Goal: Task Accomplishment & Management: Manage account settings

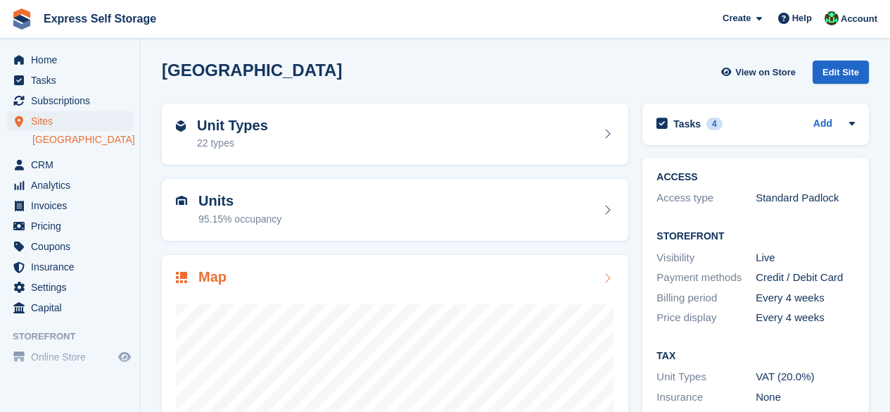
scroll to position [188, 0]
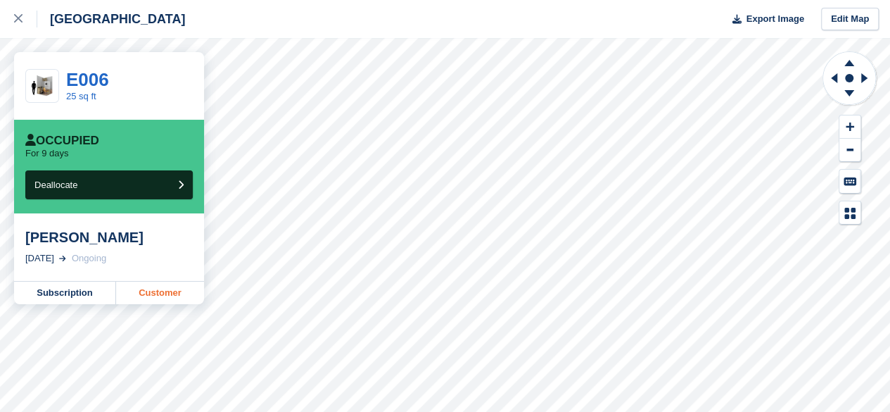
click at [139, 294] on link "Customer" at bounding box center [160, 292] width 88 height 23
click at [27, 11] on div at bounding box center [25, 19] width 23 height 17
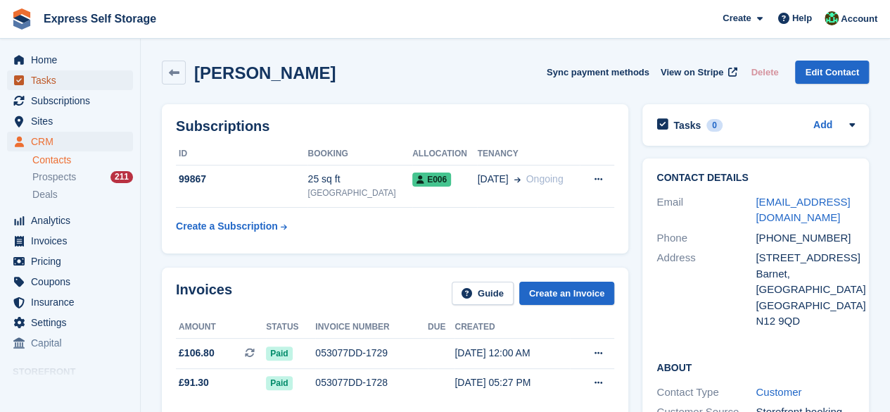
click at [84, 70] on span "Tasks" at bounding box center [73, 80] width 84 height 20
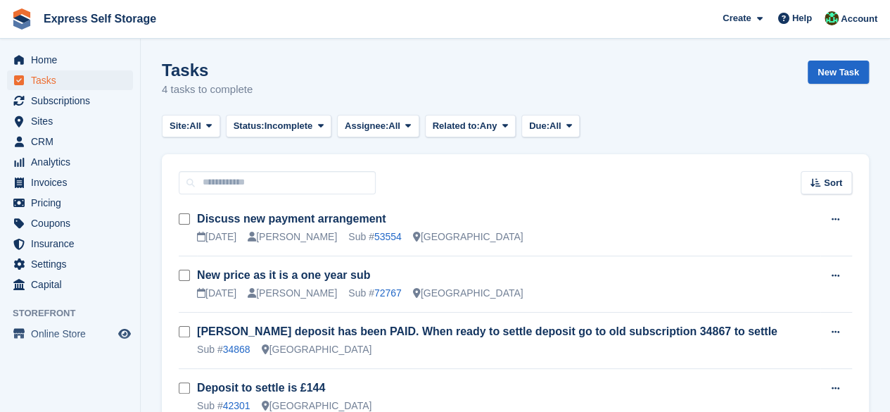
click at [81, 58] on span "Home" at bounding box center [73, 60] width 84 height 20
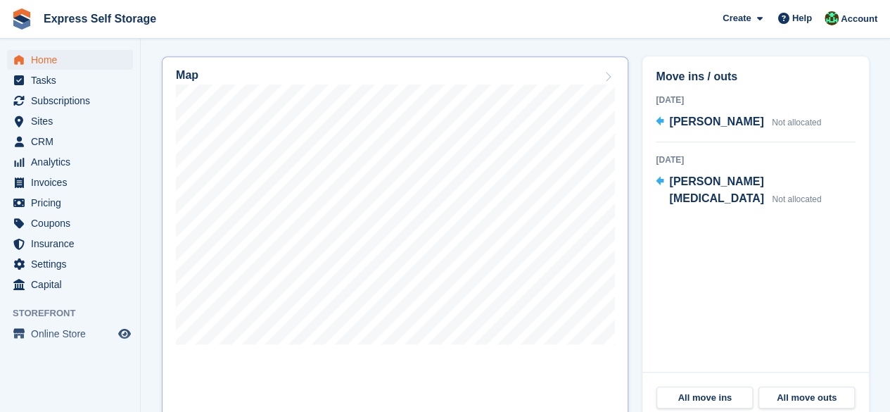
scroll to position [352, 0]
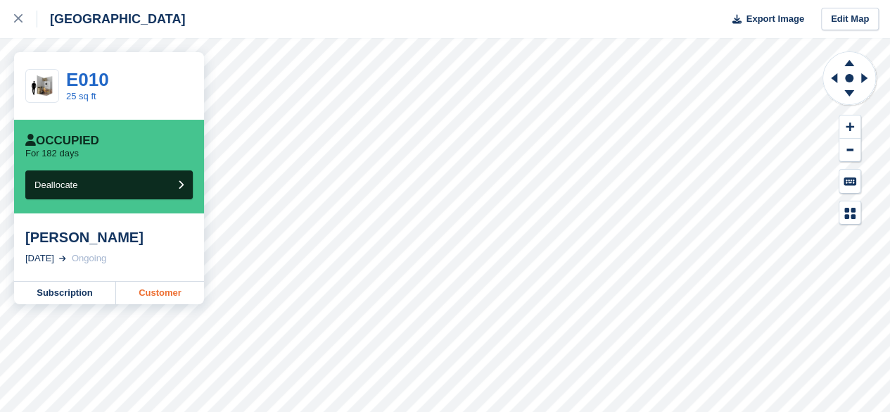
click at [182, 296] on link "Customer" at bounding box center [160, 292] width 88 height 23
click at [14, 29] on link at bounding box center [18, 19] width 37 height 38
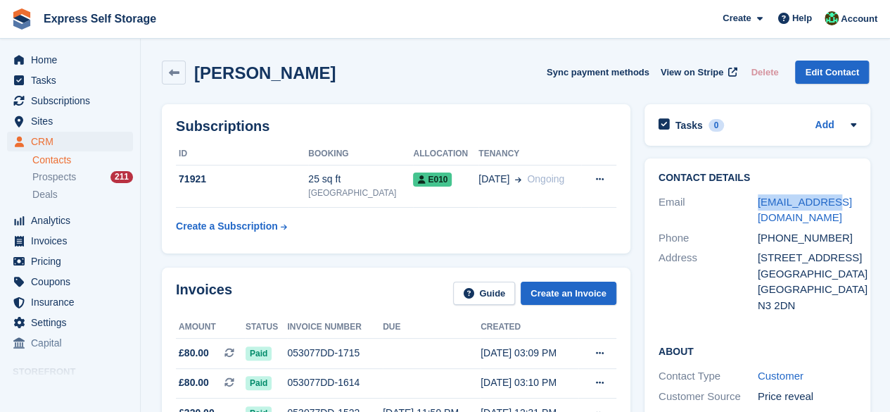
drag, startPoint x: 842, startPoint y: 205, endPoint x: 753, endPoint y: 208, distance: 88.7
click at [753, 208] on div "Email mhalc@mac.com" at bounding box center [757, 210] width 198 height 36
copy div "mhalc@mac.com"
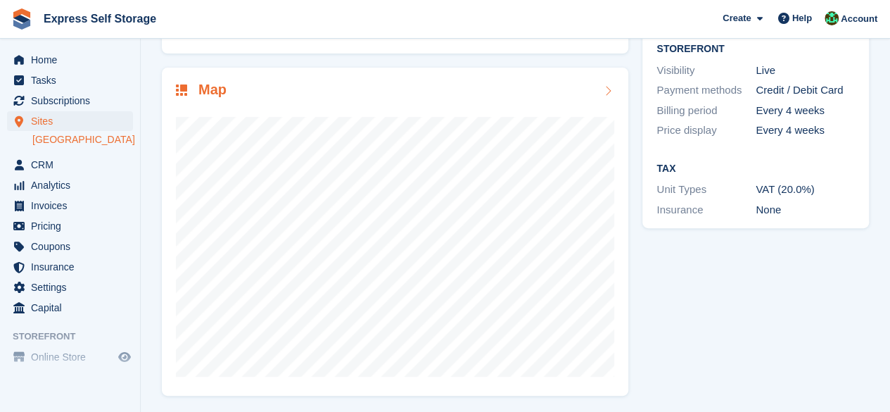
scroll to position [188, 0]
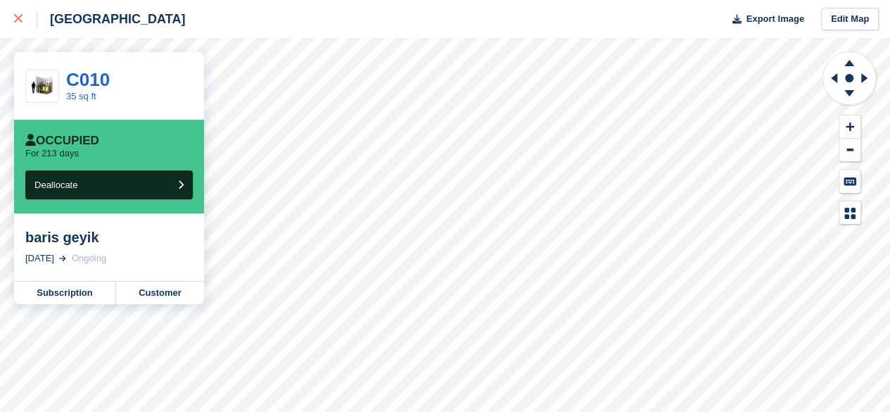
click at [12, 27] on link at bounding box center [18, 19] width 37 height 38
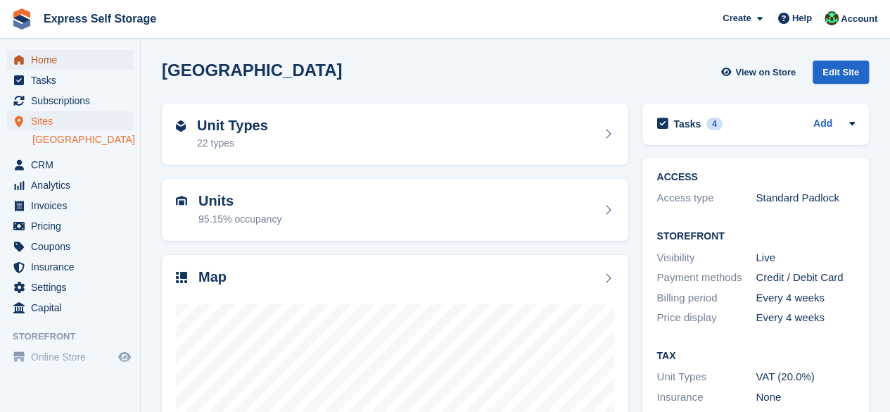
click at [56, 60] on span "Home" at bounding box center [73, 60] width 84 height 20
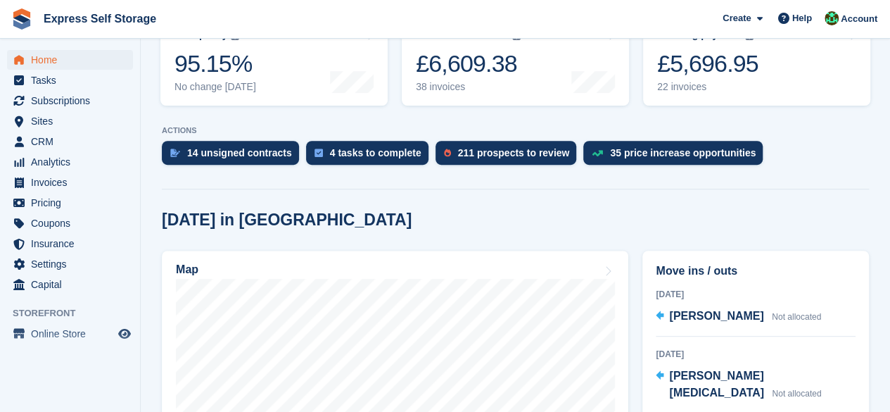
scroll to position [211, 0]
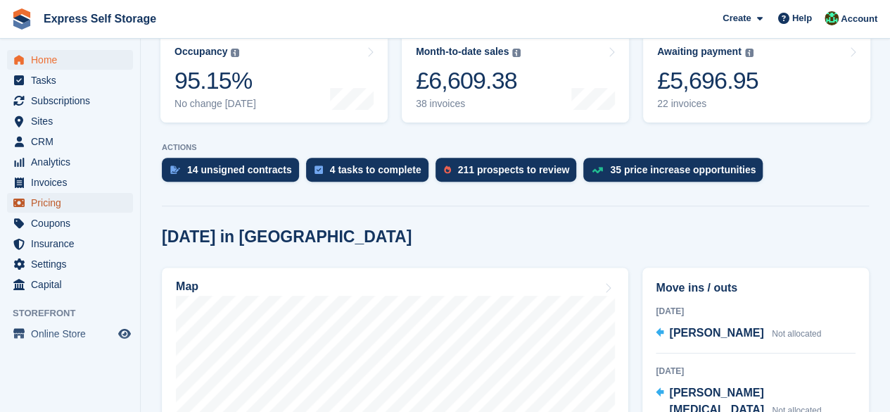
click at [36, 199] on span "Pricing" at bounding box center [73, 203] width 84 height 20
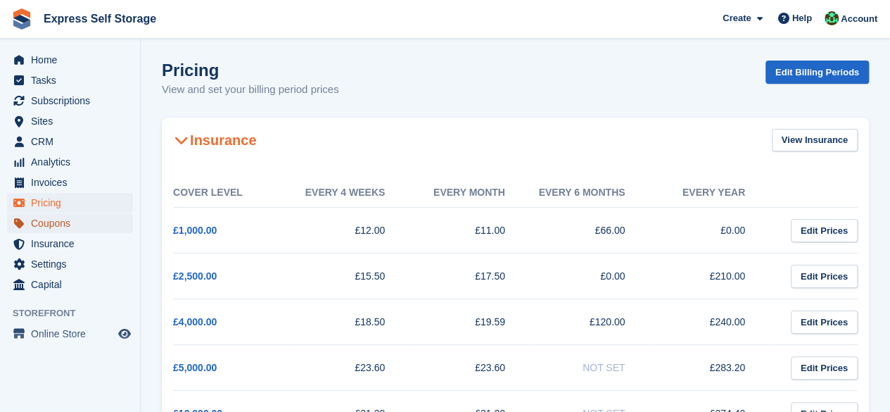
click at [41, 227] on span "Coupons" at bounding box center [73, 223] width 84 height 20
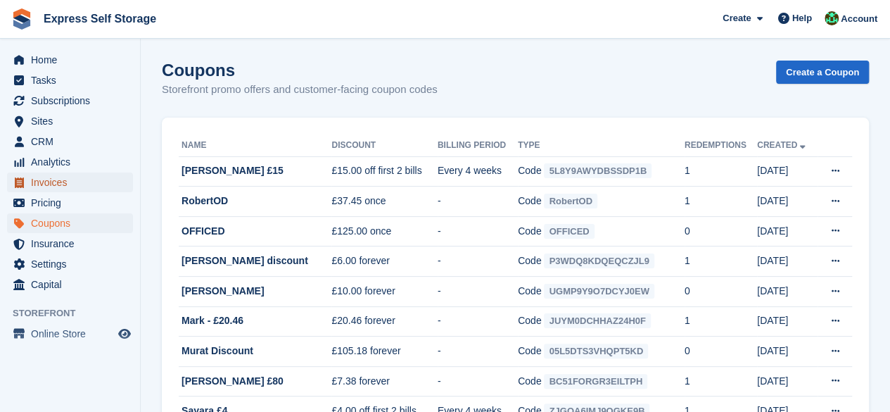
click at [63, 176] on span "Invoices" at bounding box center [73, 182] width 84 height 20
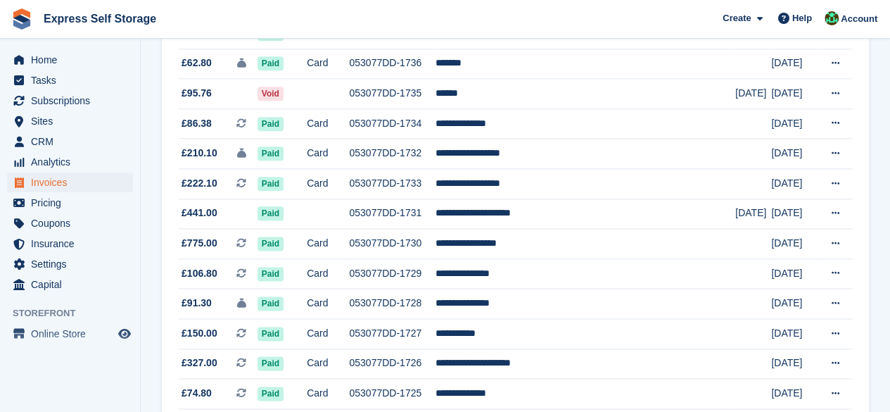
scroll to position [915, 0]
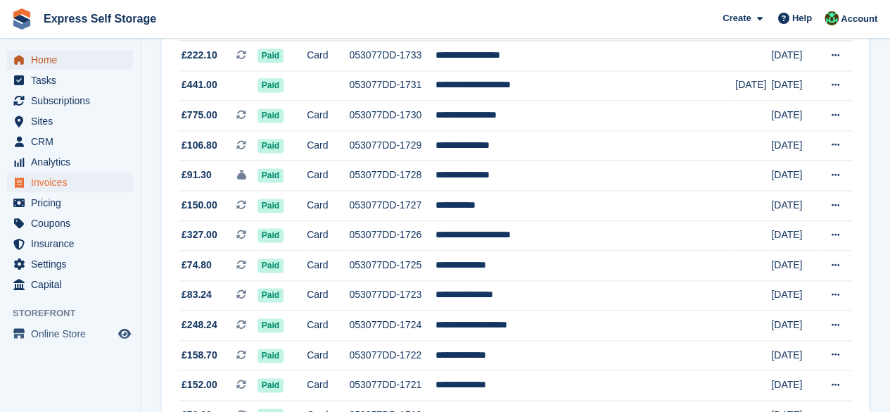
click at [71, 65] on span "Home" at bounding box center [73, 60] width 84 height 20
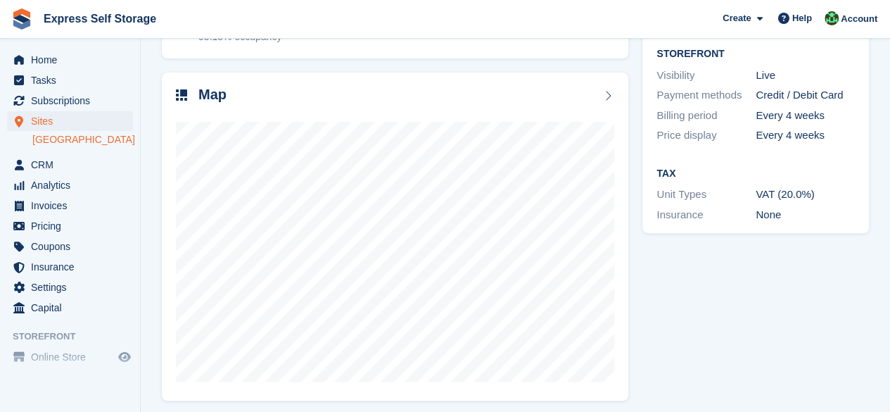
scroll to position [188, 0]
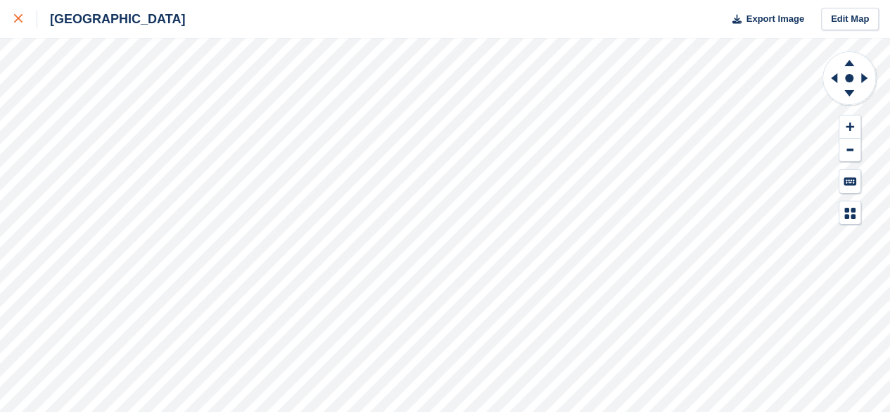
click at [12, 22] on link at bounding box center [18, 19] width 37 height 38
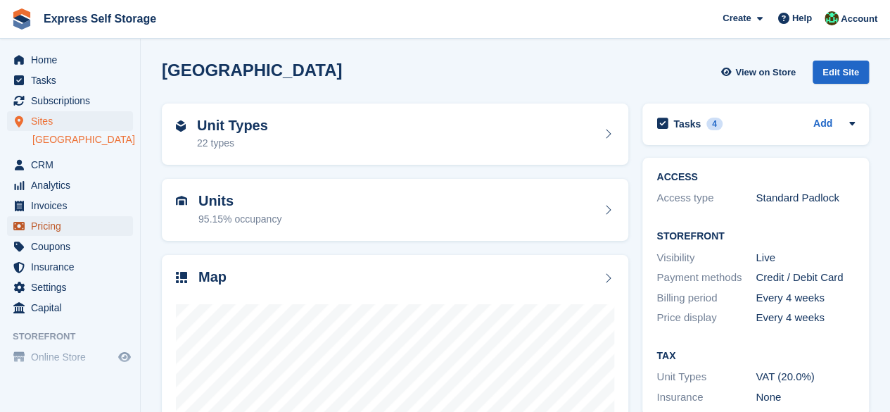
click at [52, 226] on span "Pricing" at bounding box center [73, 226] width 84 height 20
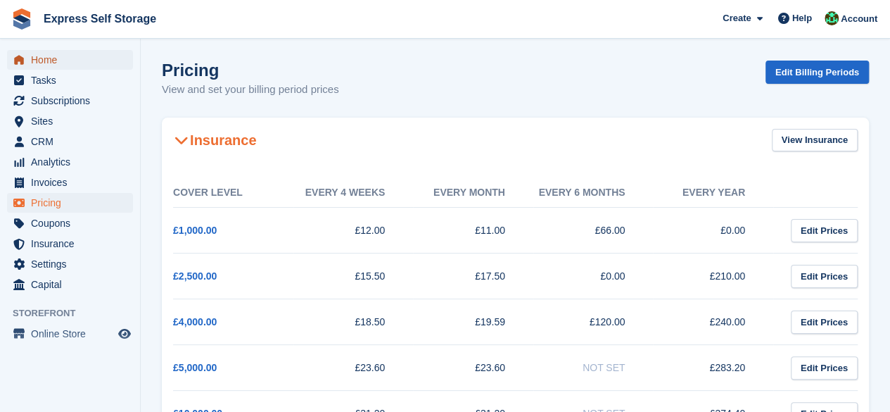
click at [27, 63] on link "Home" at bounding box center [70, 60] width 126 height 20
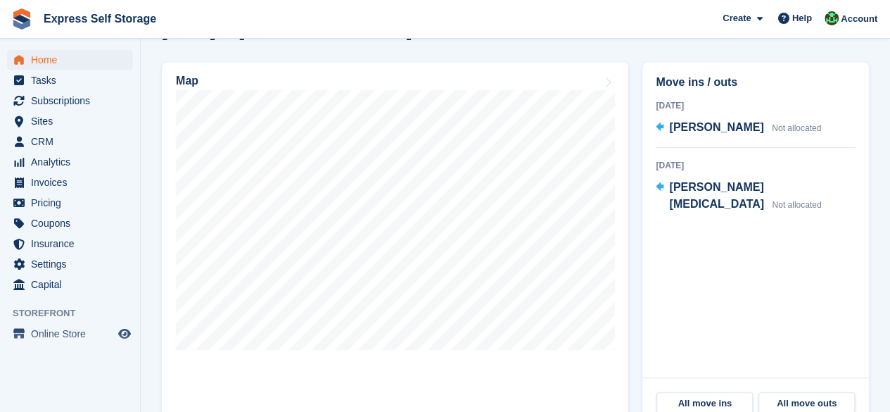
scroll to position [416, 0]
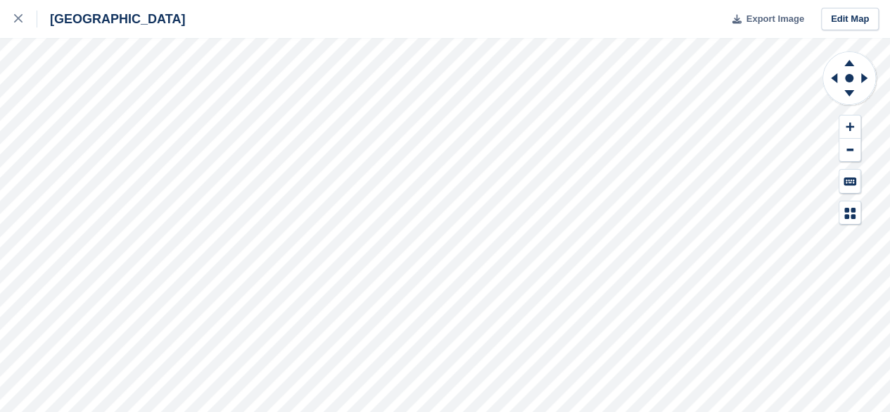
click at [760, 14] on span "Export Image" at bounding box center [775, 19] width 58 height 14
click at [13, 25] on link at bounding box center [18, 19] width 37 height 38
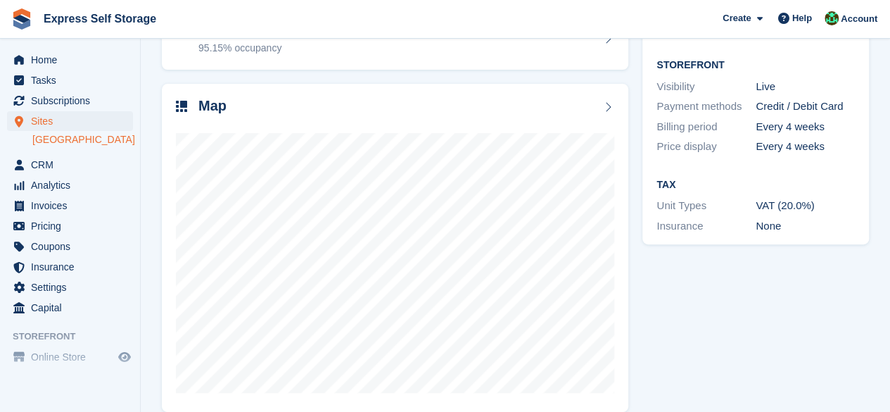
scroll to position [188, 0]
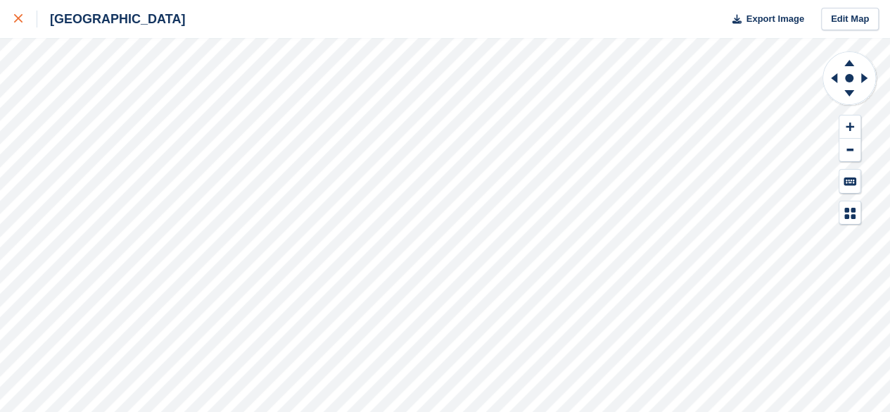
click at [23, 18] on div at bounding box center [25, 19] width 23 height 17
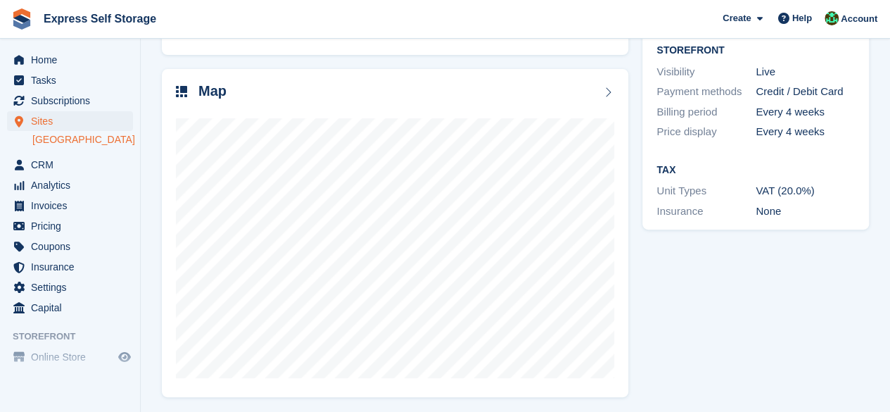
scroll to position [188, 0]
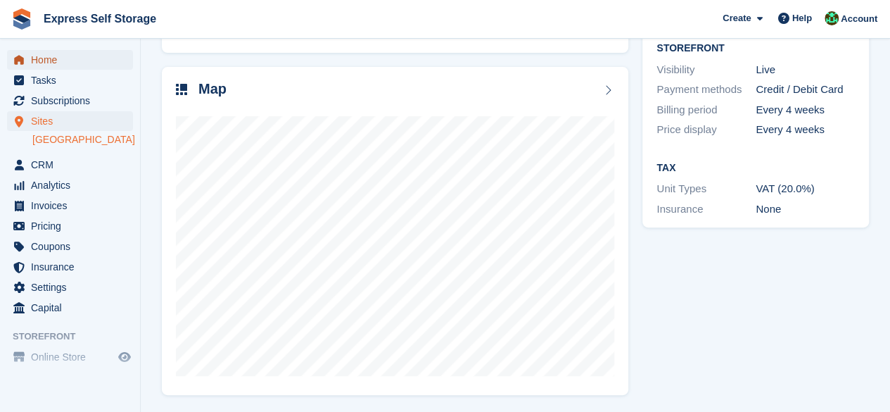
click at [37, 65] on span "Home" at bounding box center [73, 60] width 84 height 20
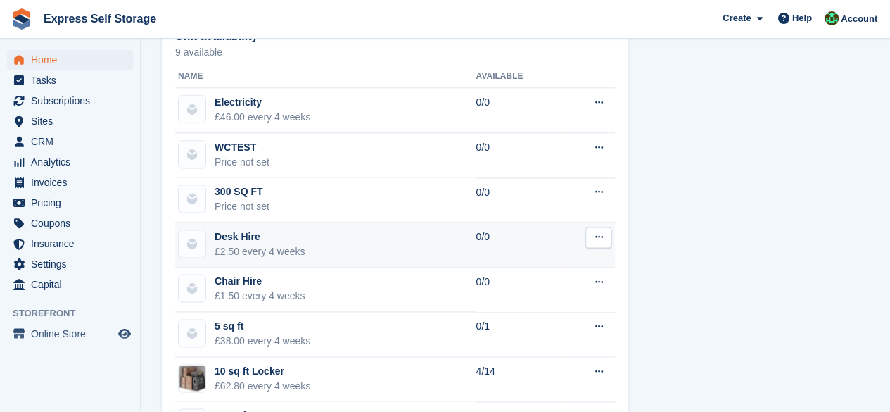
scroll to position [841, 0]
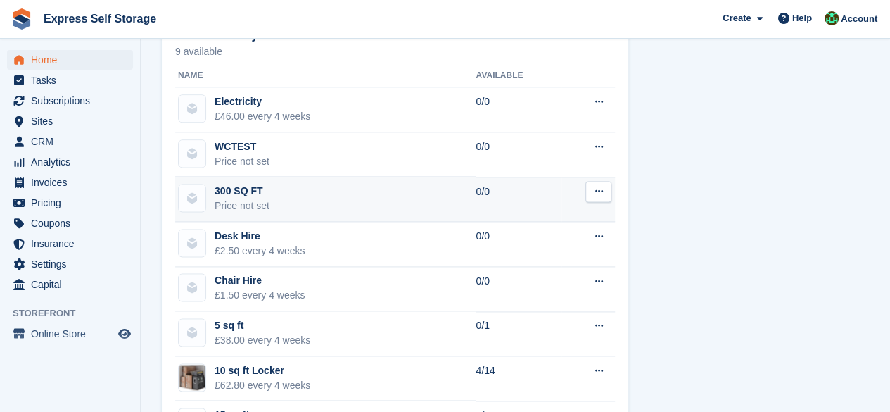
drag, startPoint x: 306, startPoint y: 255, endPoint x: 432, endPoint y: 191, distance: 141.3
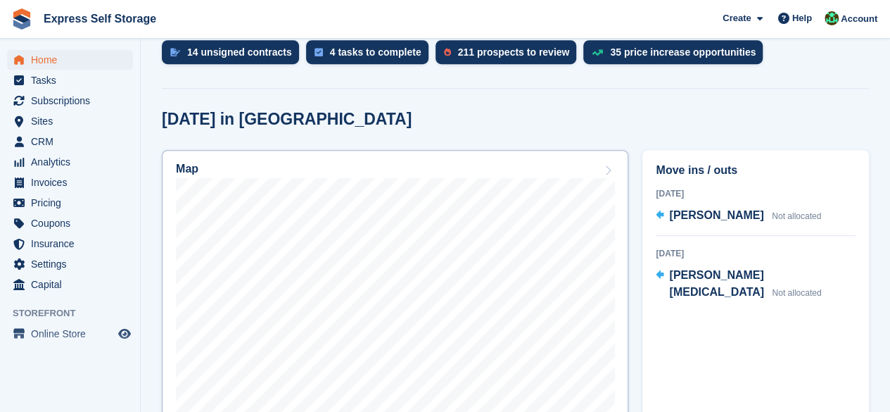
scroll to position [326, 0]
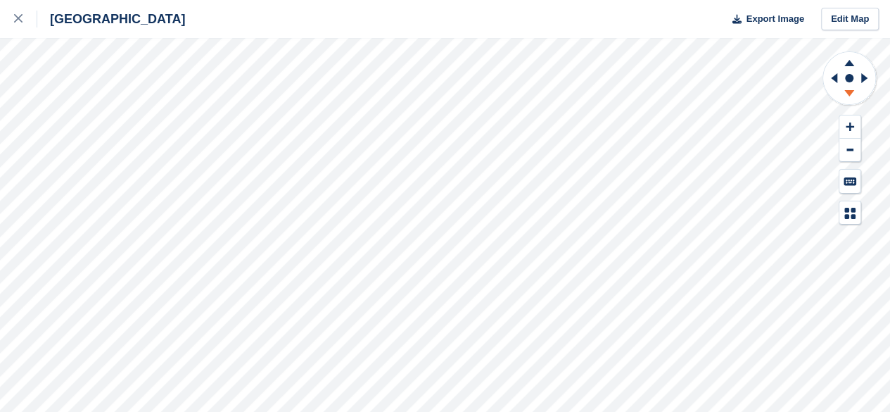
click at [850, 95] on icon at bounding box center [849, 93] width 10 height 6
click at [855, 67] on icon at bounding box center [849, 61] width 37 height 18
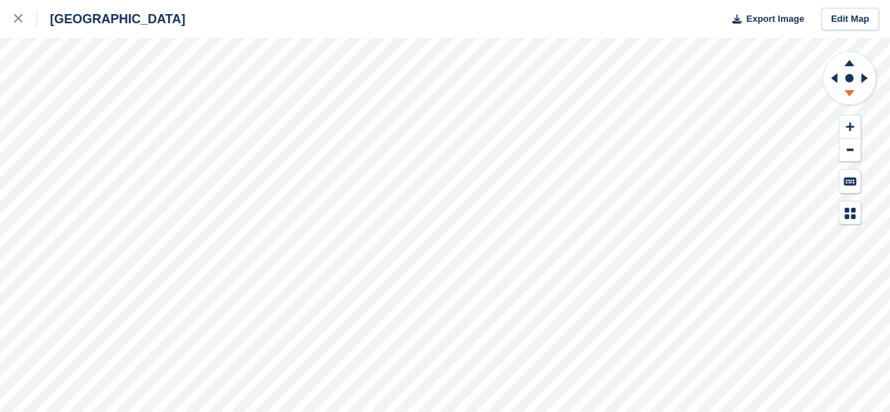
click at [850, 92] on icon at bounding box center [849, 93] width 10 height 6
click at [66, 173] on div "North Finchley Export Image Edit Map" at bounding box center [445, 206] width 890 height 412
click at [65, 71] on div "North Finchley Export Image Edit Map" at bounding box center [445, 206] width 890 height 412
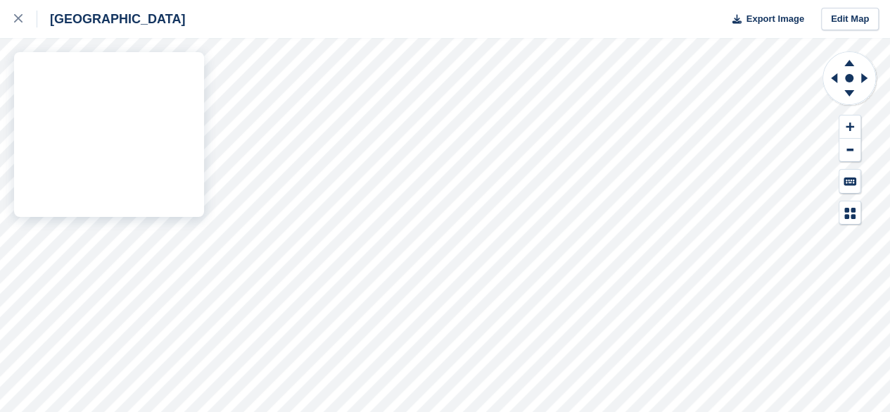
click at [162, 84] on div "North Finchley Export Image Edit Map" at bounding box center [445, 206] width 890 height 412
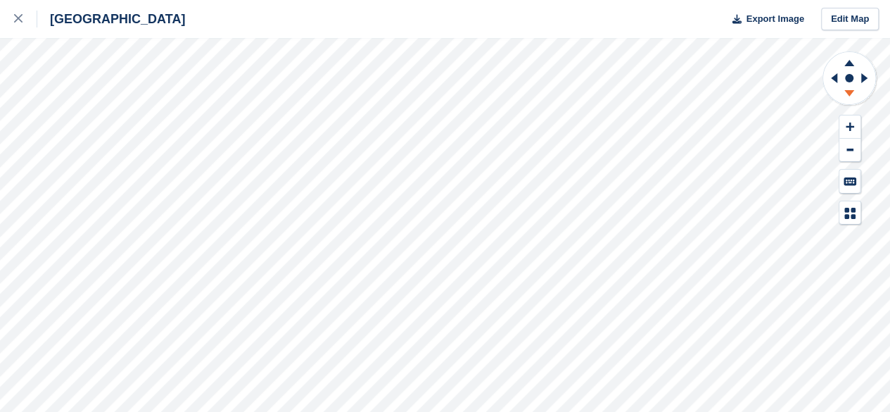
click at [855, 92] on icon at bounding box center [849, 96] width 37 height 18
click at [844, 54] on icon at bounding box center [849, 61] width 37 height 18
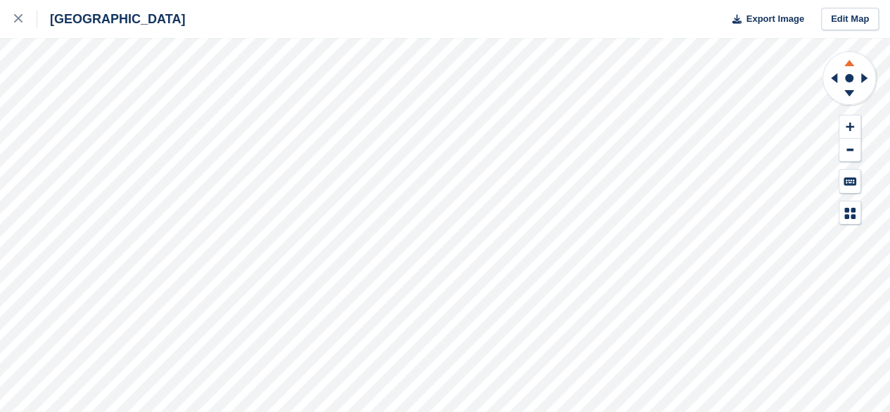
click at [844, 54] on icon at bounding box center [849, 61] width 37 height 18
click at [858, 139] on button at bounding box center [849, 150] width 21 height 23
click at [846, 67] on icon at bounding box center [849, 61] width 37 height 18
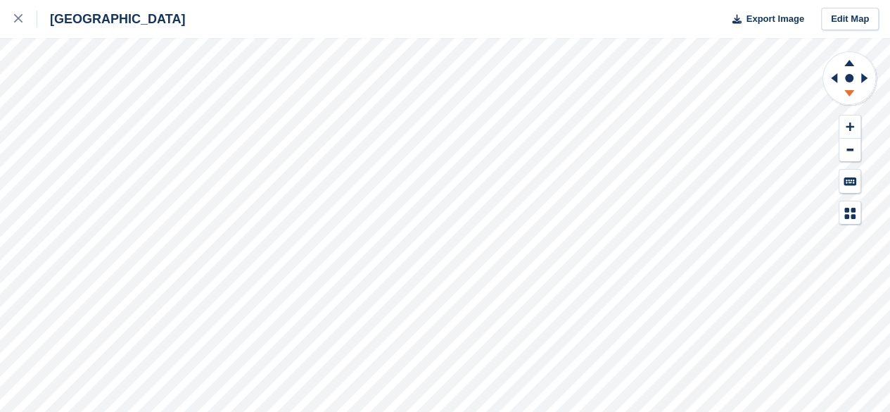
click at [847, 95] on icon at bounding box center [849, 96] width 37 height 18
click at [855, 96] on icon at bounding box center [849, 96] width 37 height 18
click at [853, 61] on icon at bounding box center [849, 61] width 37 height 18
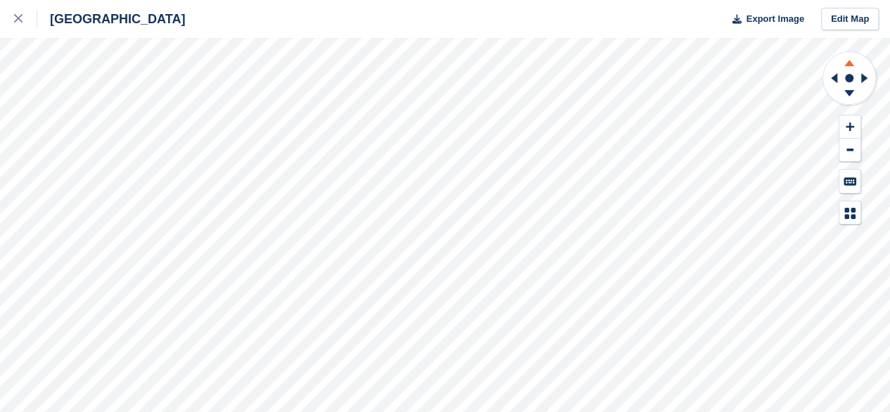
click at [853, 61] on icon at bounding box center [849, 61] width 37 height 18
click at [847, 93] on icon at bounding box center [849, 93] width 10 height 6
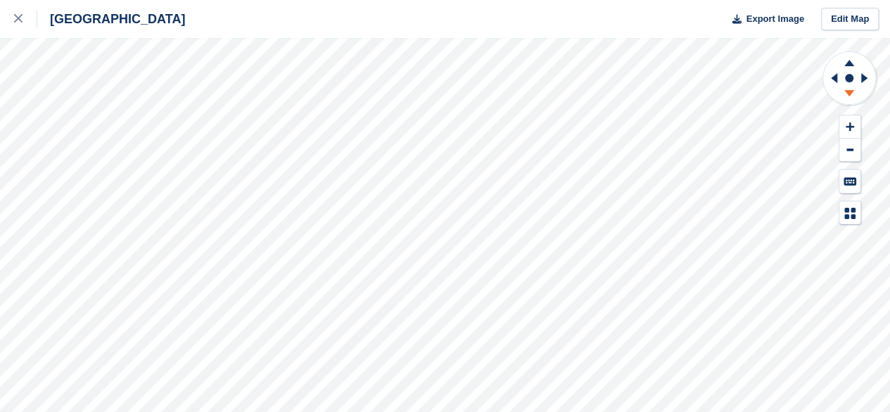
click at [847, 93] on icon at bounding box center [849, 93] width 10 height 6
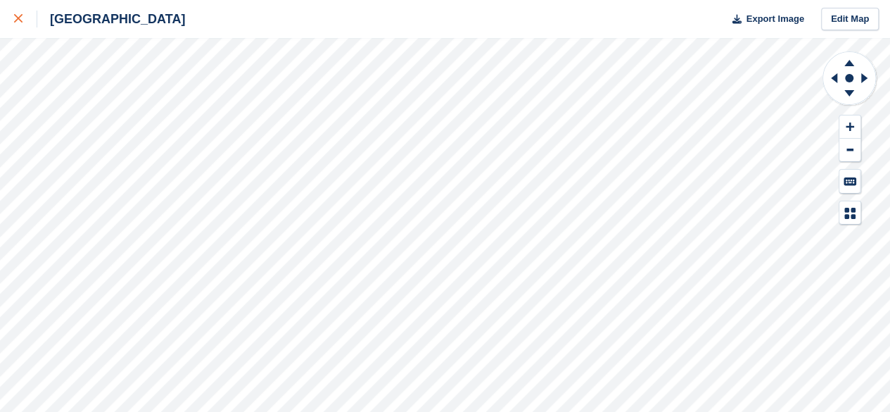
click at [6, 32] on link at bounding box center [18, 19] width 37 height 38
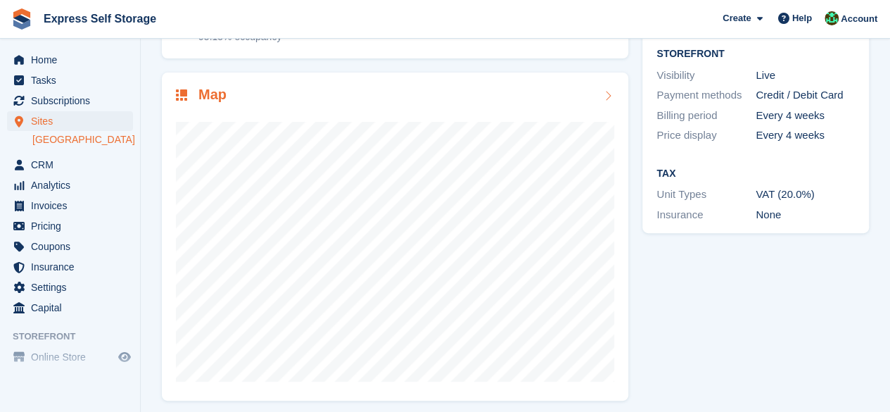
scroll to position [184, 0]
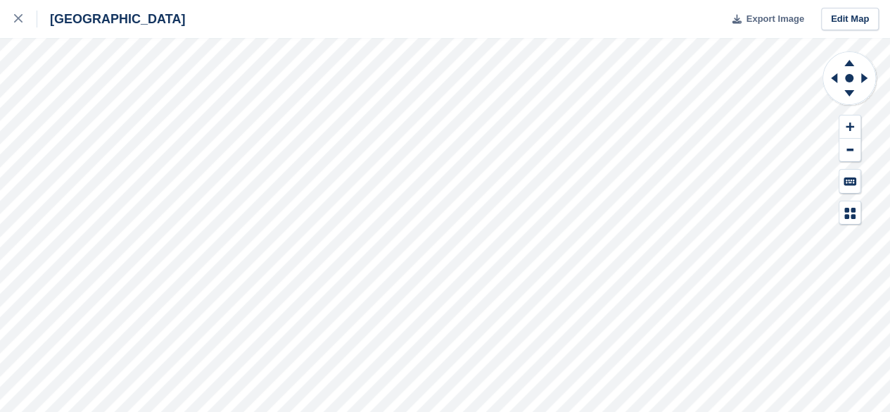
click at [765, 15] on span "Export Image" at bounding box center [775, 19] width 58 height 14
click at [10, 22] on link at bounding box center [18, 19] width 37 height 38
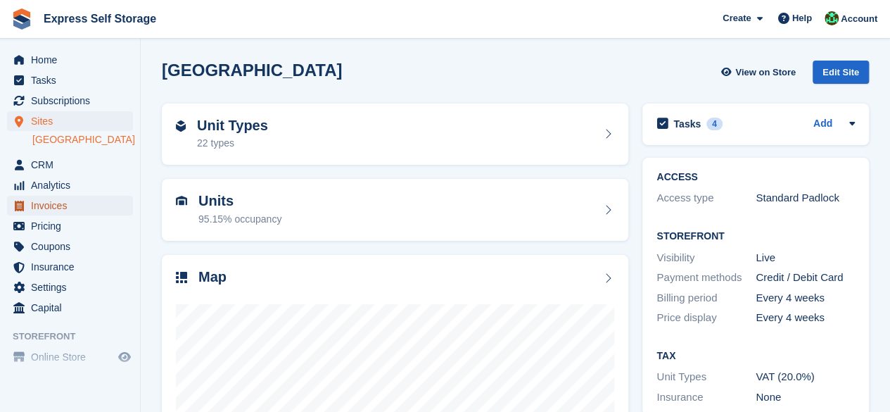
click at [53, 210] on span "Invoices" at bounding box center [73, 206] width 84 height 20
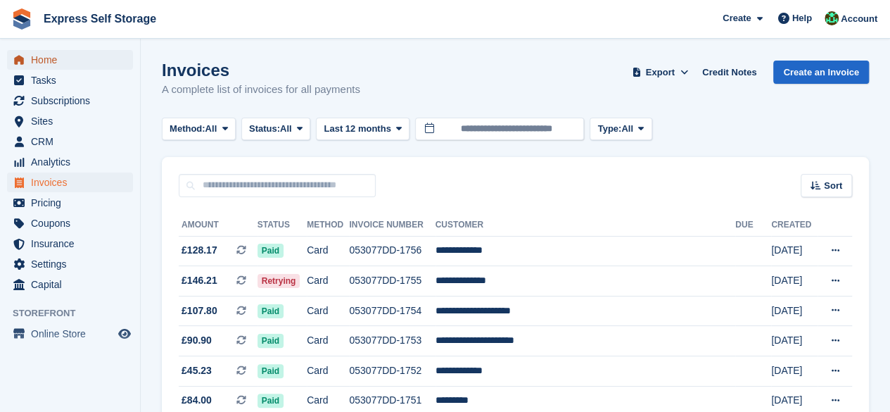
click at [12, 57] on span "menu" at bounding box center [19, 59] width 17 height 17
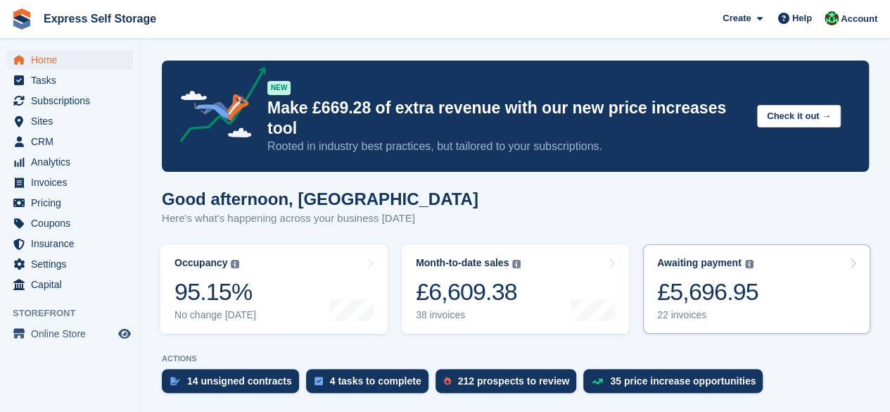
click at [720, 257] on div "Awaiting payment The total outstanding balance on all open invoices. £5,696.95 …" at bounding box center [707, 289] width 101 height 64
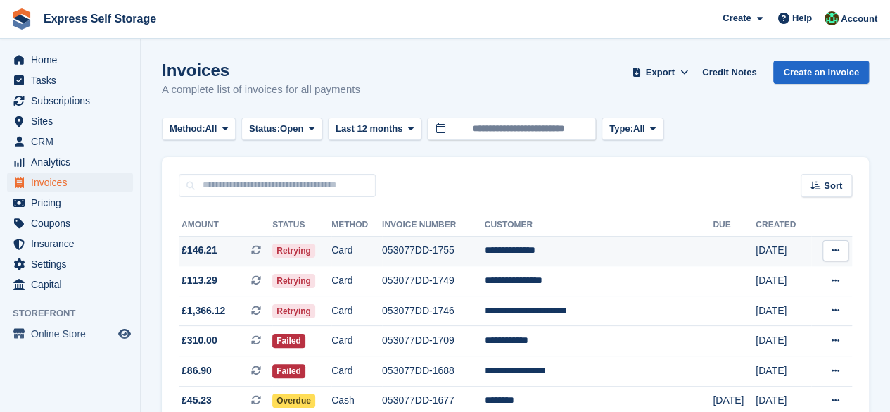
click at [234, 257] on td "£146.21 This is a recurring subscription invoice." at bounding box center [226, 251] width 94 height 30
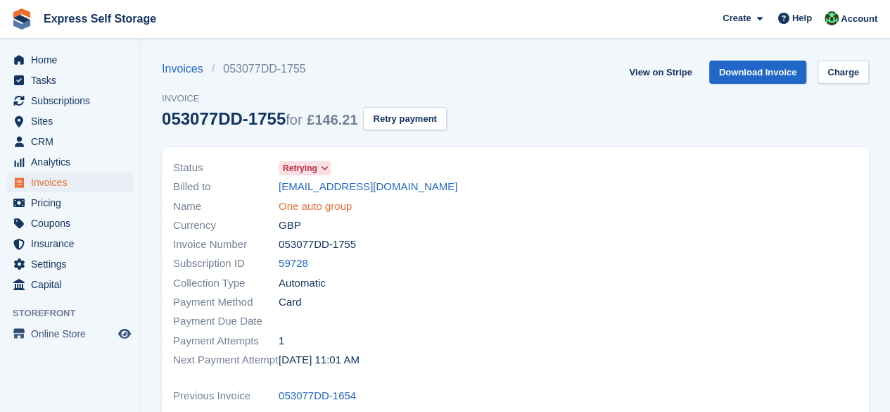
click at [301, 201] on link "One auto group" at bounding box center [315, 206] width 73 height 16
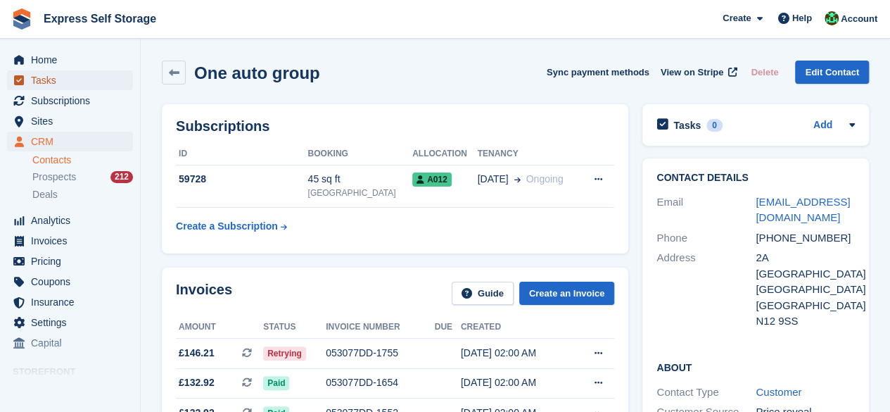
click at [76, 75] on span "Tasks" at bounding box center [73, 80] width 84 height 20
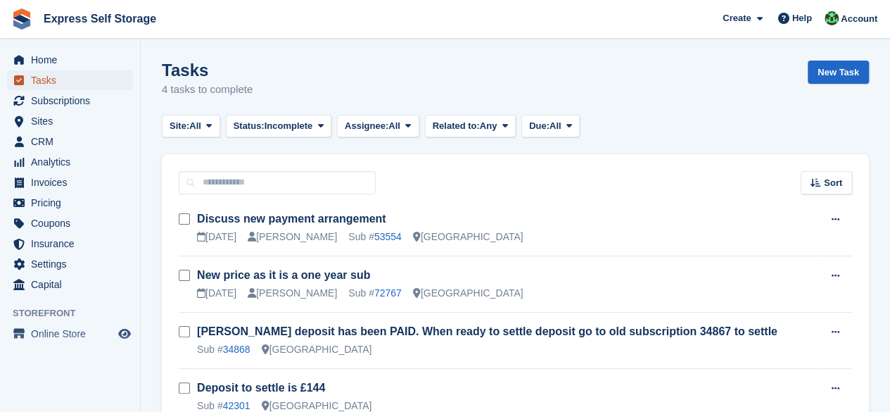
click at [108, 72] on span "Tasks" at bounding box center [73, 80] width 84 height 20
click at [103, 51] on span "Home" at bounding box center [73, 60] width 84 height 20
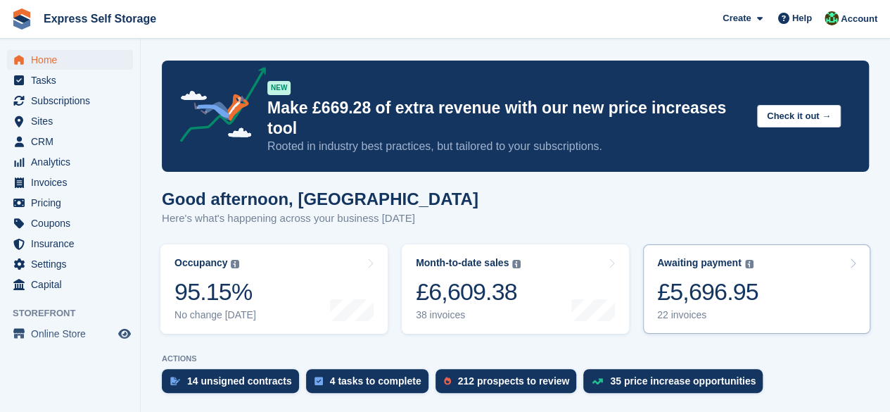
click at [713, 307] on link "Awaiting payment The total outstanding balance on all open invoices. £5,696.95 …" at bounding box center [756, 288] width 227 height 89
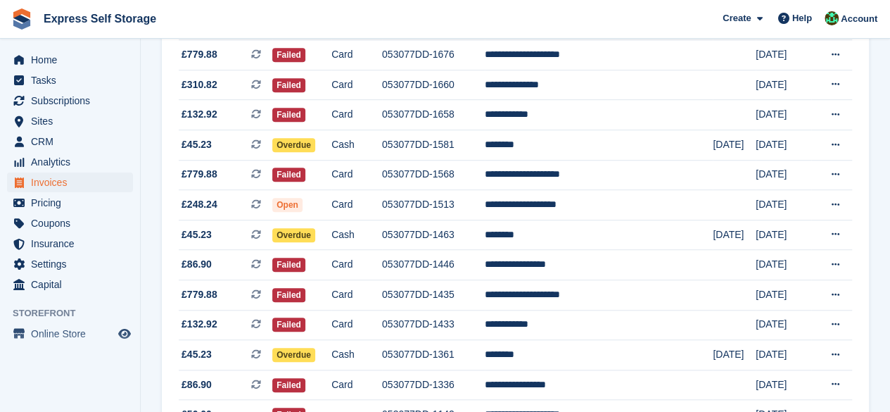
scroll to position [348, 0]
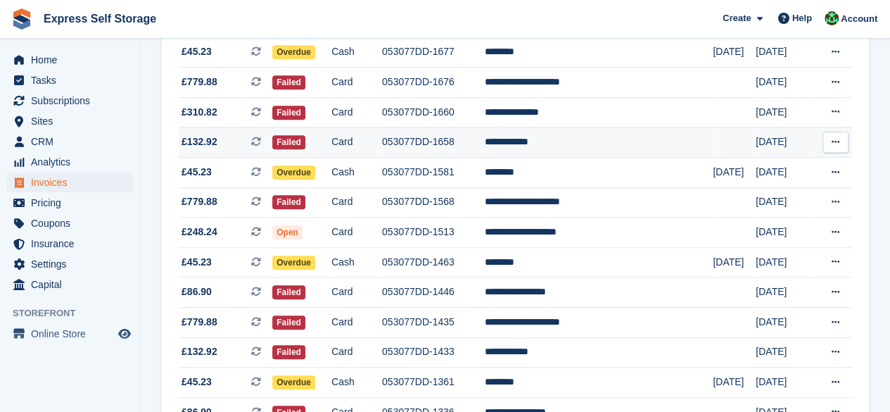
click at [210, 138] on span "£132.92" at bounding box center [200, 141] width 36 height 15
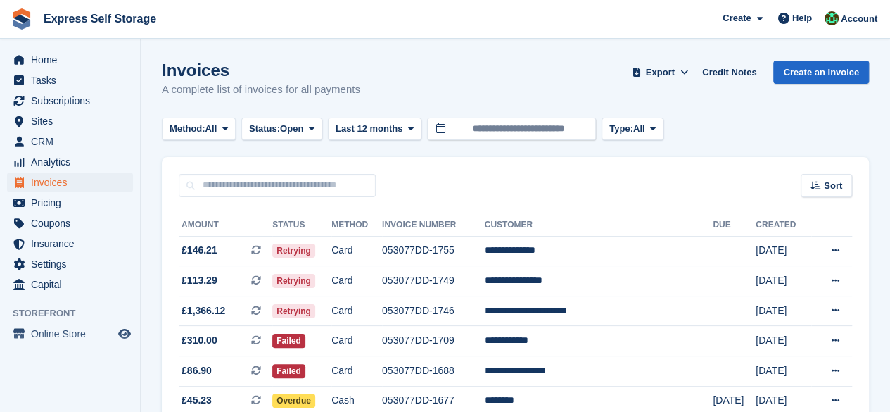
click at [481, 91] on div "Invoices A complete list of invoices for all payments Export Export Invoices Ex…" at bounding box center [515, 88] width 707 height 54
click at [57, 101] on span "Subscriptions" at bounding box center [73, 101] width 84 height 20
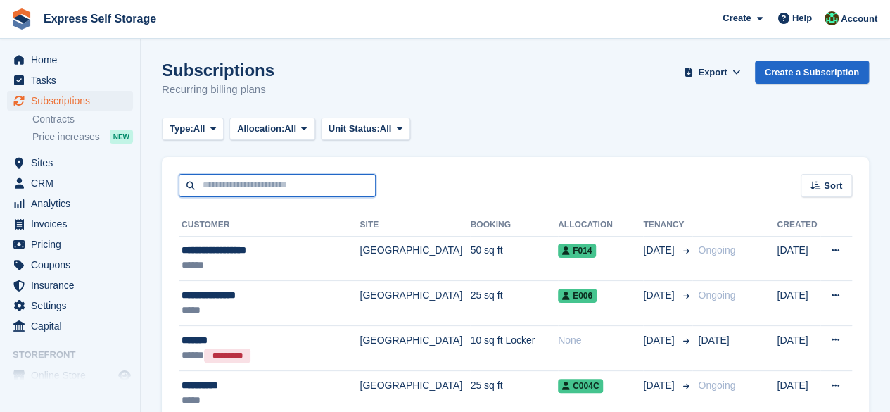
click at [241, 189] on input "text" at bounding box center [277, 185] width 197 height 23
type input "**********"
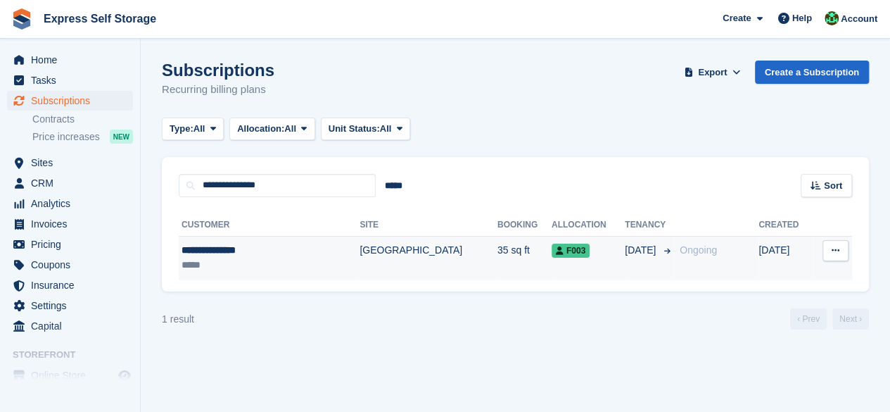
click at [263, 255] on div "**********" at bounding box center [248, 250] width 132 height 15
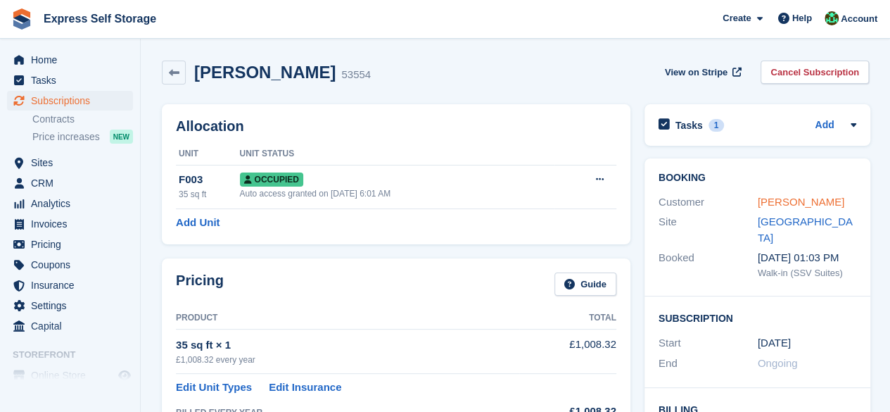
click at [787, 201] on link "[PERSON_NAME]" at bounding box center [801, 202] width 87 height 12
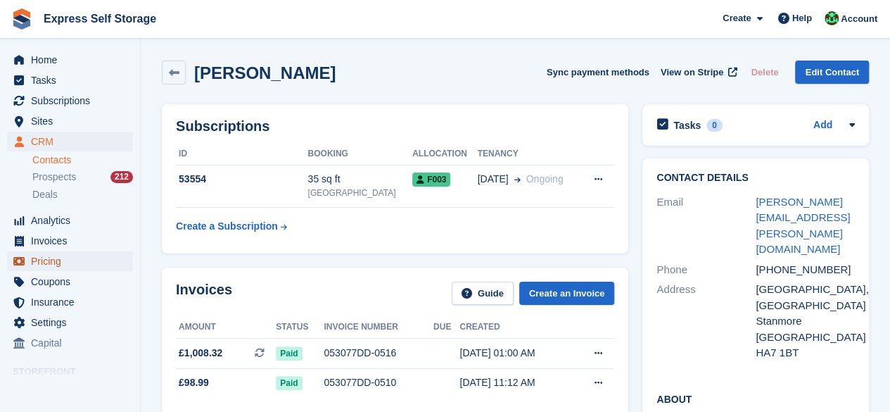
click at [57, 267] on span "Pricing" at bounding box center [73, 261] width 84 height 20
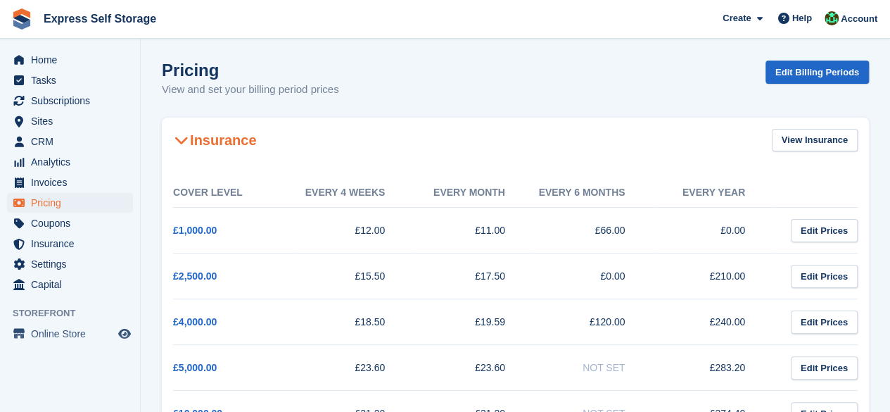
click at [237, 139] on h2 "Insurance" at bounding box center [214, 140] width 83 height 17
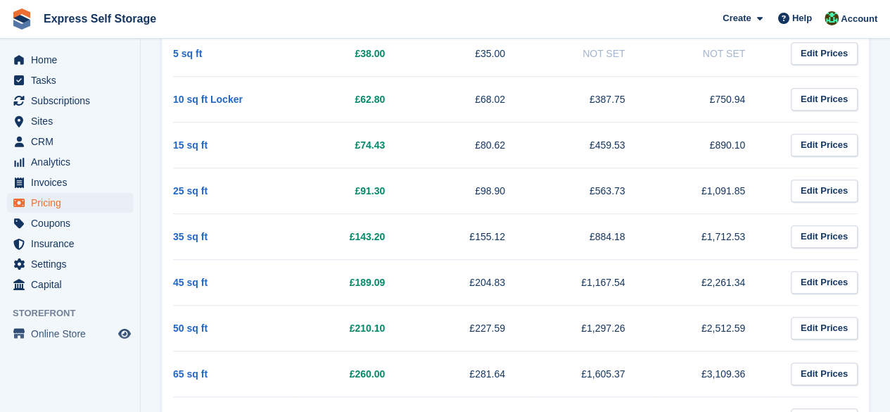
scroll to position [463, 0]
click at [46, 105] on span "Subscriptions" at bounding box center [73, 101] width 84 height 20
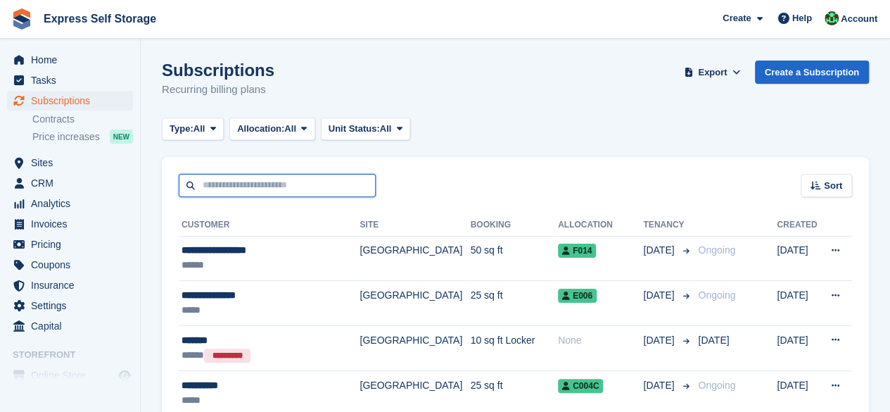
click at [273, 189] on input "text" at bounding box center [277, 185] width 197 height 23
type input "**********"
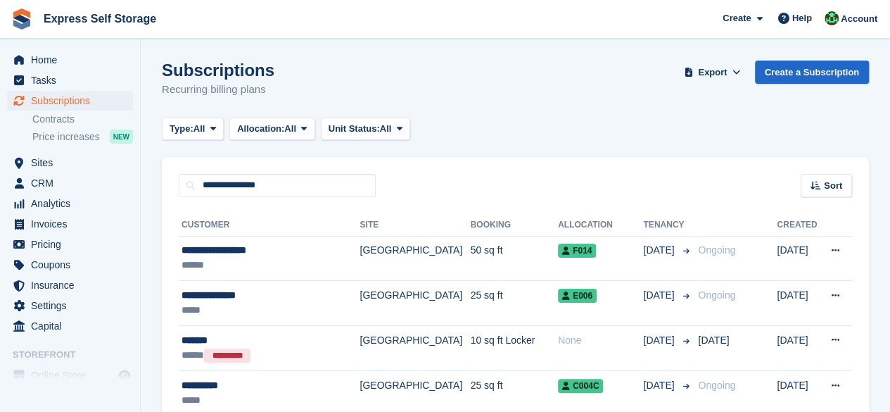
click at [286, 219] on th "Customer" at bounding box center [269, 225] width 181 height 23
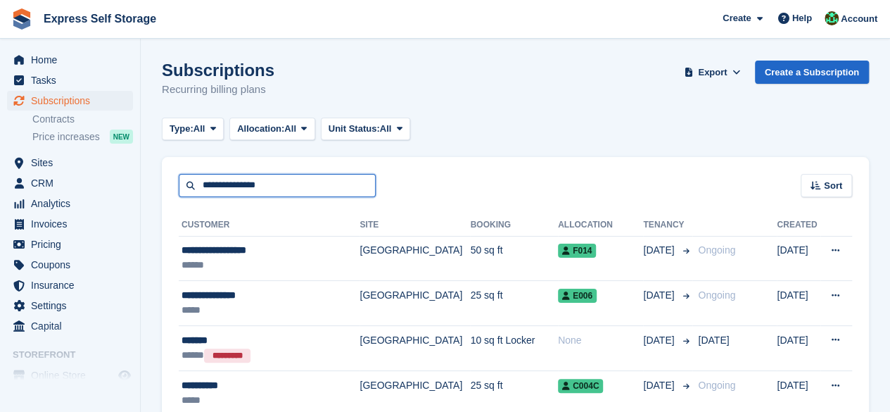
click at [274, 186] on input "**********" at bounding box center [277, 185] width 197 height 23
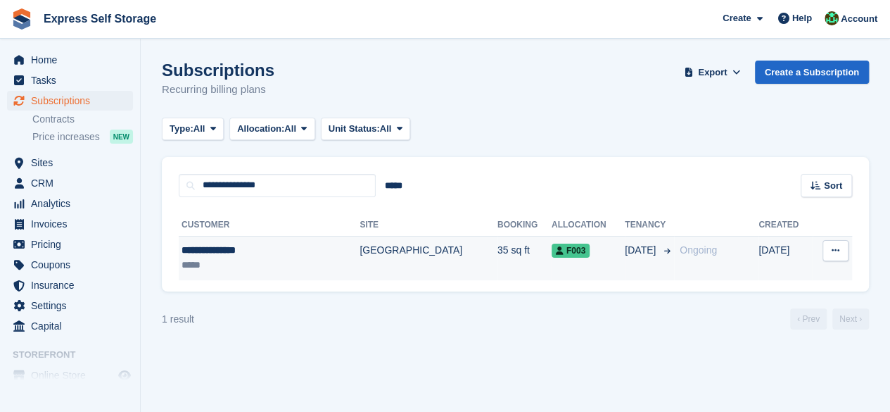
click at [246, 254] on div "**********" at bounding box center [248, 250] width 132 height 15
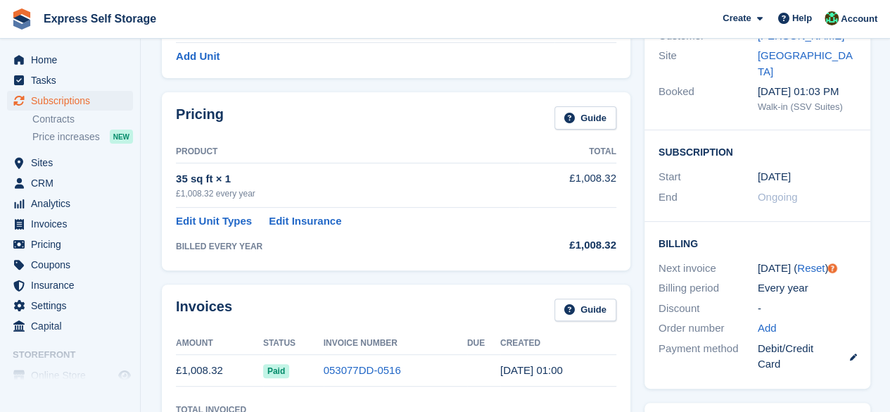
scroll to position [96, 0]
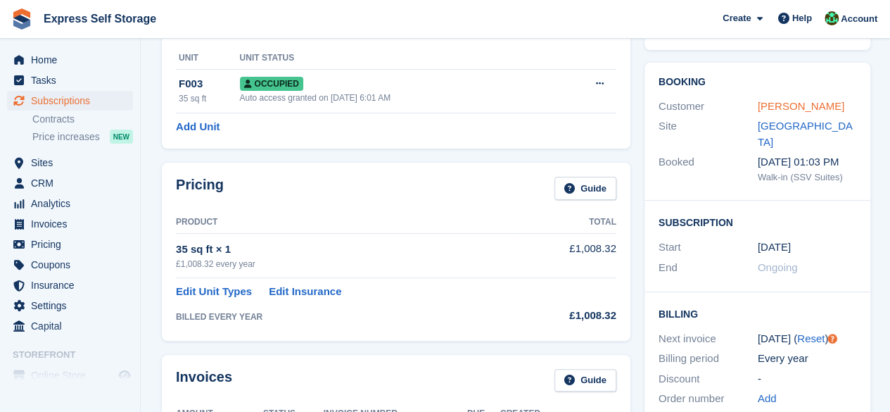
click at [770, 112] on link "[PERSON_NAME]" at bounding box center [801, 106] width 87 height 12
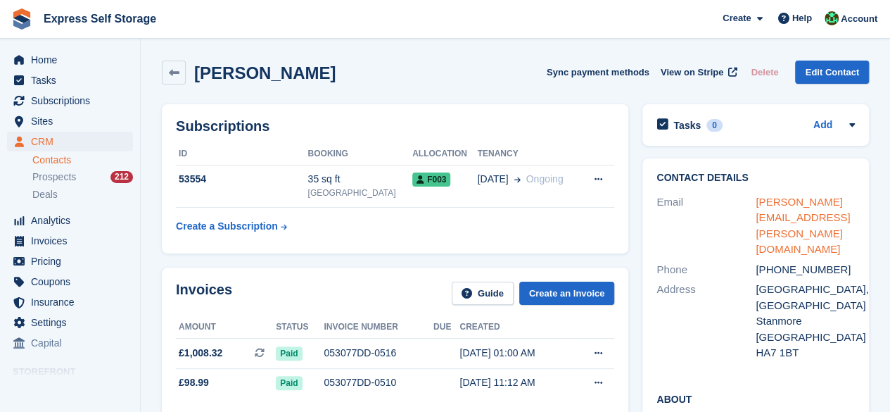
click at [763, 203] on link "[PERSON_NAME][EMAIL_ADDRESS][PERSON_NAME][DOMAIN_NAME]" at bounding box center [803, 226] width 94 height 60
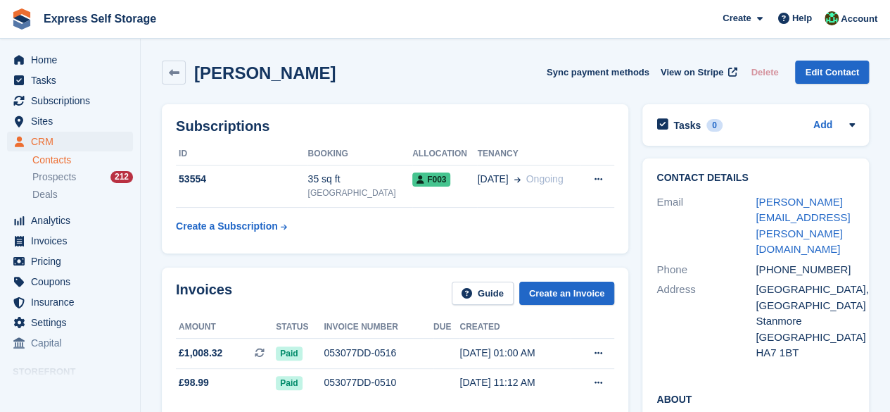
click at [172, 72] on icon at bounding box center [174, 73] width 11 height 11
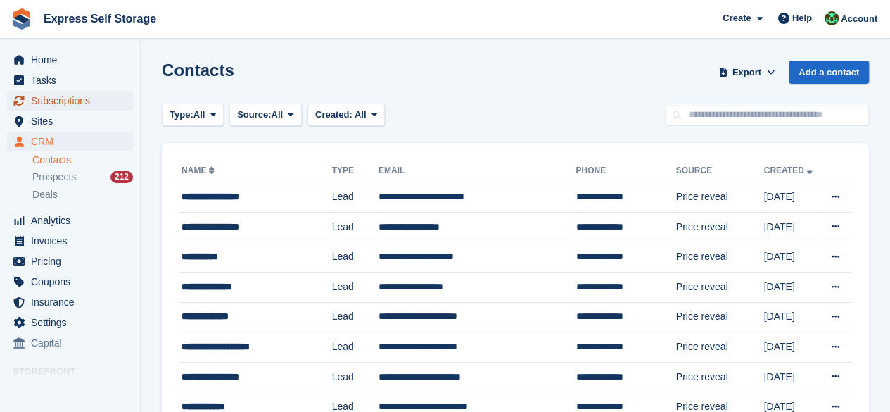
click at [79, 103] on span "Subscriptions" at bounding box center [73, 101] width 84 height 20
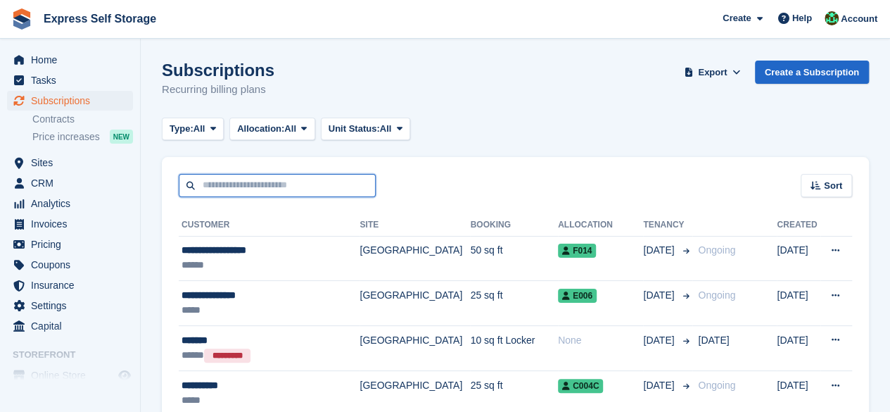
click at [210, 177] on input "text" at bounding box center [277, 185] width 197 height 23
type input "**********"
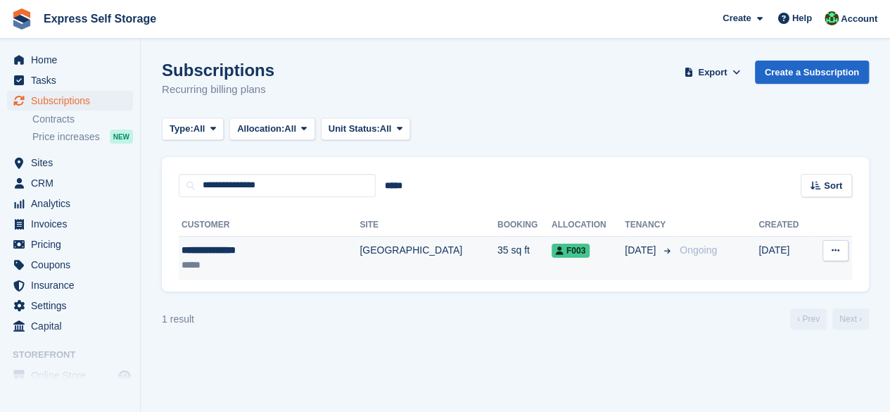
click at [260, 250] on div "**********" at bounding box center [248, 250] width 132 height 15
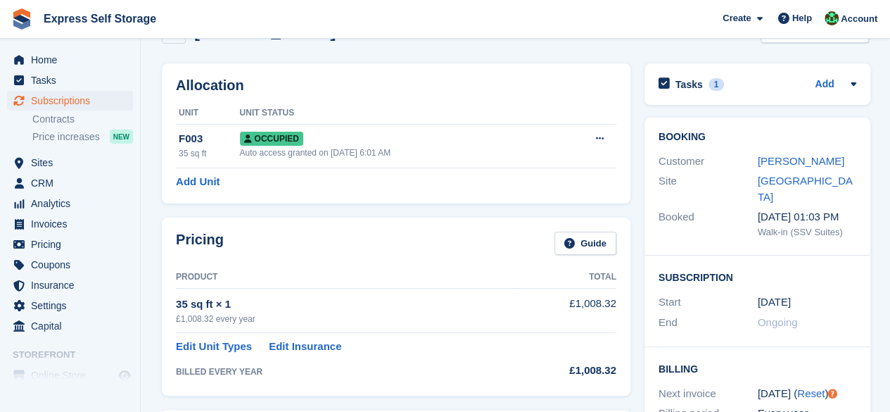
scroll to position [70, 0]
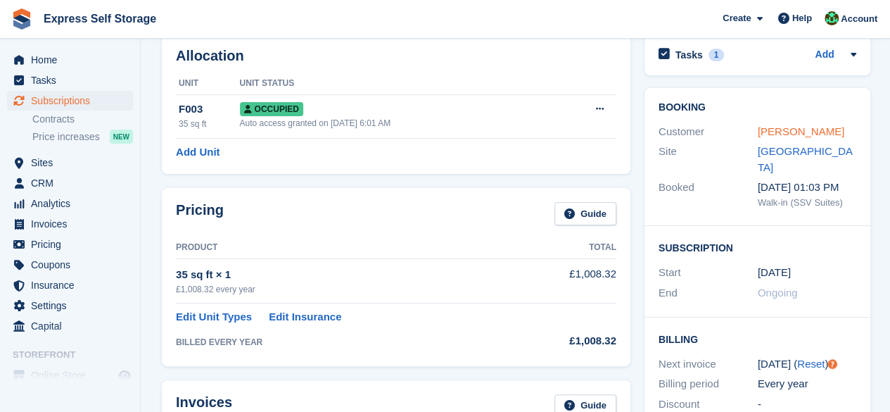
click at [784, 136] on link "David Rosenberg" at bounding box center [801, 131] width 87 height 12
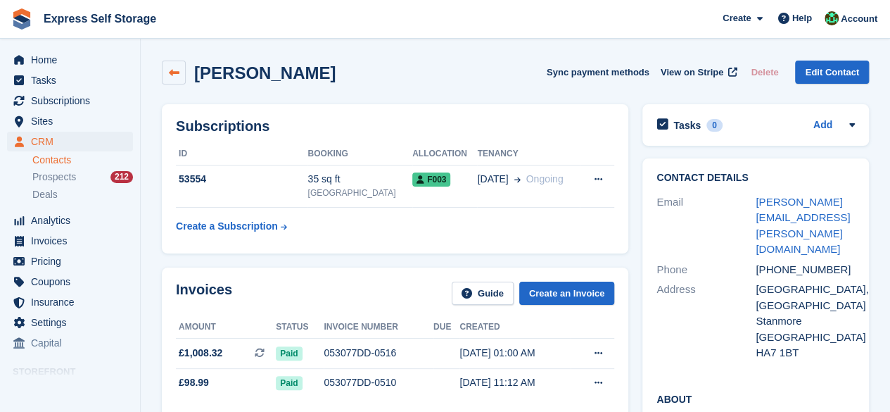
click at [162, 78] on link at bounding box center [174, 73] width 24 height 24
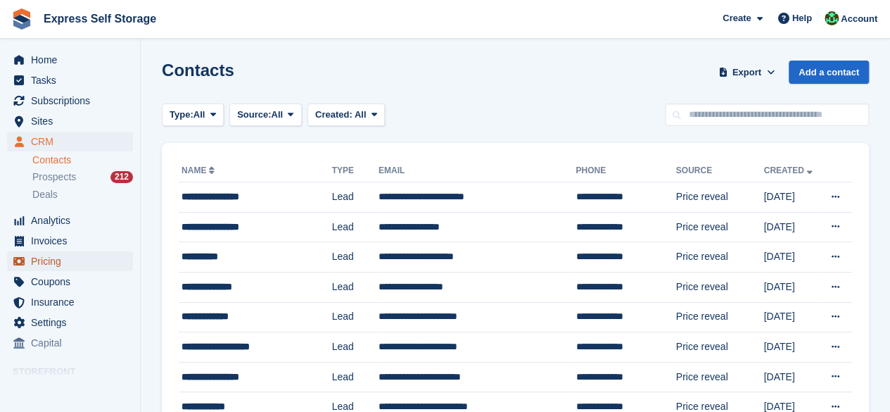
click at [66, 259] on span "Pricing" at bounding box center [73, 261] width 84 height 20
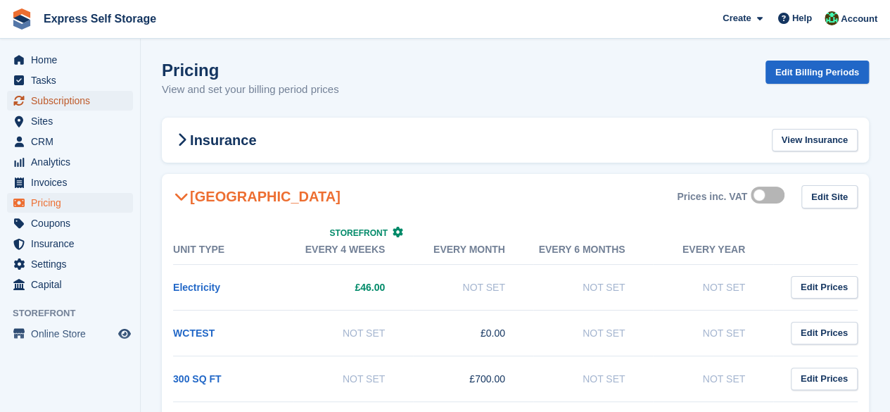
click at [83, 102] on span "Subscriptions" at bounding box center [73, 101] width 84 height 20
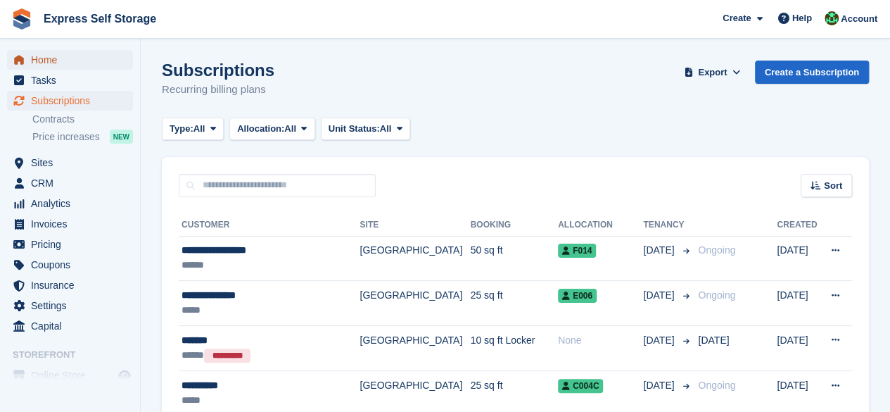
click at [42, 61] on span "Home" at bounding box center [73, 60] width 84 height 20
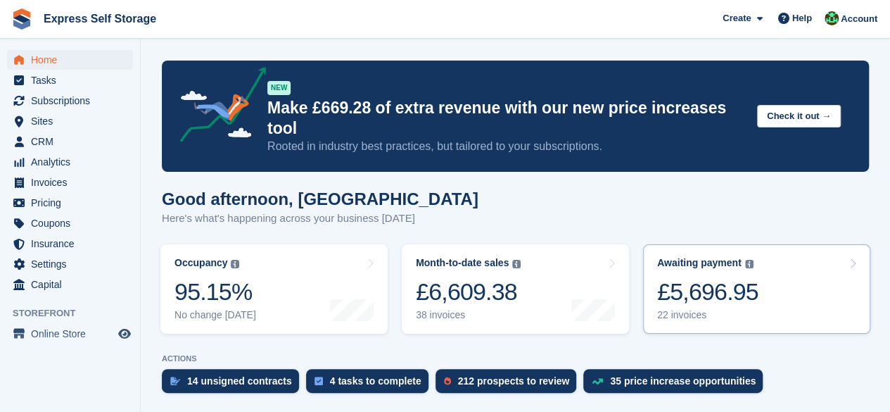
click at [766, 247] on link "Awaiting payment The total outstanding balance on all open invoices. £5,696.95 …" at bounding box center [756, 288] width 227 height 89
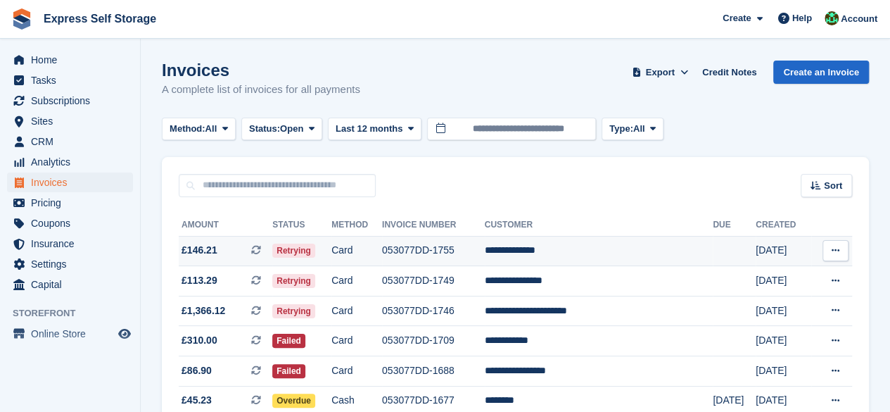
click at [542, 249] on td "**********" at bounding box center [599, 251] width 229 height 30
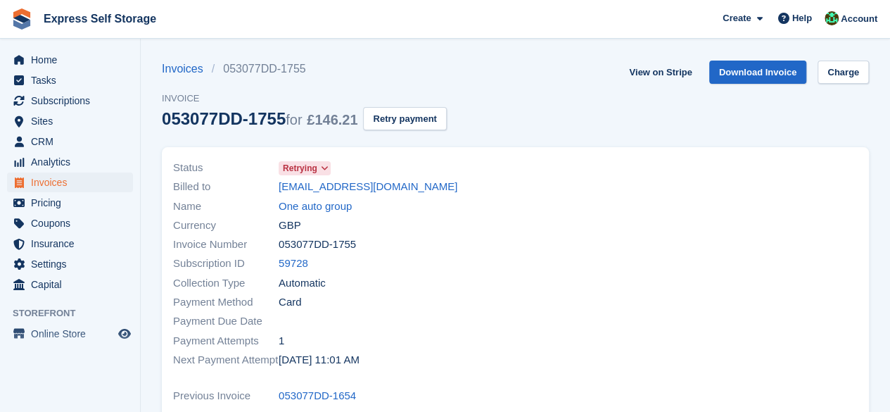
drag, startPoint x: 363, startPoint y: 184, endPoint x: 481, endPoint y: 170, distance: 119.0
click at [481, 170] on div "Status Retrying" at bounding box center [340, 167] width 334 height 19
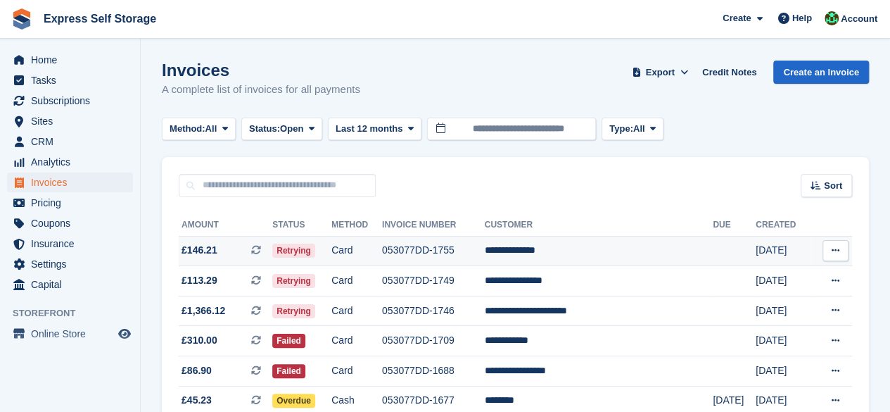
click at [554, 253] on td "**********" at bounding box center [599, 251] width 229 height 30
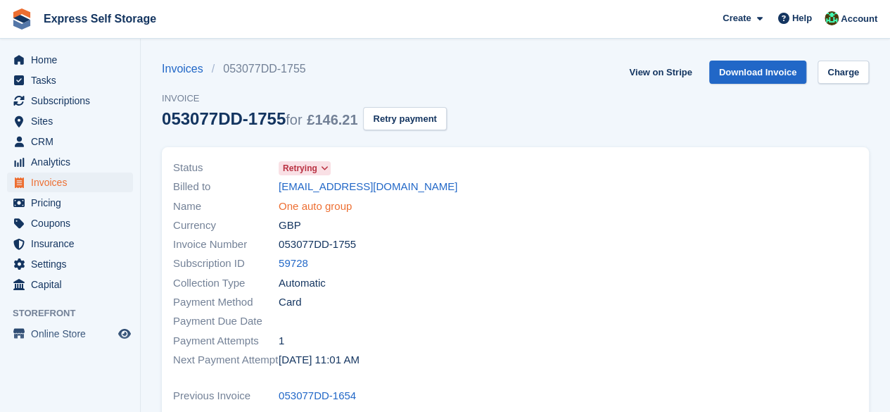
click at [308, 202] on link "One auto group" at bounding box center [315, 206] width 73 height 16
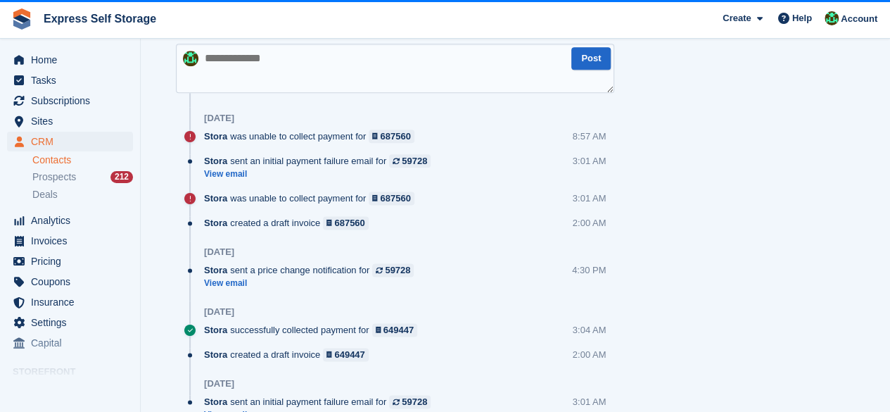
scroll to position [760, 0]
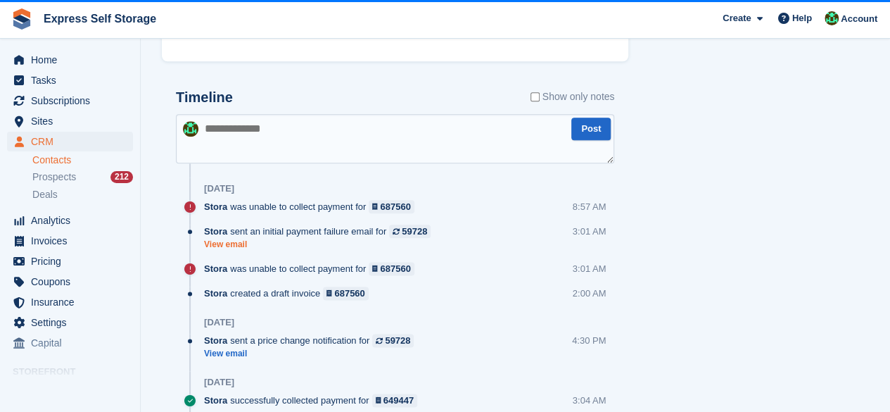
click at [217, 246] on link "View email" at bounding box center [321, 244] width 234 height 12
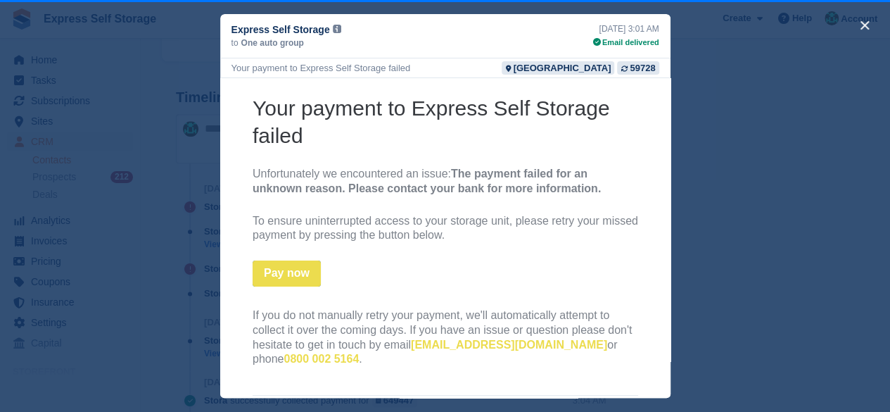
scroll to position [76, 0]
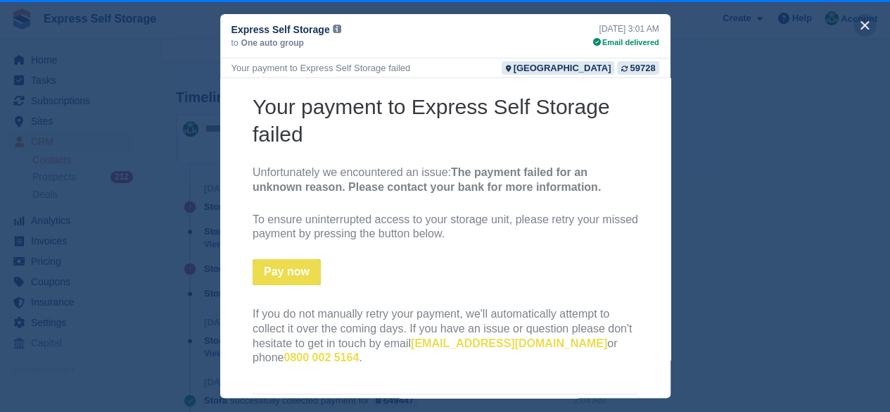
click at [862, 29] on button "close" at bounding box center [864, 25] width 23 height 23
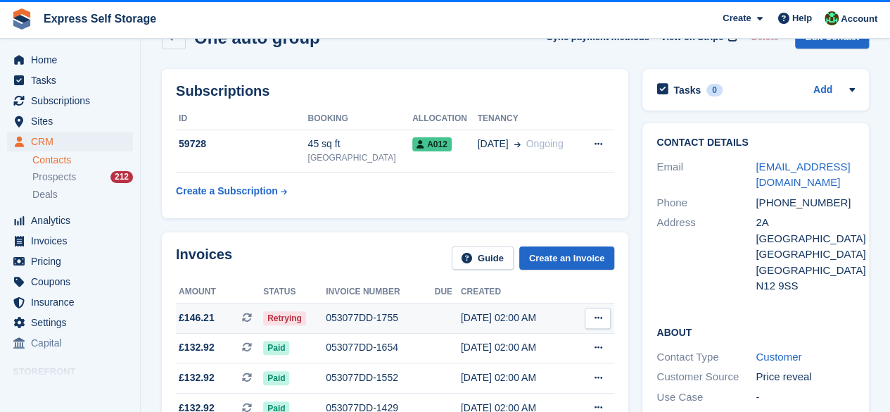
scroll to position [0, 0]
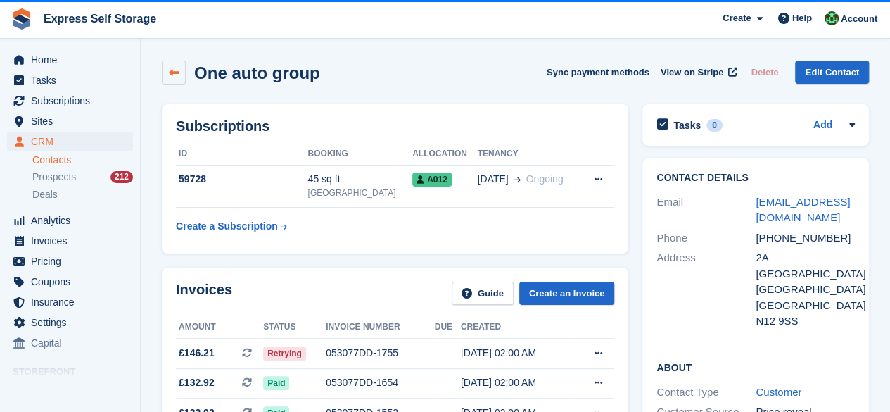
click at [180, 80] on link at bounding box center [174, 73] width 24 height 24
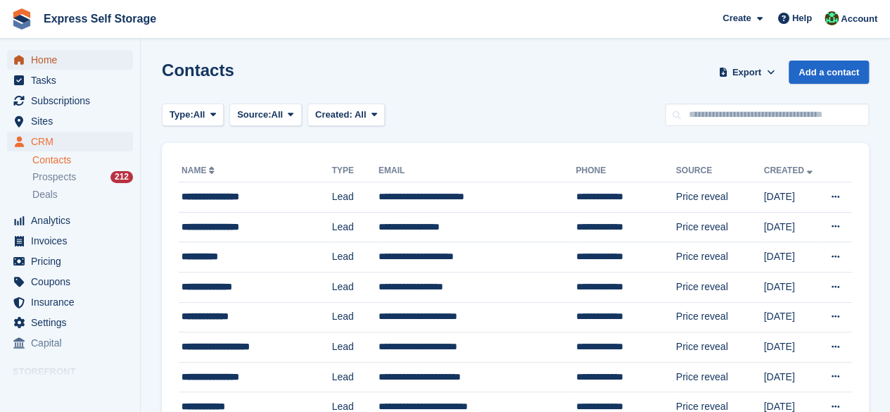
click at [34, 60] on span "Home" at bounding box center [73, 60] width 84 height 20
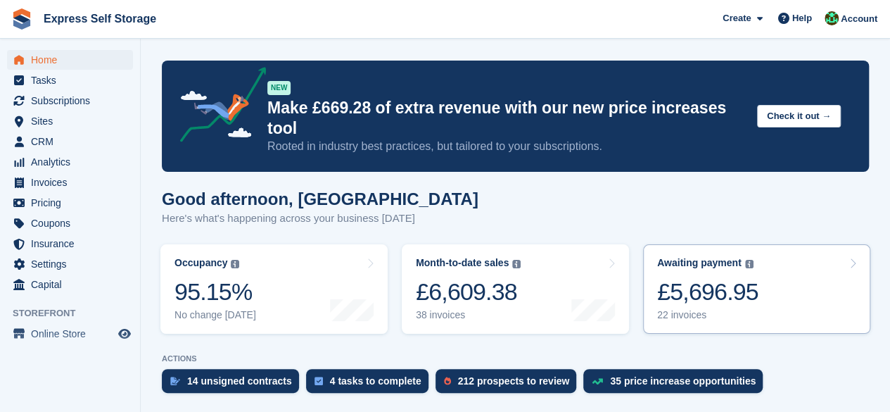
click at [774, 265] on link "Awaiting payment The total outstanding balance on all open invoices. £5,696.95 …" at bounding box center [756, 288] width 227 height 89
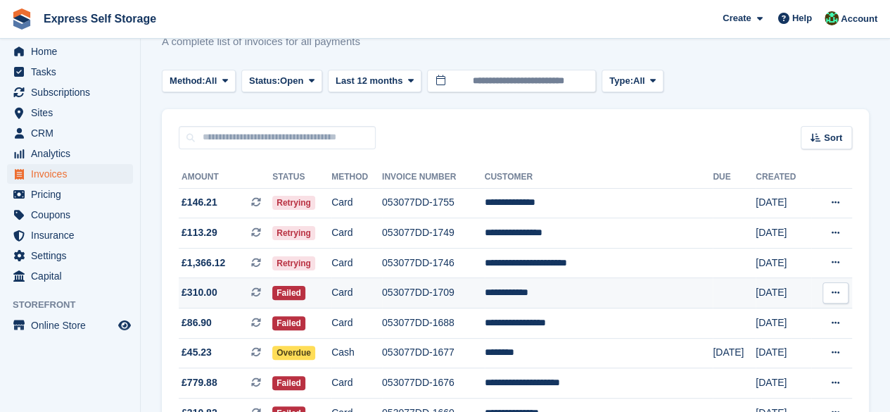
scroll to position [70, 0]
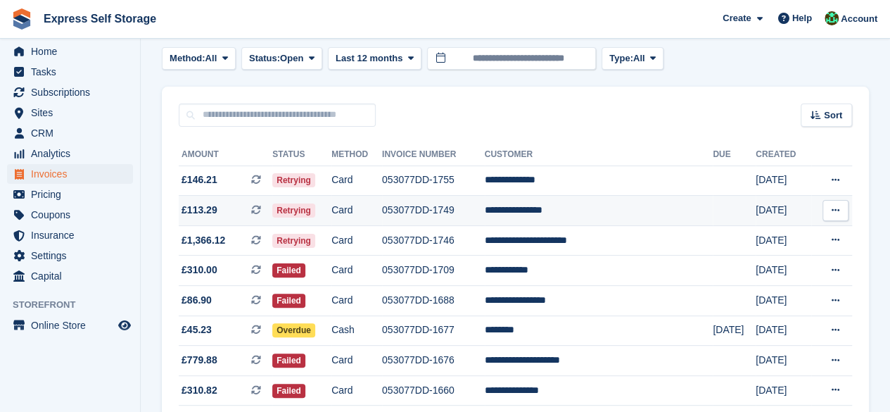
click at [476, 206] on td "053077DD-1749" at bounding box center [433, 211] width 103 height 30
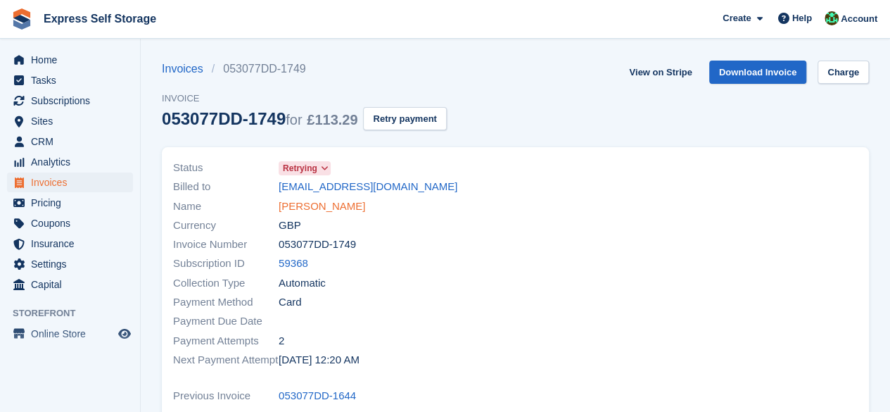
click at [312, 199] on link "Gabriel Heshmati" at bounding box center [322, 206] width 87 height 16
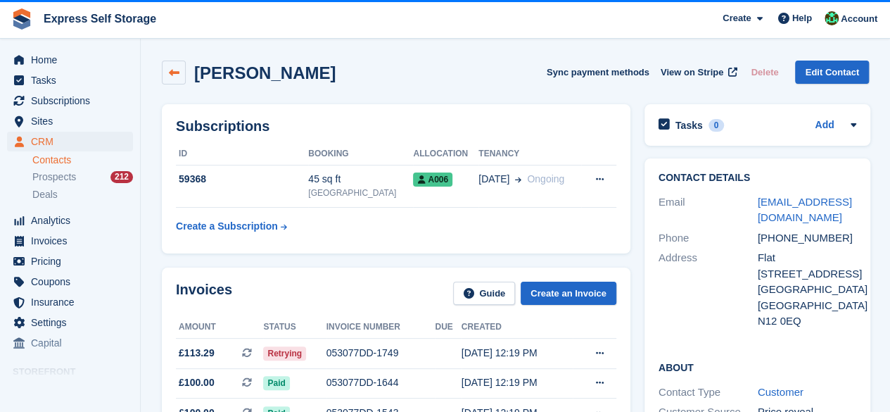
click at [173, 77] on icon at bounding box center [174, 73] width 11 height 11
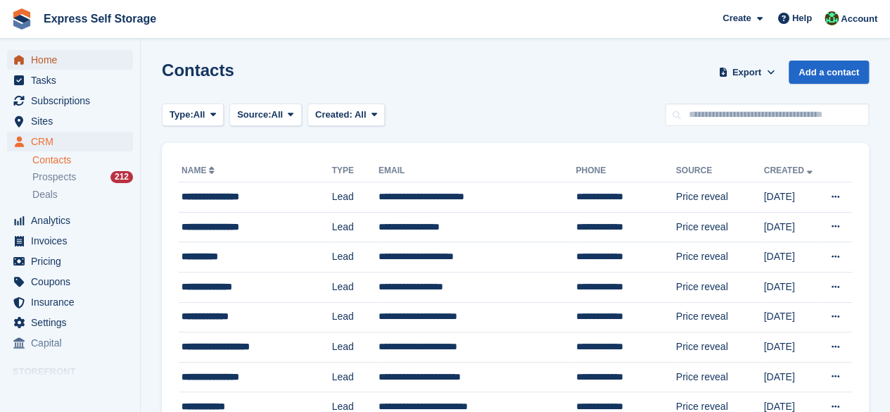
click at [78, 68] on span "Home" at bounding box center [73, 60] width 84 height 20
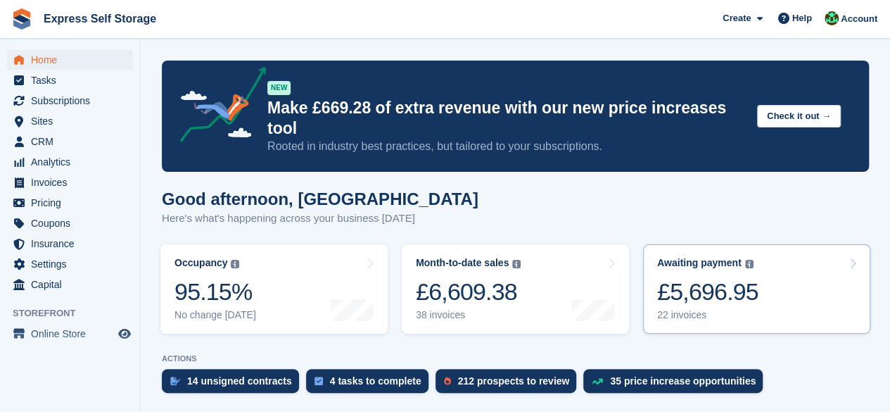
click at [780, 278] on link "Awaiting payment The total outstanding balance on all open invoices. £5,696.95 …" at bounding box center [756, 288] width 227 height 89
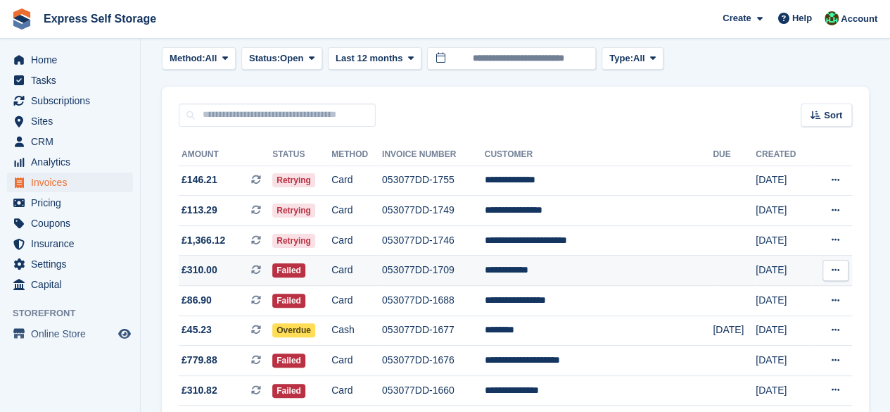
scroll to position [141, 0]
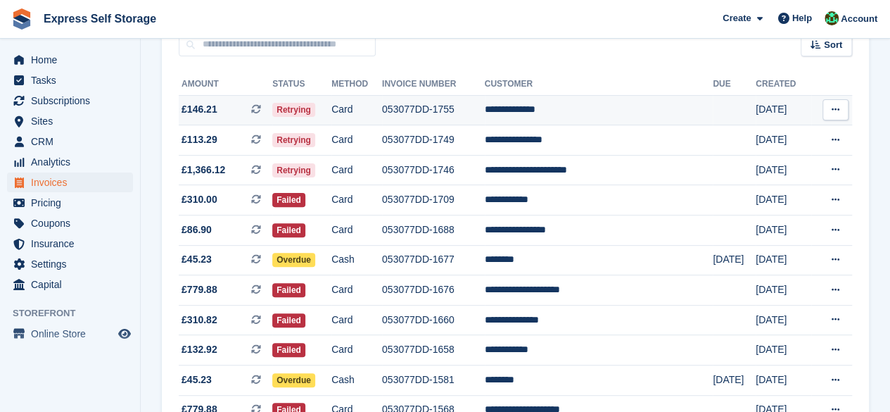
click at [558, 110] on td "**********" at bounding box center [599, 110] width 229 height 30
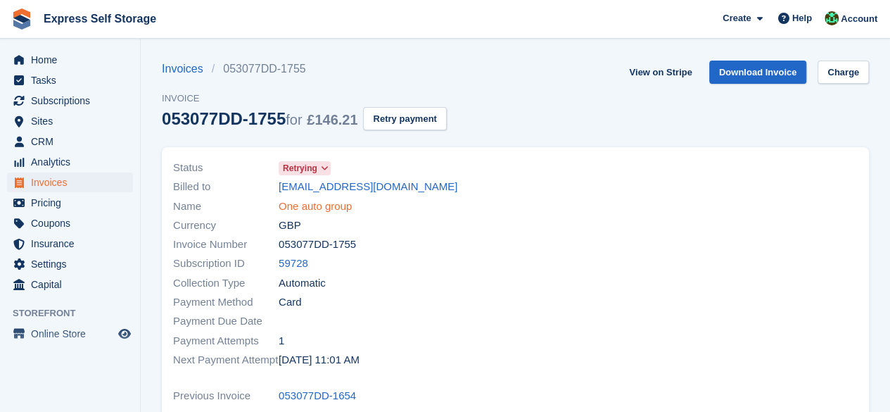
click at [291, 202] on link "One auto group" at bounding box center [315, 206] width 73 height 16
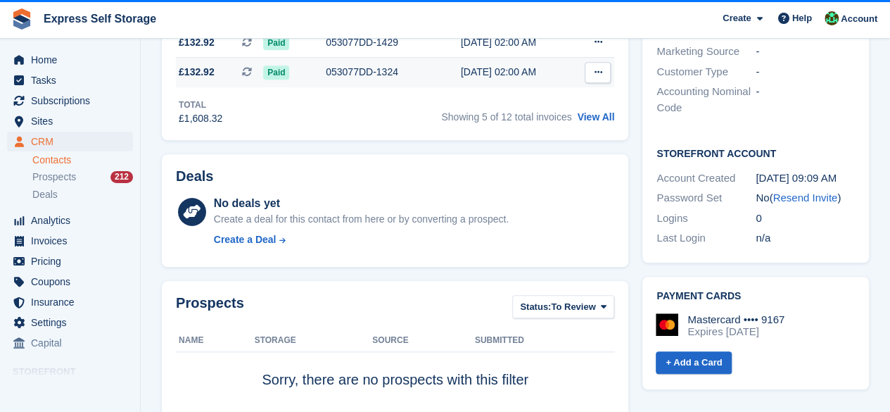
scroll to position [422, 0]
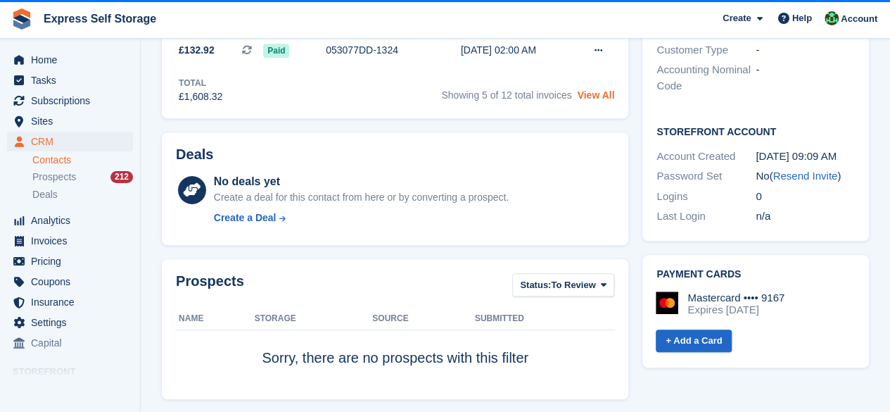
click at [601, 90] on link "View All" at bounding box center [595, 94] width 37 height 11
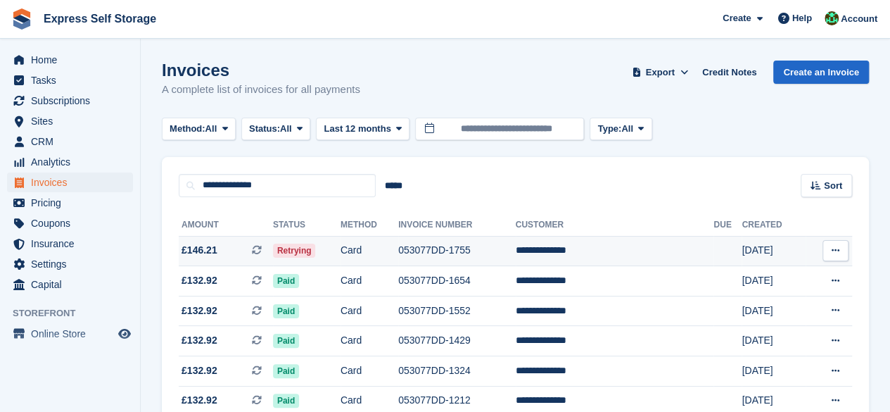
click at [241, 243] on span "£146.21 This is a recurring subscription invoice." at bounding box center [226, 250] width 94 height 15
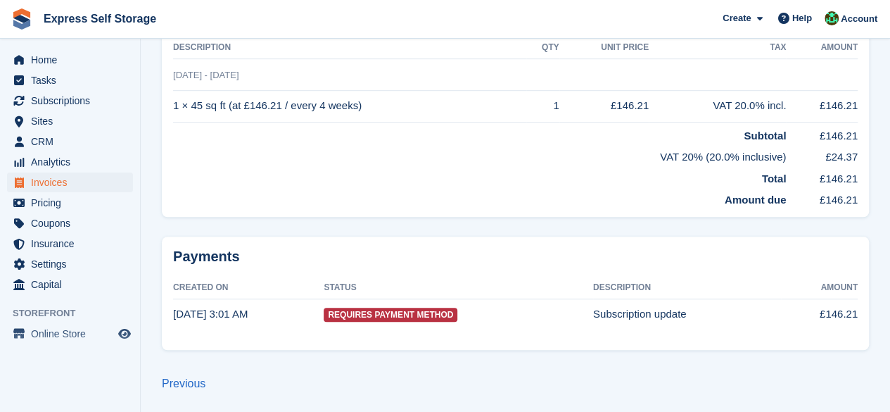
scroll to position [332, 0]
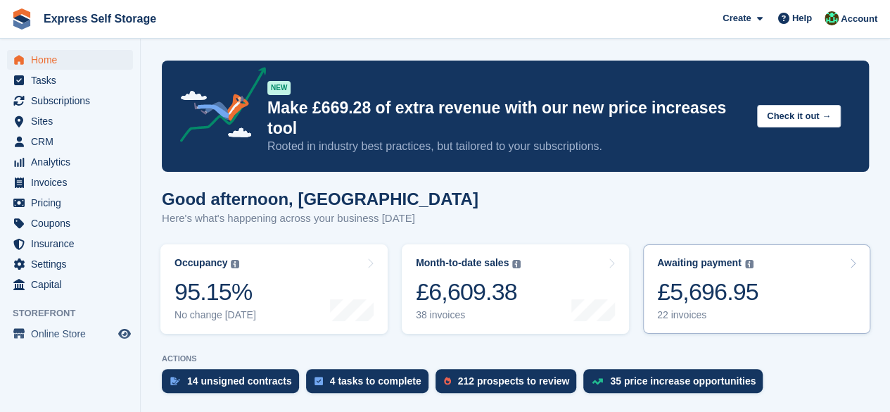
click at [760, 267] on link "Awaiting payment The total outstanding balance on all open invoices. £5,696.95 …" at bounding box center [756, 288] width 227 height 89
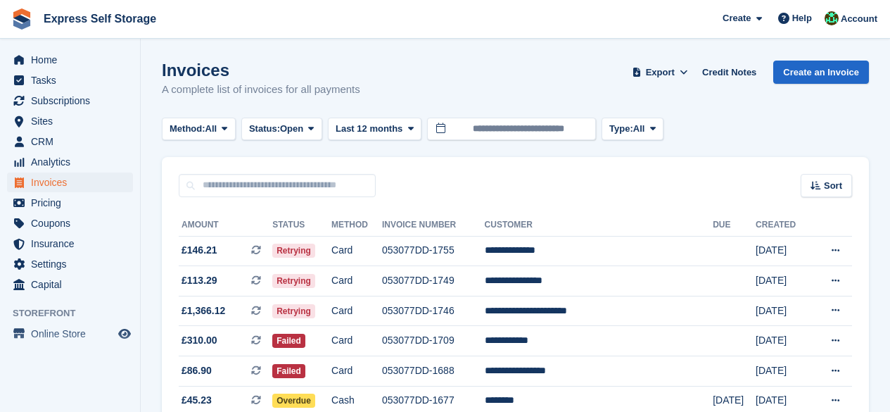
scroll to position [141, 0]
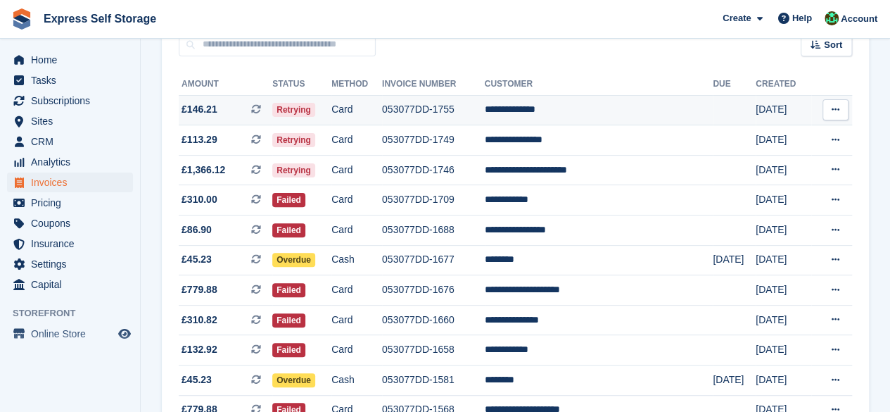
click at [485, 120] on td "053077DD-1755" at bounding box center [433, 110] width 103 height 30
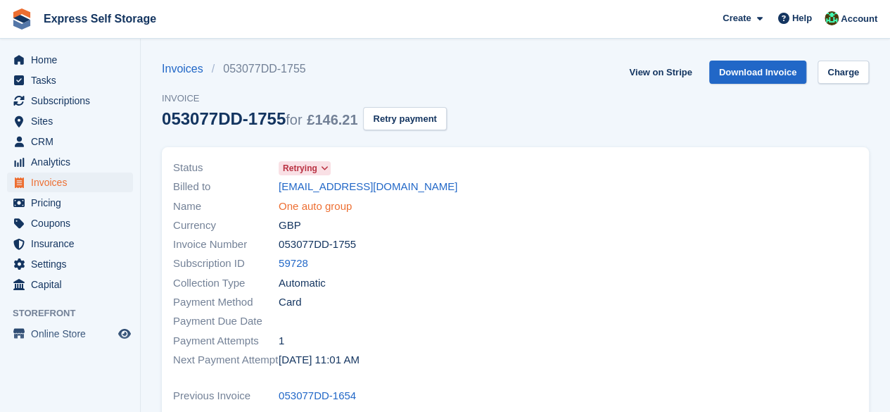
click at [332, 206] on link "One auto group" at bounding box center [315, 206] width 73 height 16
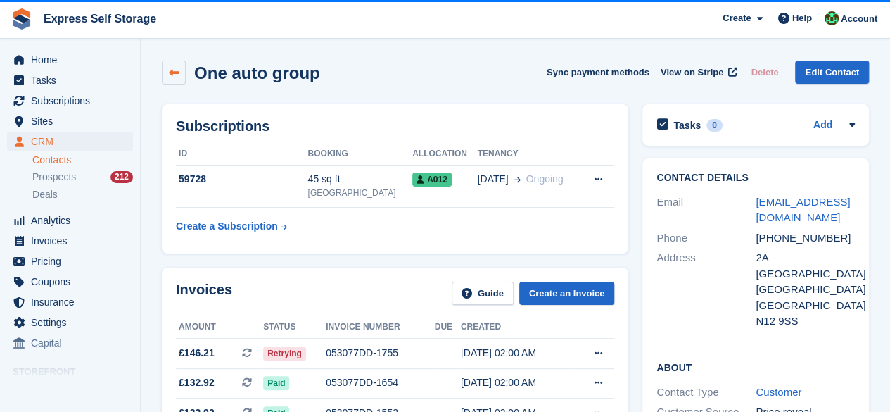
click at [167, 73] on link at bounding box center [174, 73] width 24 height 24
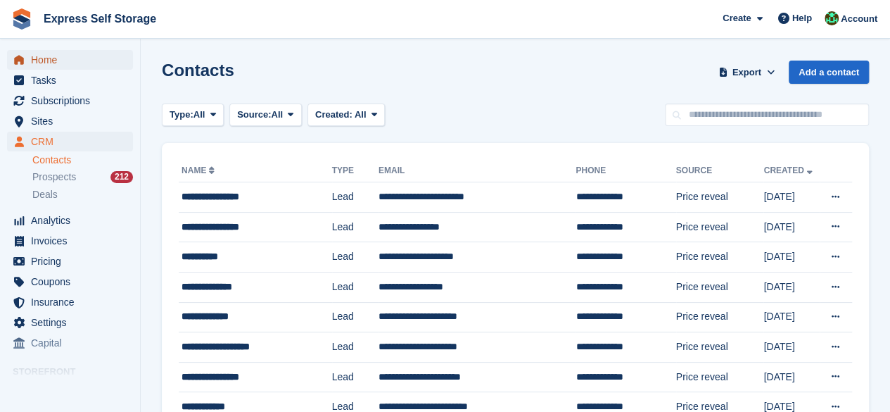
click at [62, 65] on span "Home" at bounding box center [73, 60] width 84 height 20
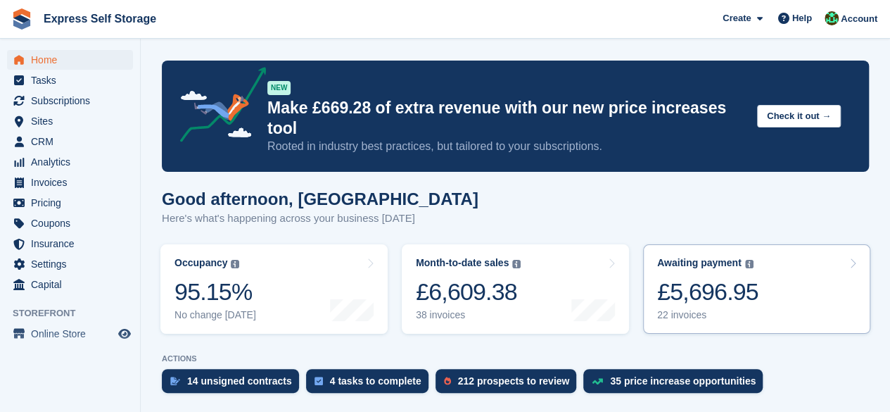
click at [726, 278] on div "£5,696.95" at bounding box center [707, 291] width 101 height 29
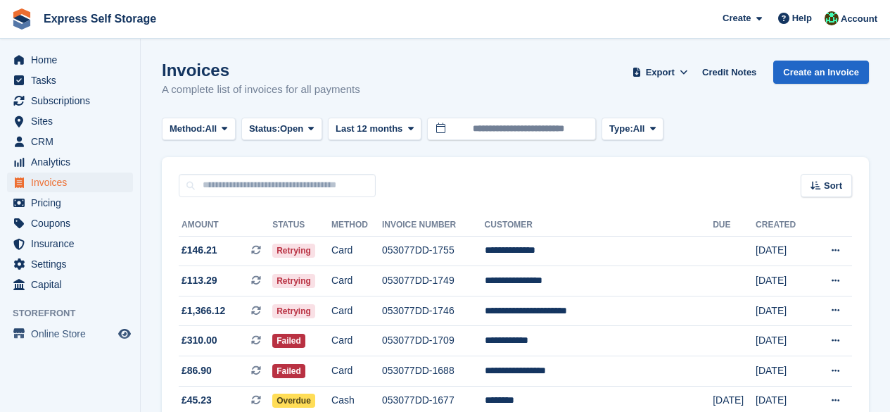
scroll to position [70, 0]
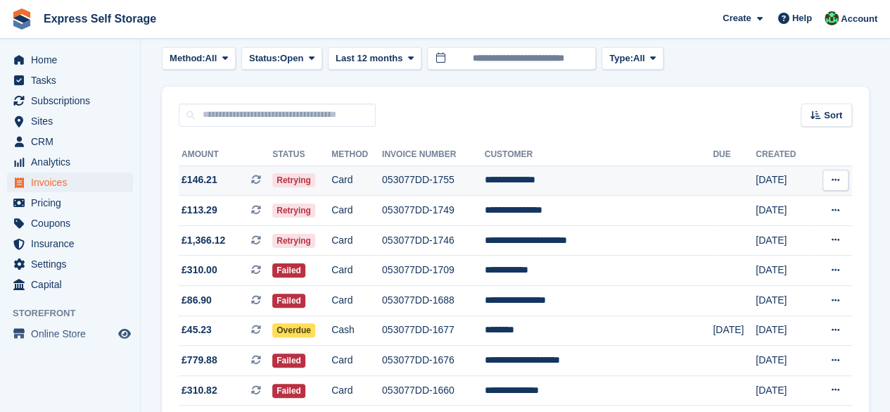
click at [584, 181] on td "**********" at bounding box center [599, 180] width 229 height 30
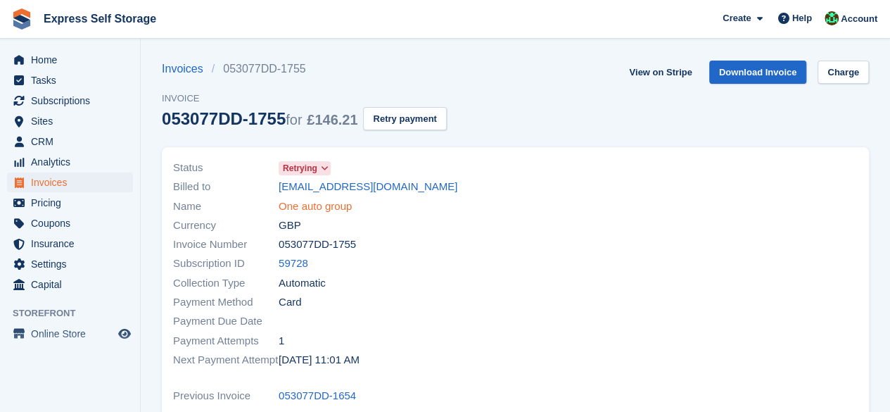
click at [304, 205] on link "One auto group" at bounding box center [315, 206] width 73 height 16
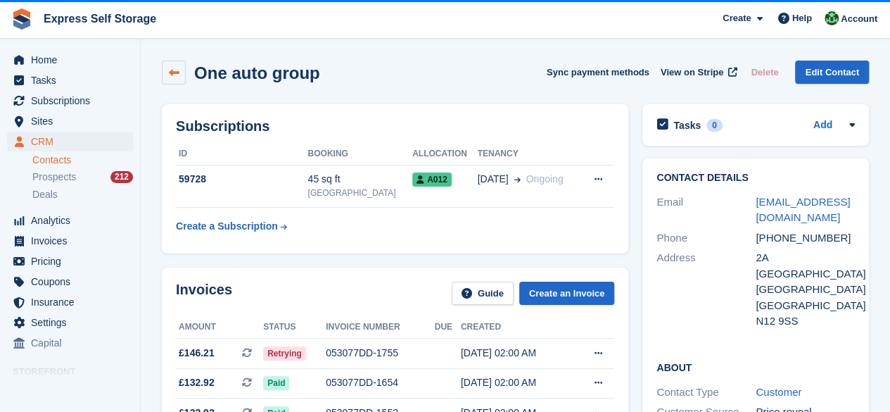
click at [172, 75] on icon at bounding box center [174, 73] width 11 height 11
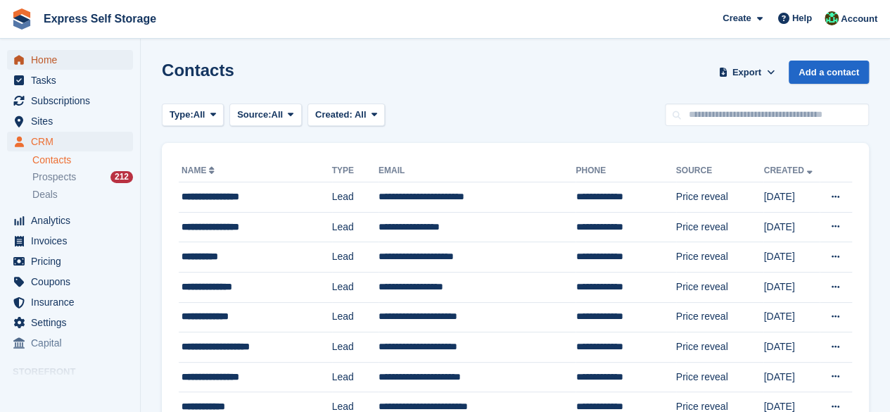
click at [68, 56] on span "Home" at bounding box center [73, 60] width 84 height 20
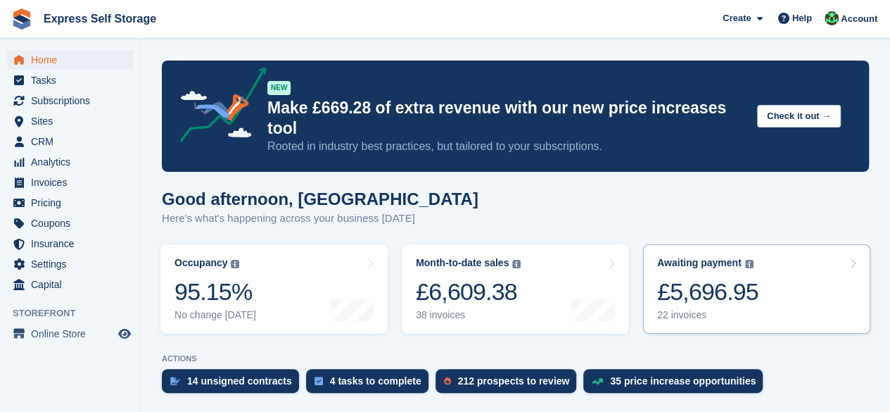
click at [784, 247] on link "Awaiting payment The total outstanding balance on all open invoices. £5,696.95 …" at bounding box center [756, 288] width 227 height 89
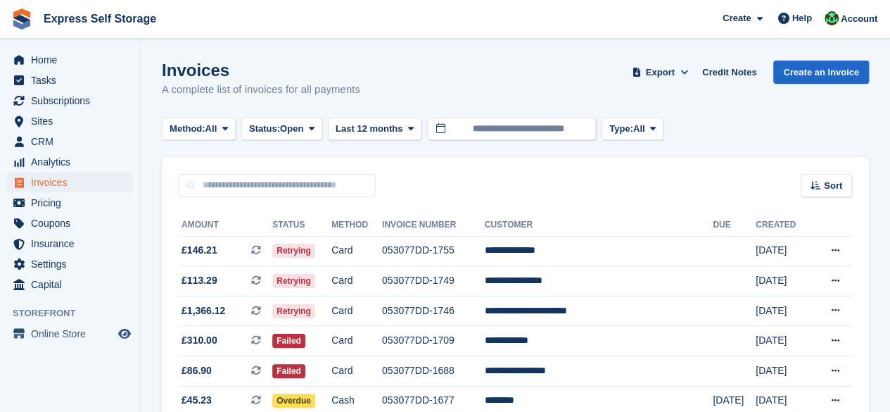
scroll to position [70, 0]
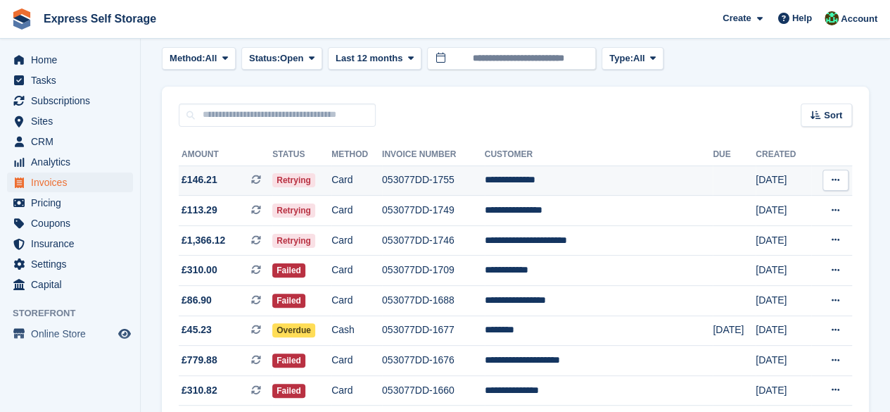
click at [485, 175] on td "053077DD-1755" at bounding box center [433, 180] width 103 height 30
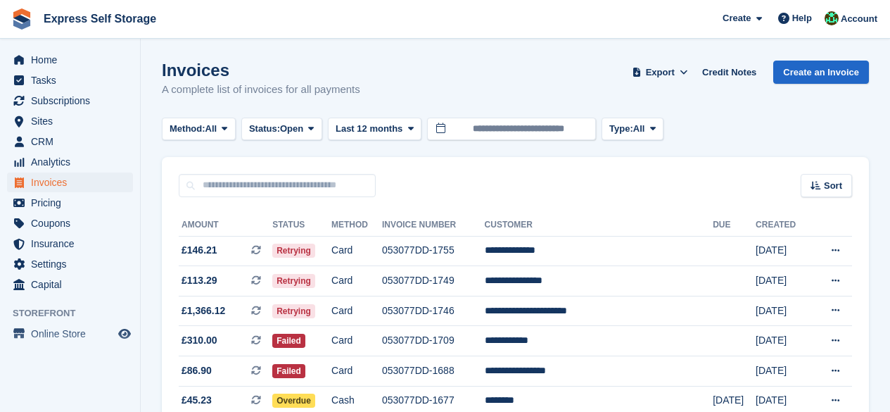
scroll to position [70, 0]
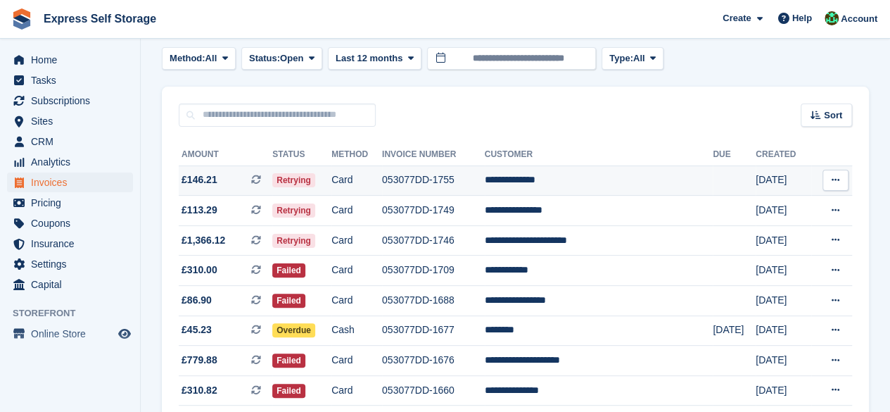
click at [485, 188] on td "053077DD-1755" at bounding box center [433, 180] width 103 height 30
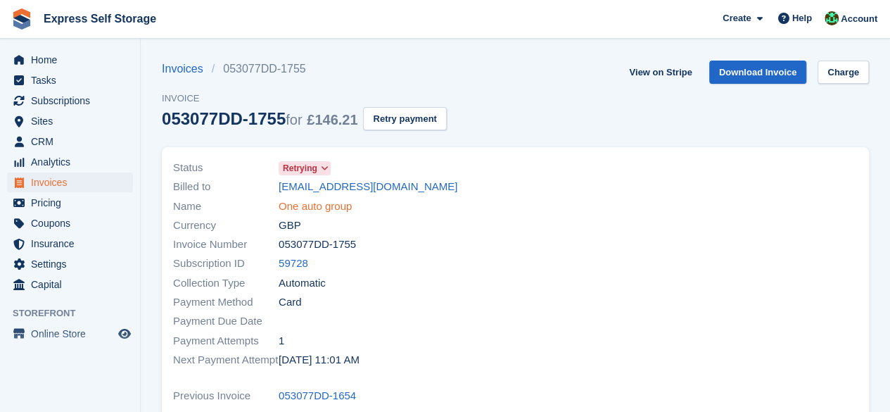
click at [314, 203] on link "One auto group" at bounding box center [315, 206] width 73 height 16
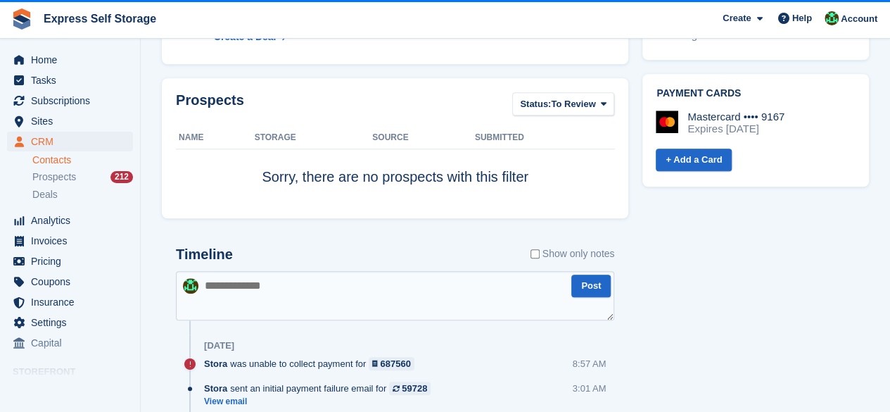
scroll to position [633, 0]
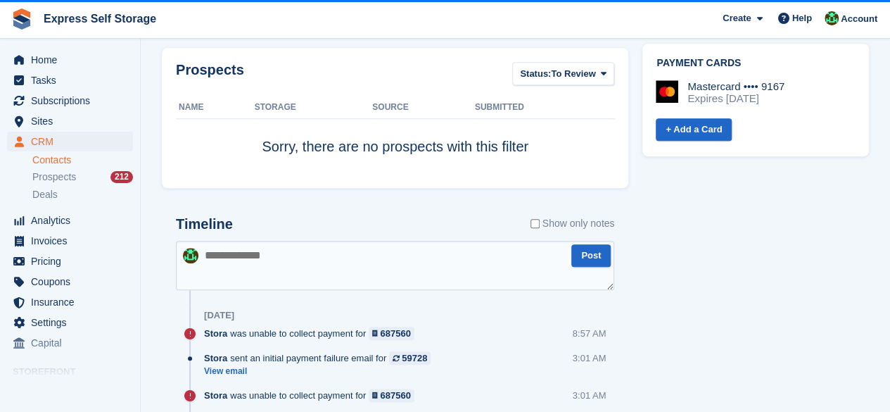
click at [296, 244] on textarea at bounding box center [395, 265] width 438 height 49
click at [350, 253] on textarea "**********" at bounding box center [395, 265] width 438 height 49
drag, startPoint x: 366, startPoint y: 247, endPoint x: 514, endPoint y: 269, distance: 150.1
click at [514, 269] on textarea "**********" at bounding box center [395, 265] width 438 height 49
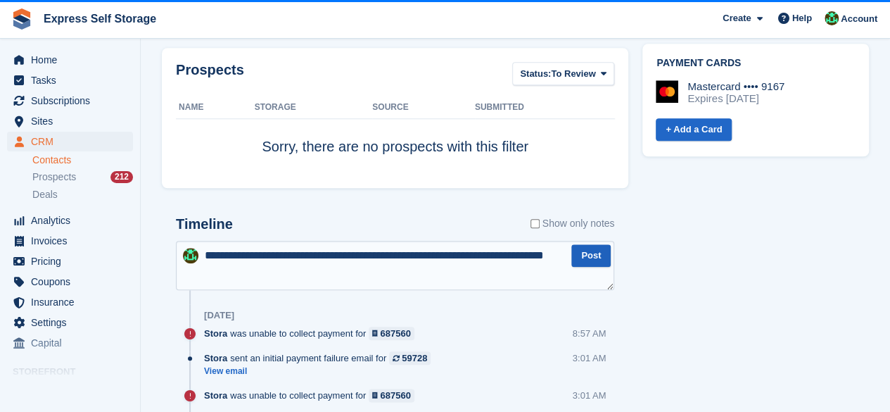
type textarea "**********"
click at [590, 257] on button "Post" at bounding box center [590, 255] width 39 height 23
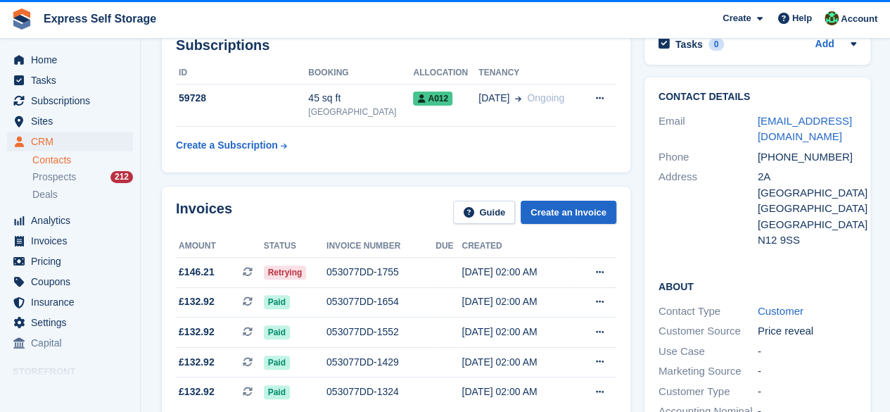
scroll to position [0, 0]
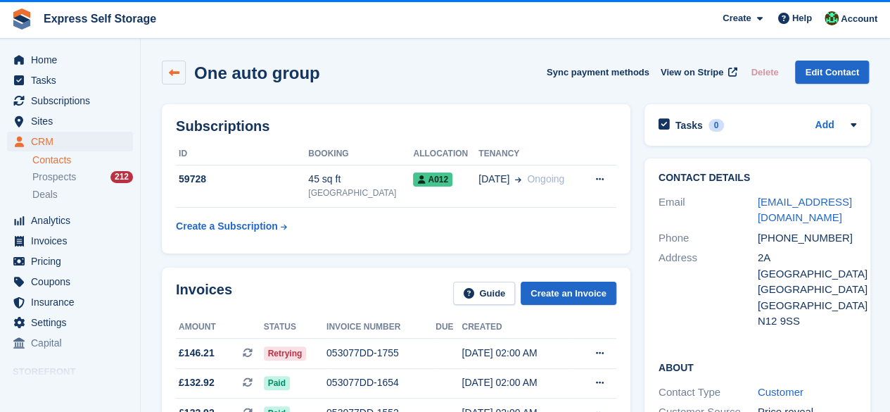
click at [179, 78] on link at bounding box center [174, 73] width 24 height 24
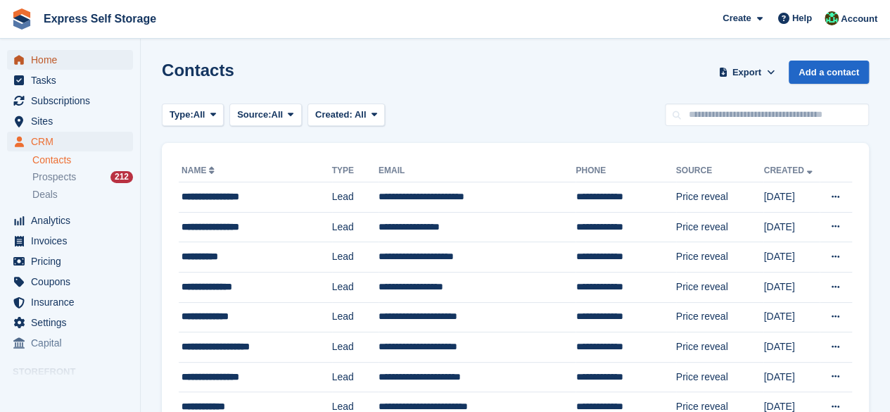
click at [67, 68] on span "Home" at bounding box center [73, 60] width 84 height 20
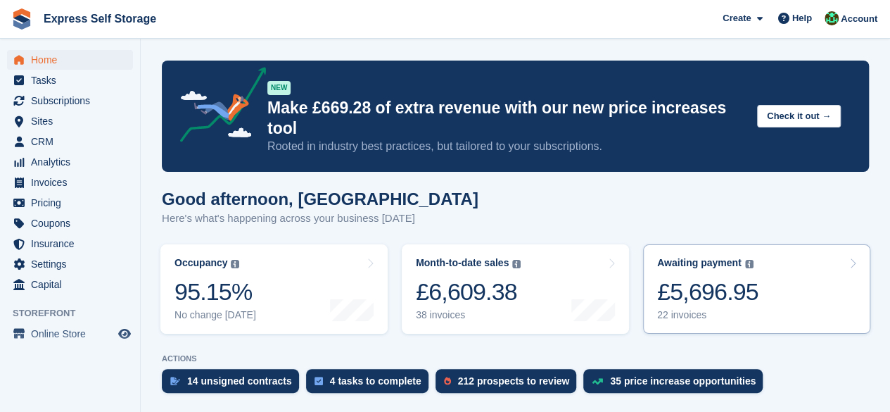
click at [757, 244] on link "Awaiting payment The total outstanding balance on all open invoices. £5,696.95 …" at bounding box center [756, 288] width 227 height 89
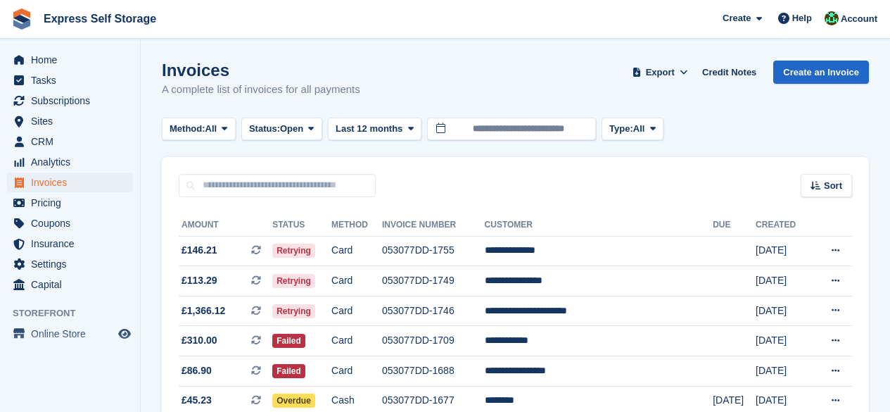
scroll to position [141, 0]
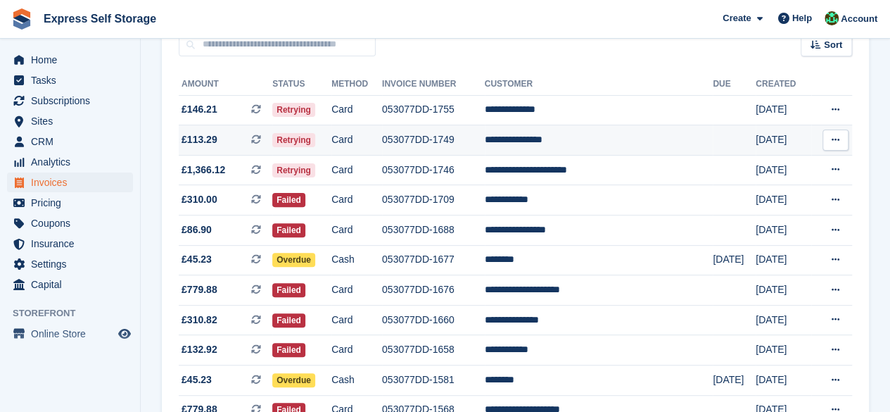
click at [547, 139] on td "**********" at bounding box center [599, 140] width 229 height 30
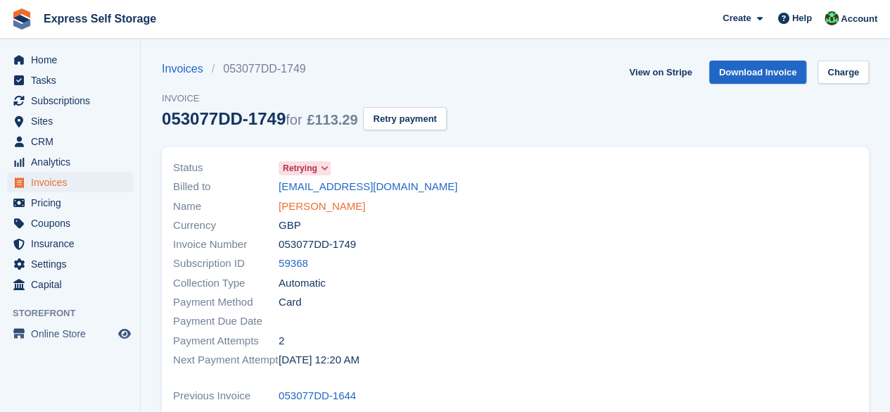
click at [318, 202] on link "Gabriel Heshmati" at bounding box center [322, 206] width 87 height 16
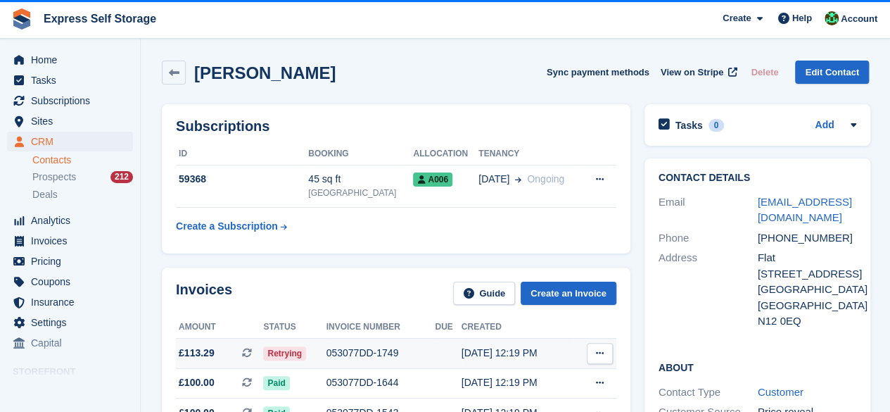
click at [329, 345] on div "053077DD-1749" at bounding box center [380, 352] width 109 height 15
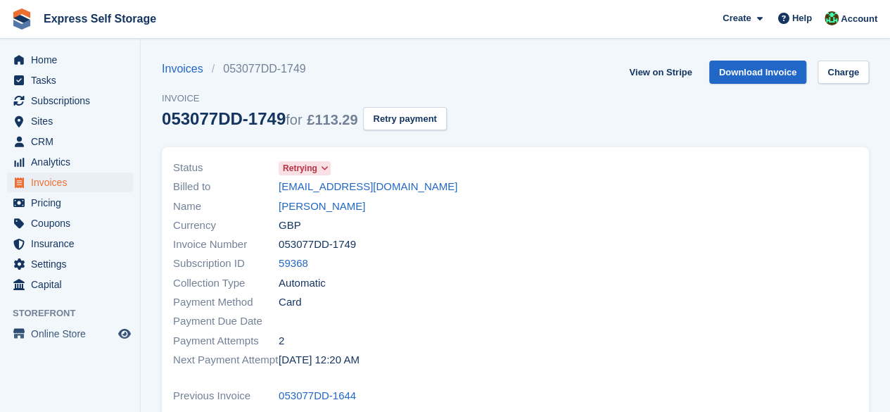
drag, startPoint x: 310, startPoint y: 185, endPoint x: 618, endPoint y: 258, distance: 316.0
click at [618, 258] on div at bounding box center [691, 264] width 351 height 228
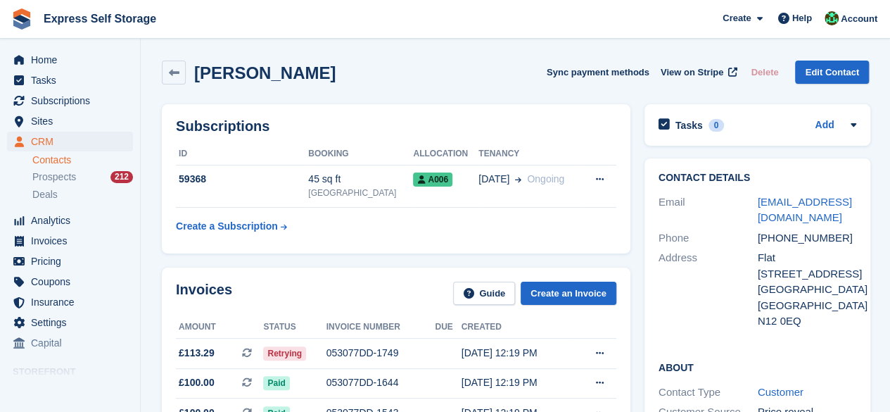
click at [181, 70] on link at bounding box center [174, 73] width 24 height 24
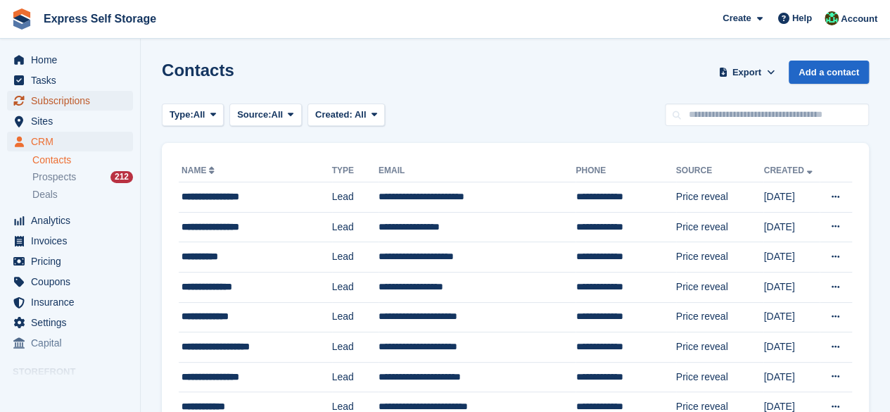
click at [58, 103] on span "Subscriptions" at bounding box center [73, 101] width 84 height 20
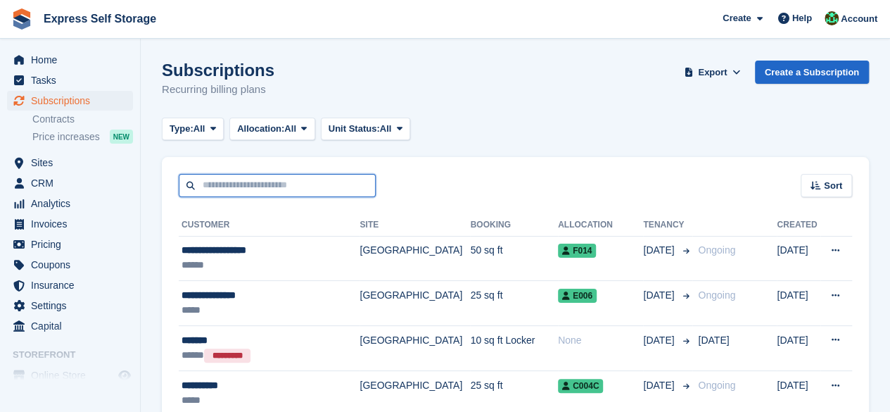
click at [245, 189] on input "text" at bounding box center [277, 185] width 197 height 23
click at [250, 187] on input "*******" at bounding box center [277, 185] width 197 height 23
type input "*******"
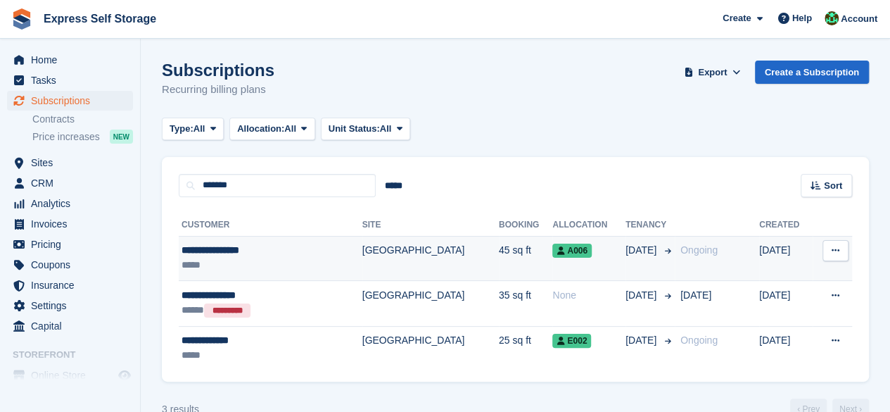
click at [277, 260] on div "*****" at bounding box center [249, 264] width 135 height 15
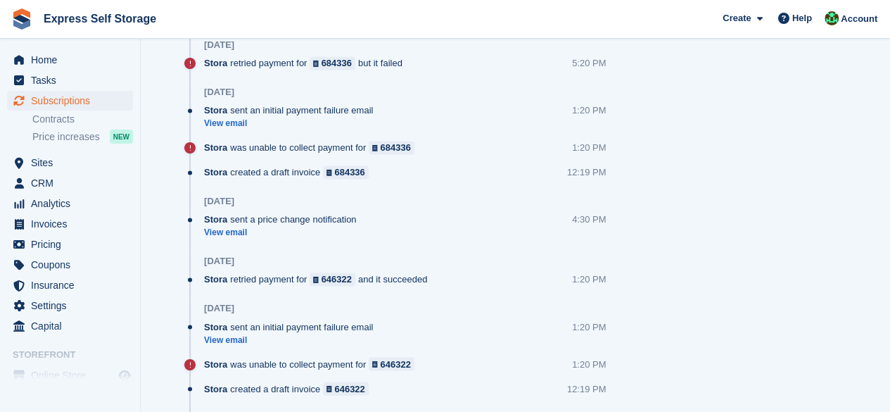
scroll to position [908, 0]
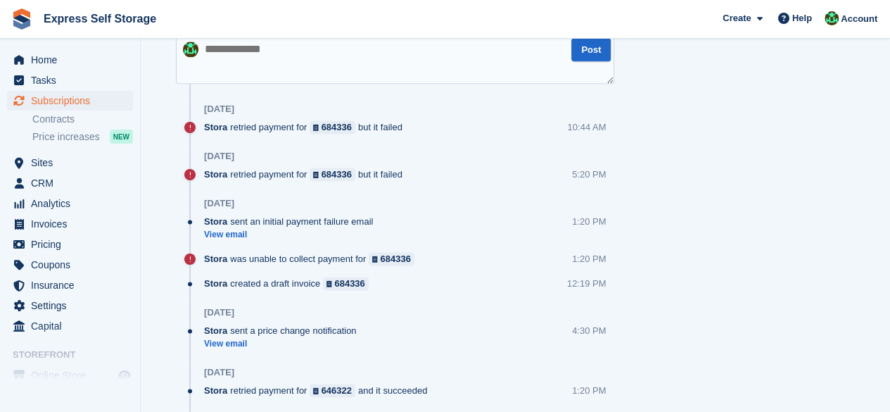
click at [230, 60] on div "Timeline Show only notes Post Yesterday Stora retried payment for 684336 but it…" at bounding box center [395, 302] width 466 height 612
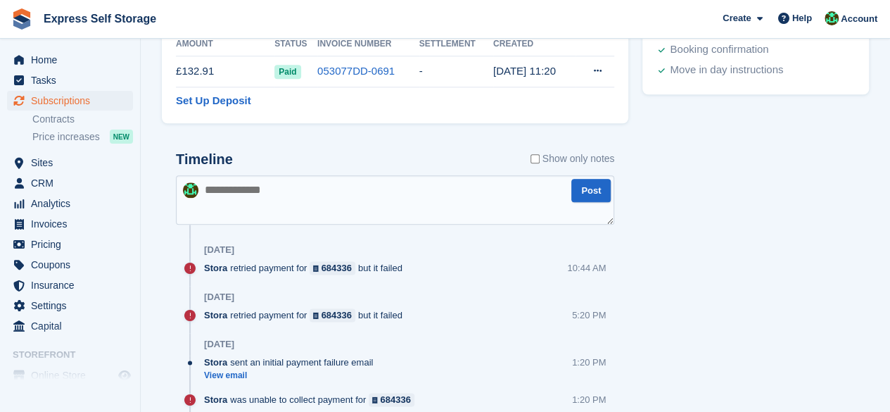
click at [216, 199] on textarea at bounding box center [395, 199] width 438 height 49
type textarea "**********"
click at [604, 192] on button "Post" at bounding box center [590, 190] width 39 height 23
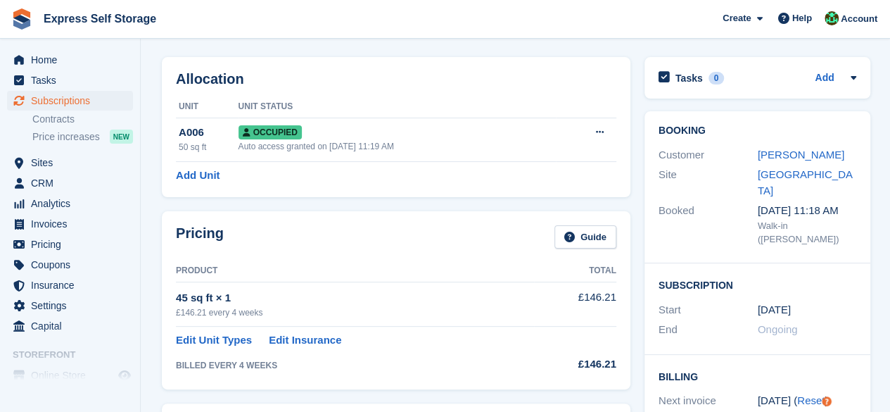
scroll to position [0, 0]
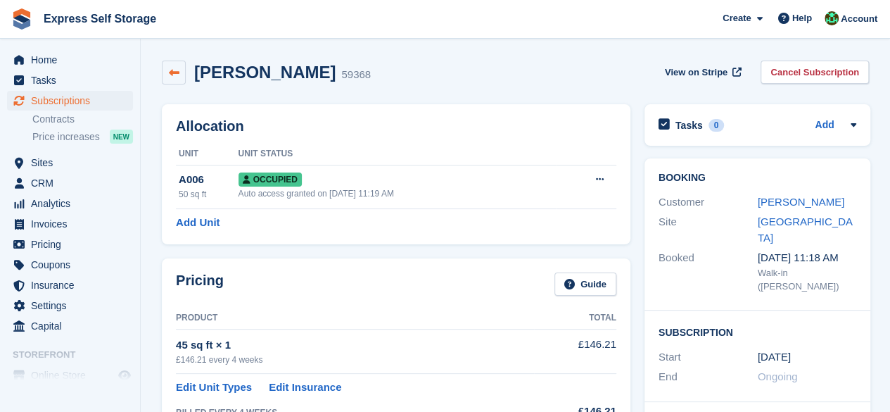
click at [177, 77] on icon at bounding box center [174, 73] width 11 height 11
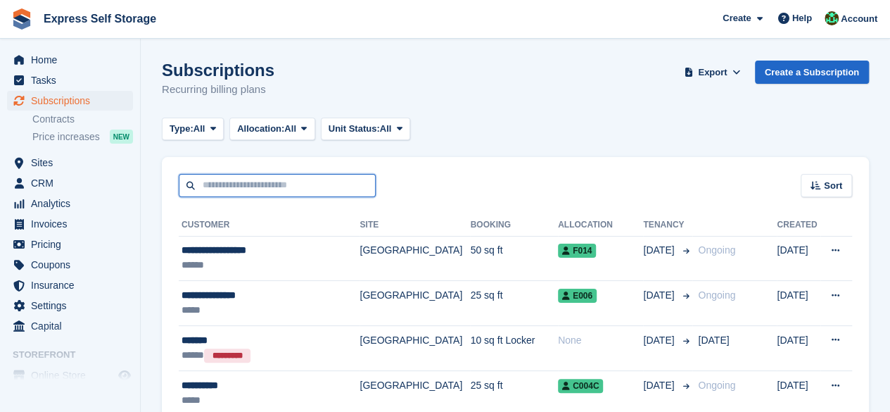
click at [264, 179] on input "text" at bounding box center [277, 185] width 197 height 23
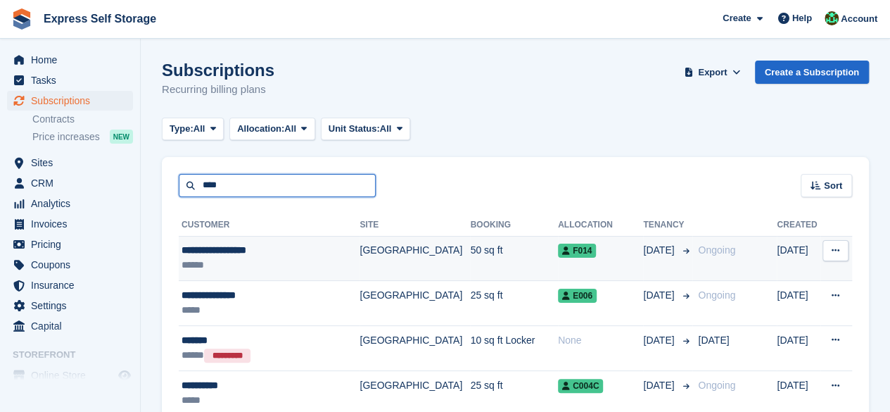
type input "**********"
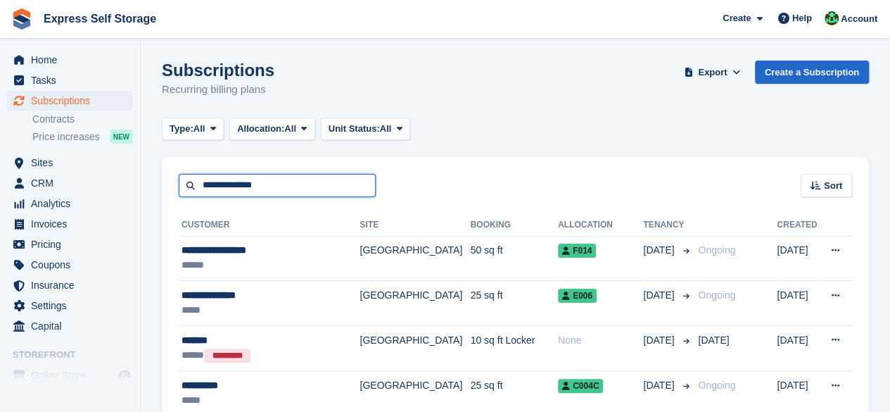
click at [293, 190] on input "**********" at bounding box center [277, 185] width 197 height 23
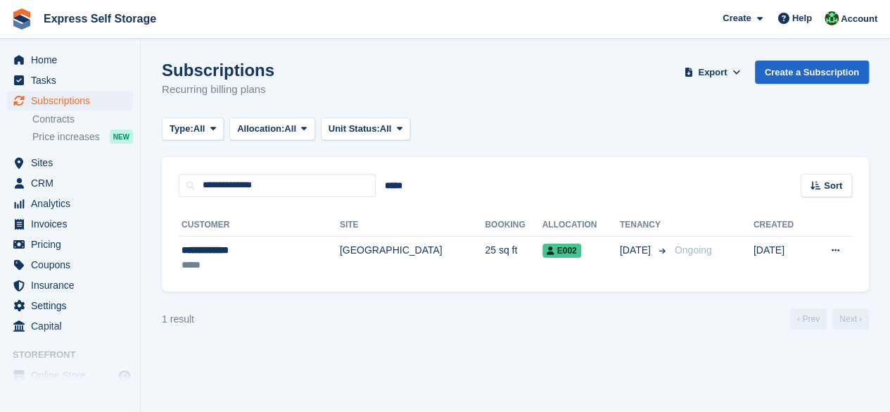
click at [362, 331] on section "Subscriptions Recurring billing plans Export Export Subscriptions Export a CSV …" at bounding box center [515, 206] width 749 height 412
click at [73, 68] on span "Home" at bounding box center [73, 60] width 84 height 20
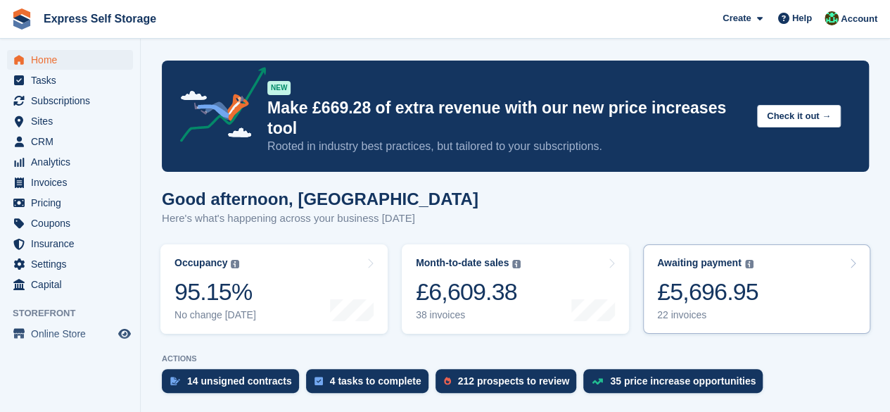
click at [711, 257] on div "Awaiting payment" at bounding box center [699, 263] width 84 height 12
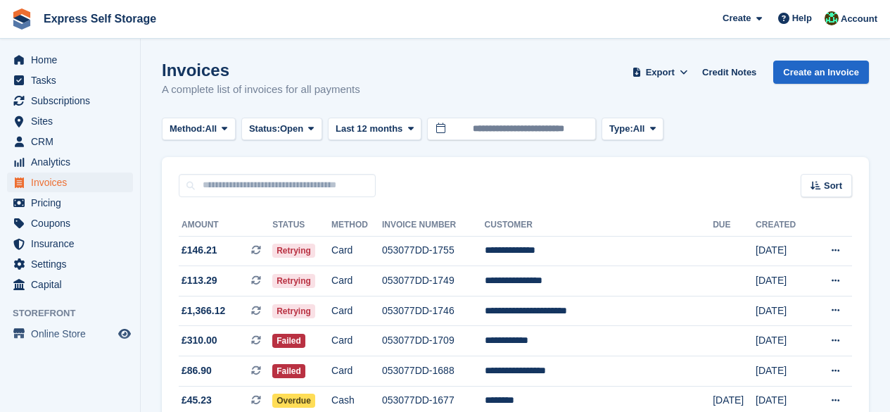
scroll to position [141, 0]
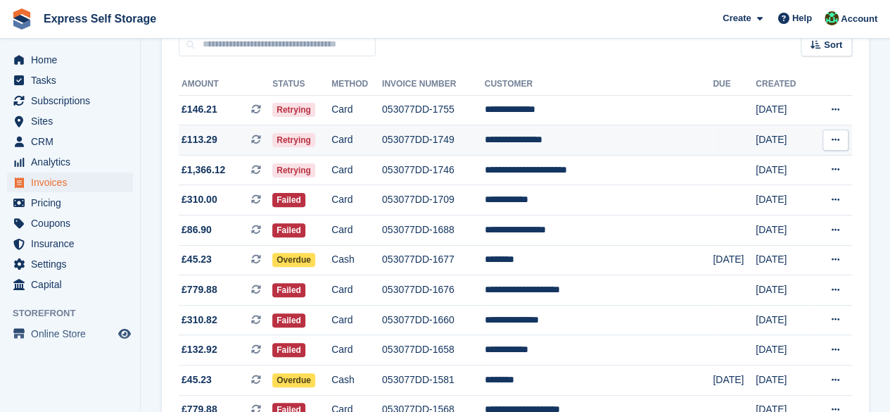
click at [568, 143] on td "**********" at bounding box center [599, 140] width 229 height 30
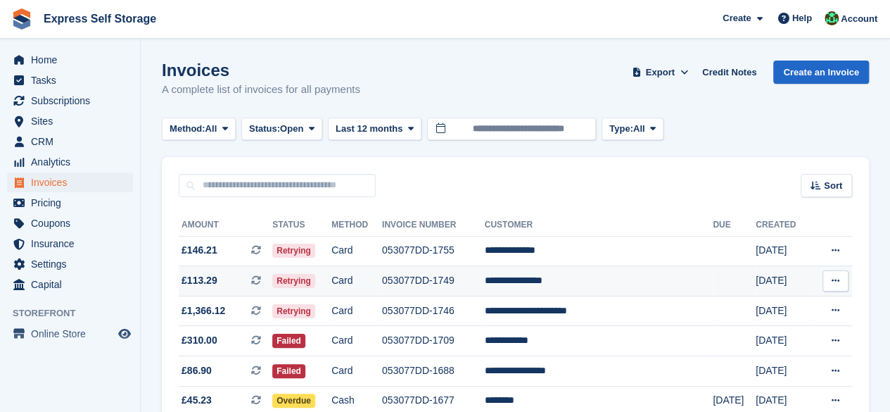
click at [578, 272] on td "**********" at bounding box center [599, 281] width 229 height 30
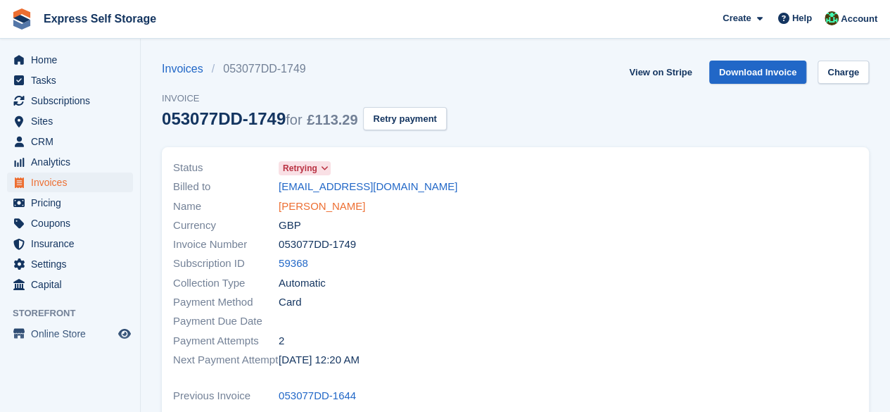
click at [304, 203] on link "Gabriel Heshmati" at bounding box center [322, 206] width 87 height 16
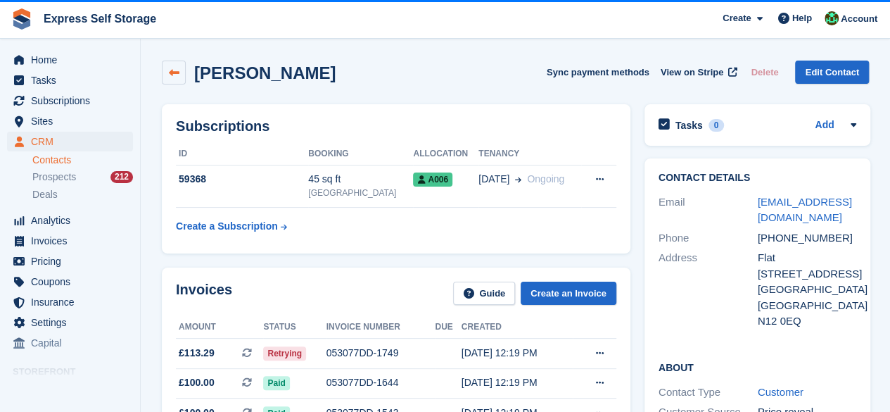
click at [182, 75] on link at bounding box center [174, 73] width 24 height 24
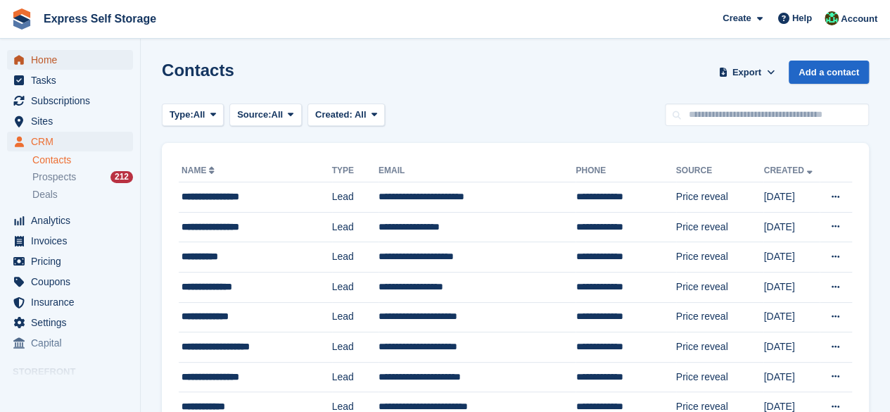
click at [53, 67] on span "Home" at bounding box center [73, 60] width 84 height 20
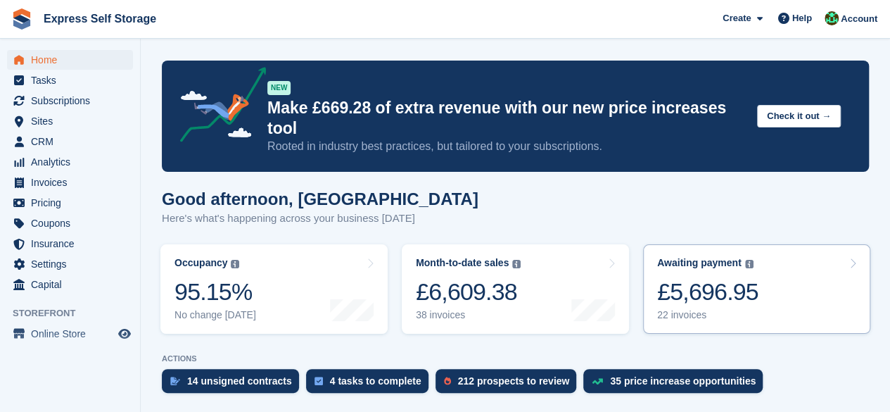
click at [746, 277] on div "£5,696.95" at bounding box center [707, 291] width 101 height 29
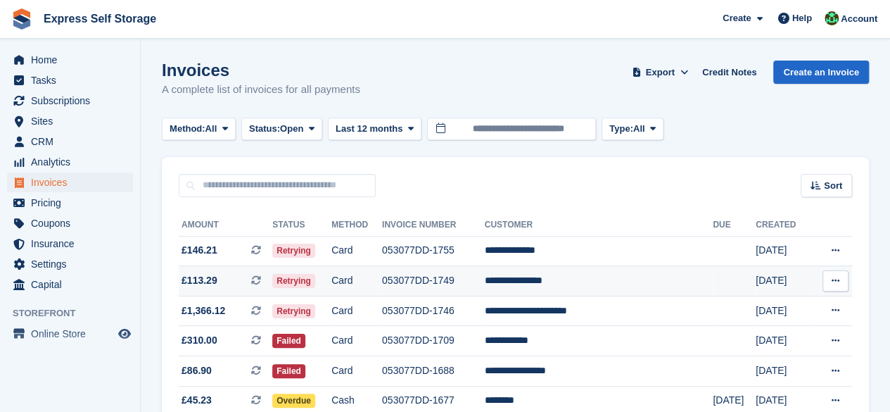
click at [573, 276] on td "**********" at bounding box center [599, 281] width 229 height 30
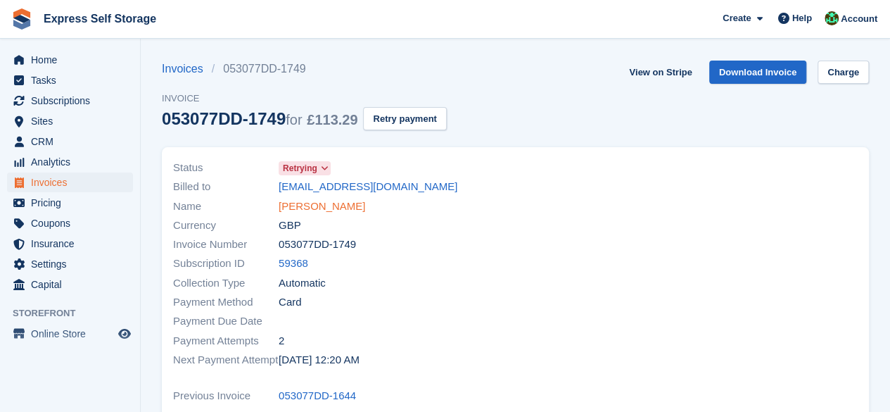
click at [295, 206] on link "[PERSON_NAME]" at bounding box center [322, 206] width 87 height 16
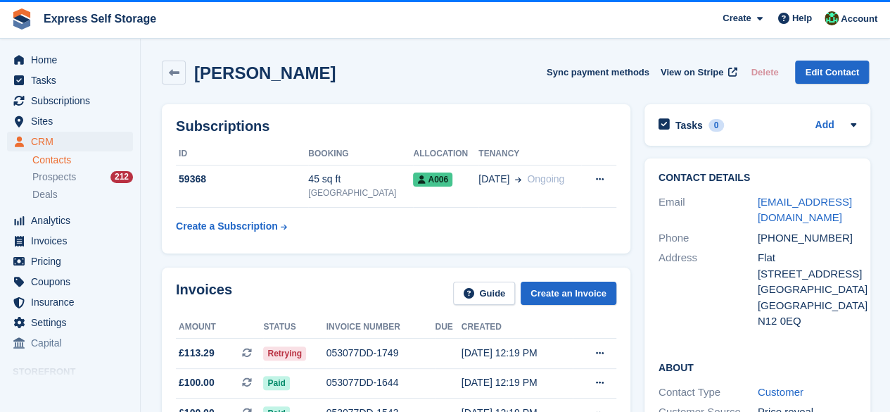
scroll to position [141, 0]
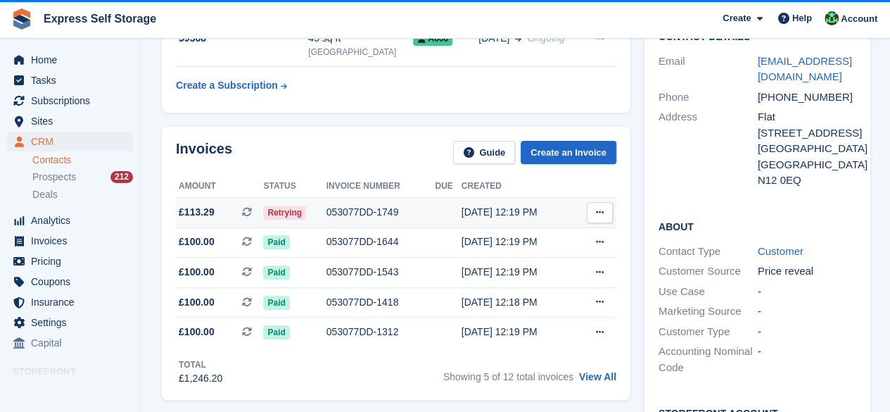
click at [381, 203] on td "053077DD-1749" at bounding box center [380, 212] width 109 height 30
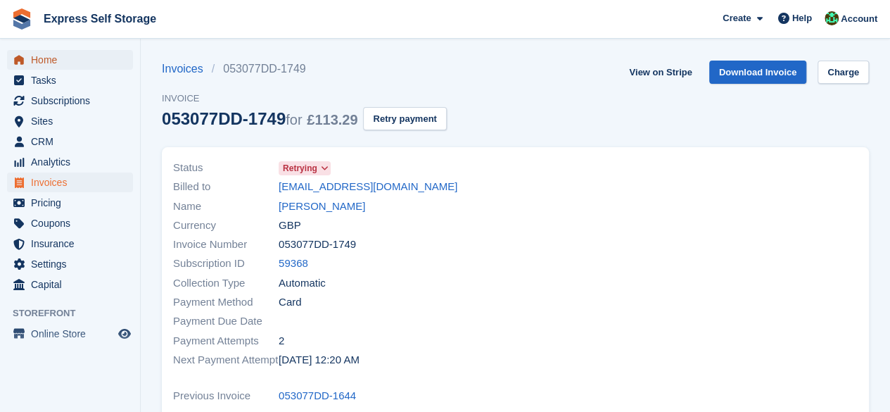
click at [31, 57] on span "Home" at bounding box center [73, 60] width 84 height 20
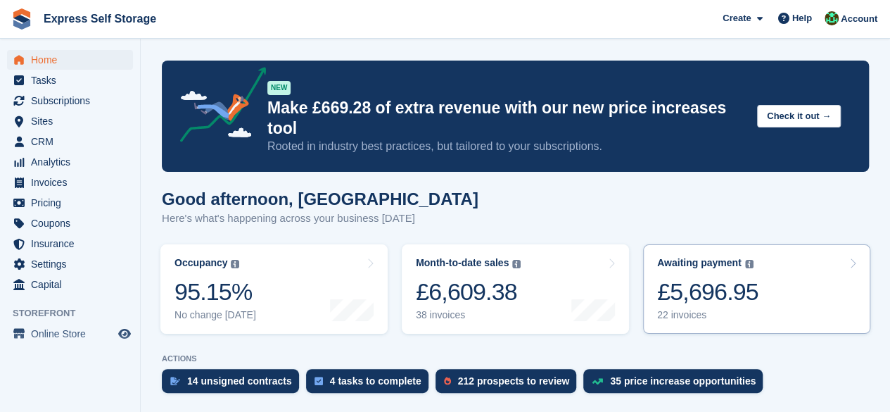
click at [726, 257] on div "Awaiting payment The total outstanding balance on all open invoices. £5,696.95 …" at bounding box center [707, 289] width 101 height 64
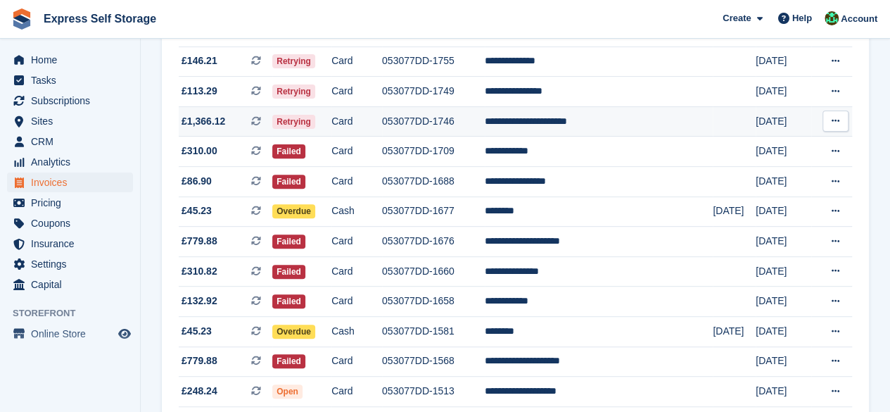
scroll to position [136, 0]
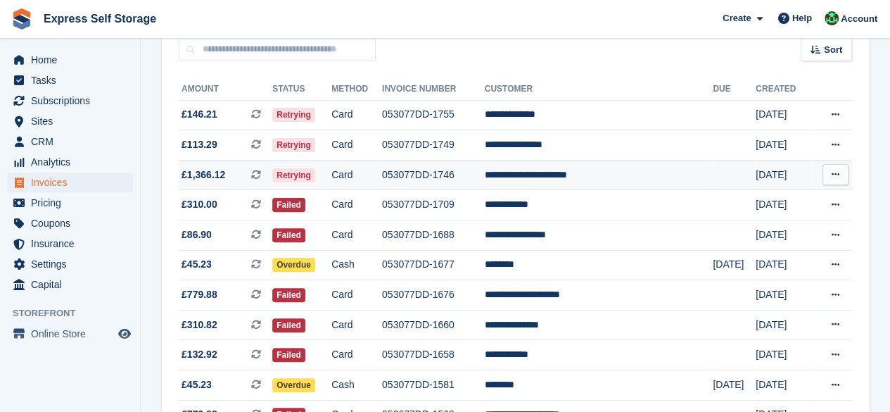
click at [580, 184] on td "**********" at bounding box center [599, 175] width 229 height 30
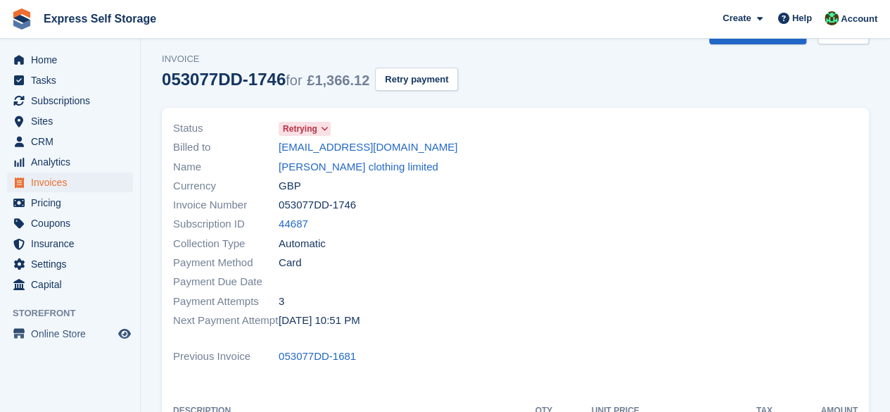
scroll to position [70, 0]
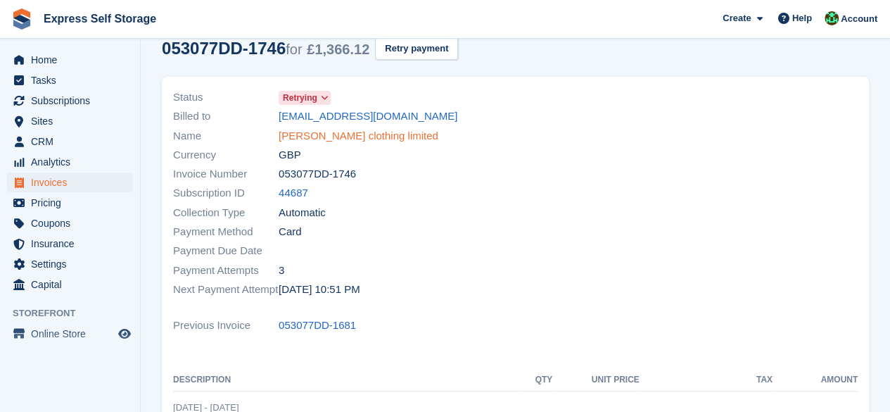
click at [340, 131] on link "[PERSON_NAME] clothing limited" at bounding box center [359, 136] width 160 height 16
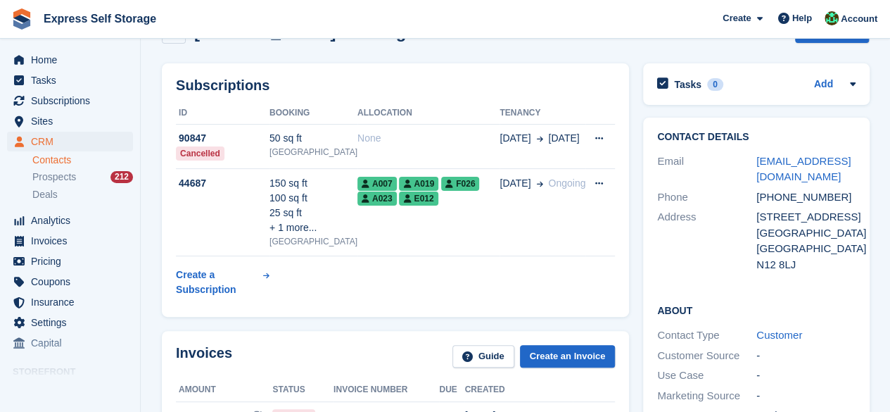
scroll to position [281, 0]
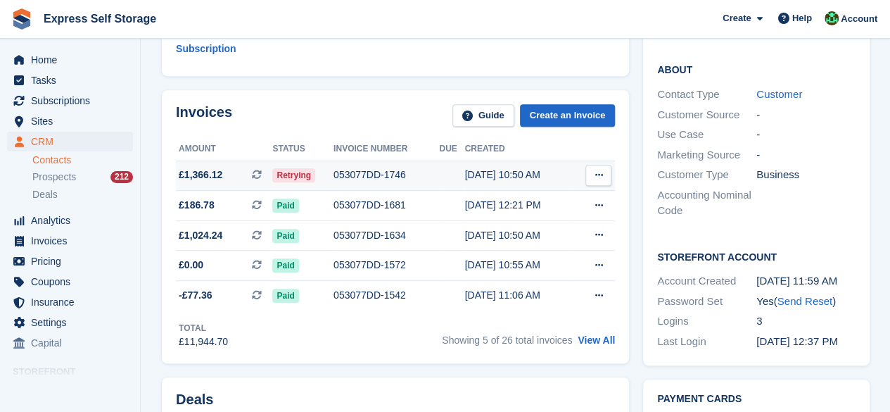
click at [375, 182] on div "053077DD-1746" at bounding box center [386, 174] width 106 height 15
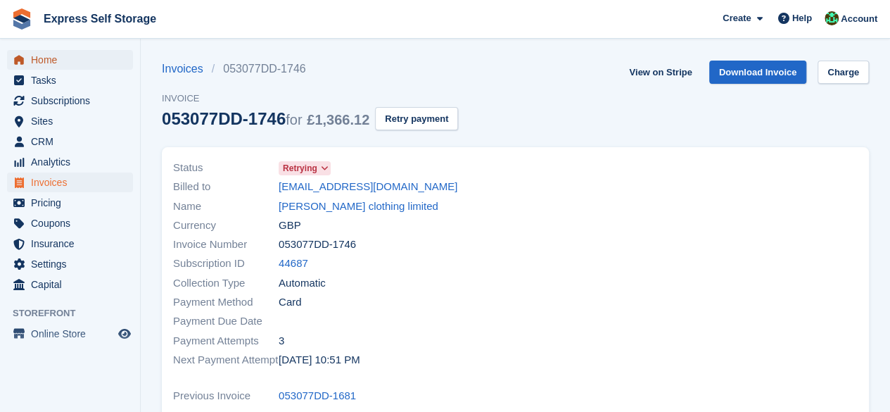
click at [72, 57] on span "Home" at bounding box center [73, 60] width 84 height 20
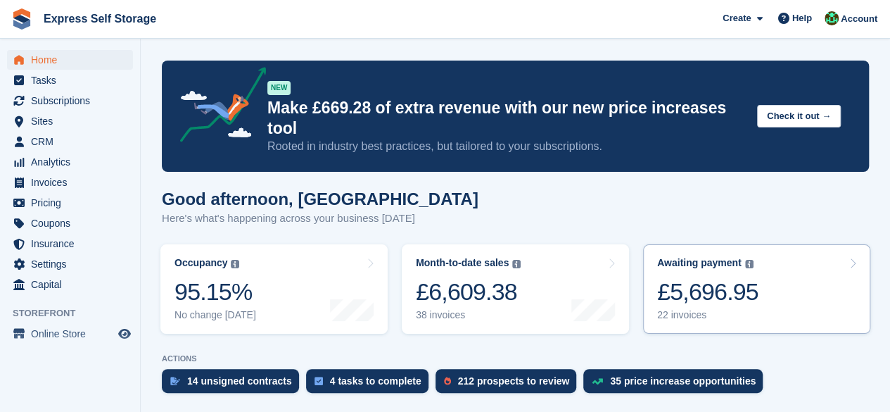
click at [770, 260] on link "Awaiting payment The total outstanding balance on all open invoices. £5,696.95 …" at bounding box center [756, 288] width 227 height 89
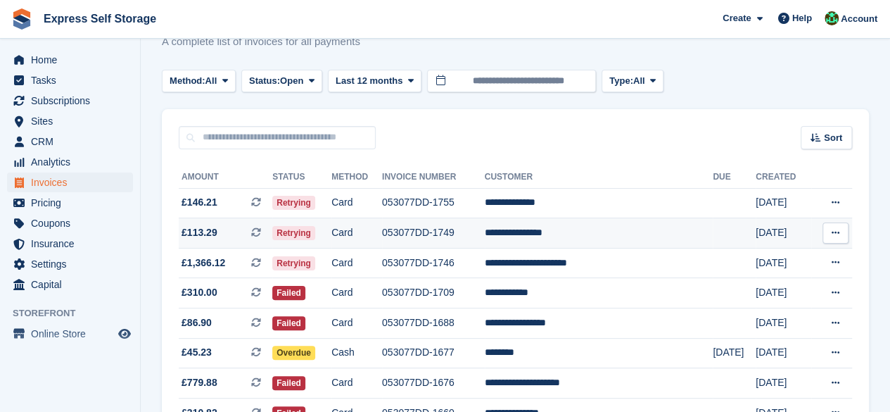
scroll to position [70, 0]
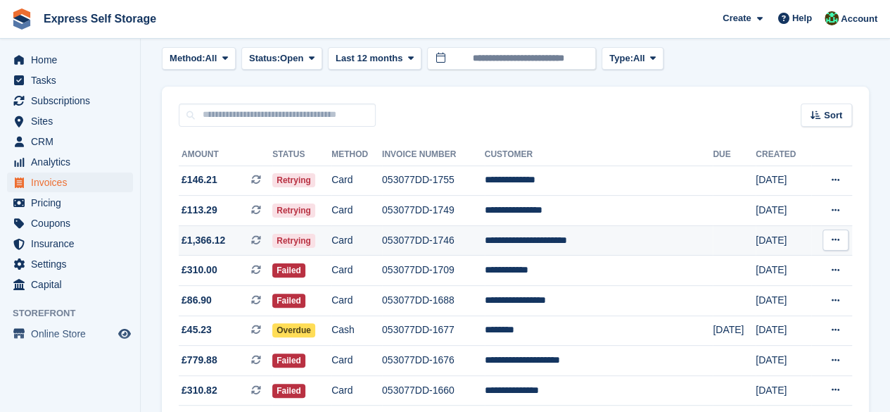
click at [580, 244] on td "**********" at bounding box center [599, 240] width 229 height 30
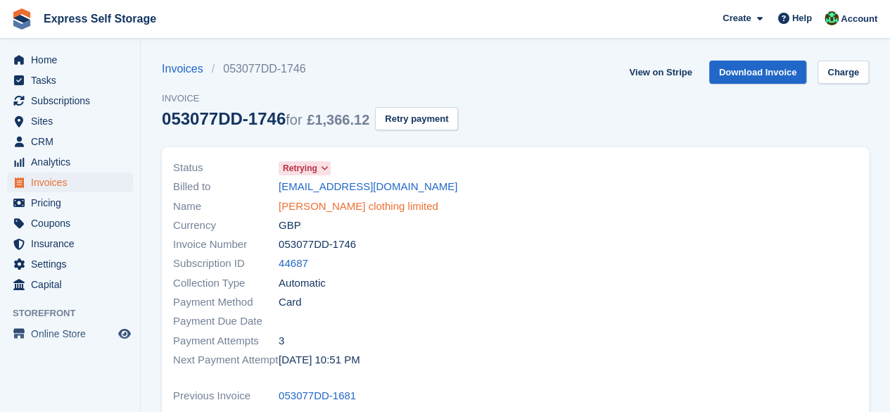
click at [338, 210] on link "Braggs clothing limited" at bounding box center [359, 206] width 160 height 16
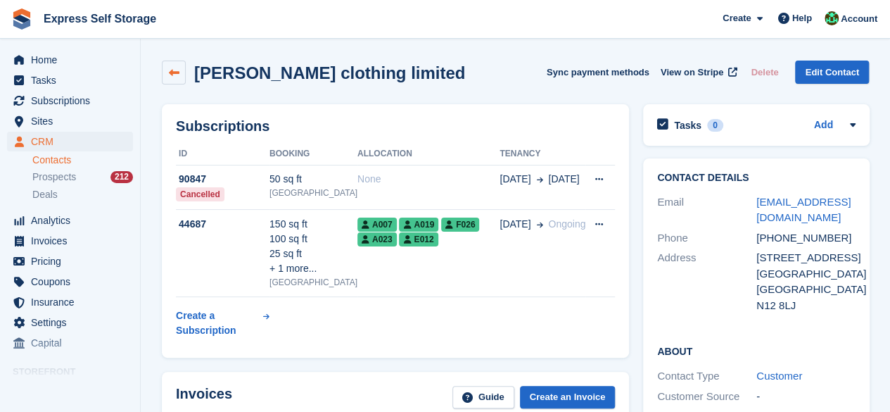
click at [163, 68] on link at bounding box center [174, 73] width 24 height 24
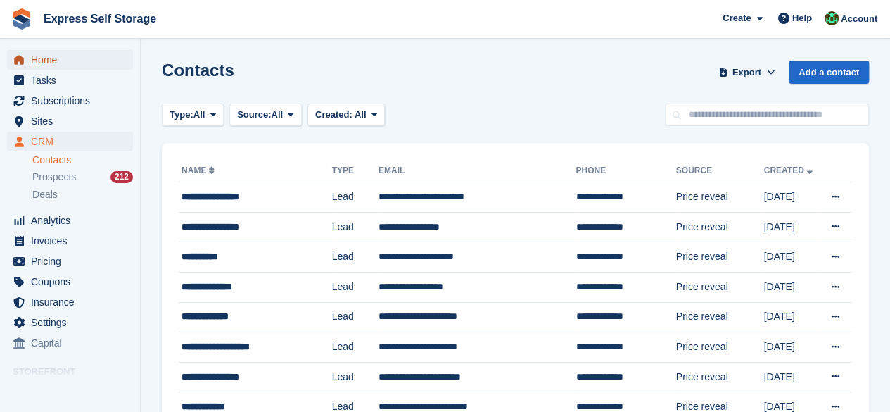
click at [70, 59] on span "Home" at bounding box center [73, 60] width 84 height 20
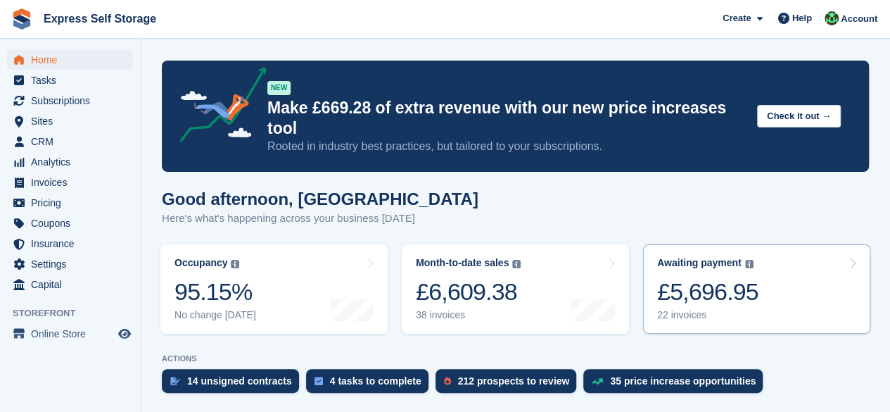
click at [791, 250] on link "Awaiting payment The total outstanding balance on all open invoices. £5,696.95 …" at bounding box center [756, 288] width 227 height 89
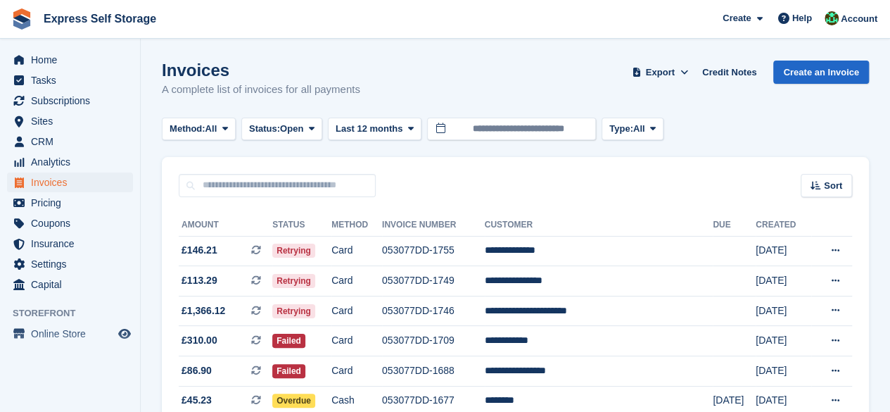
scroll to position [70, 0]
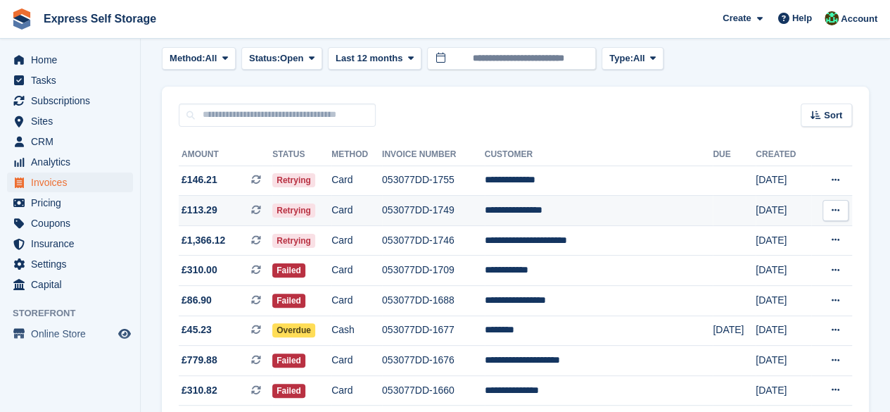
click at [622, 219] on td "**********" at bounding box center [599, 211] width 229 height 30
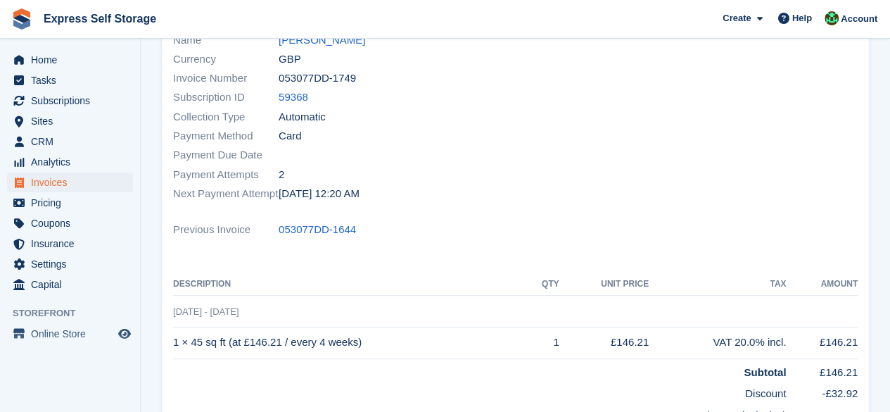
scroll to position [72, 0]
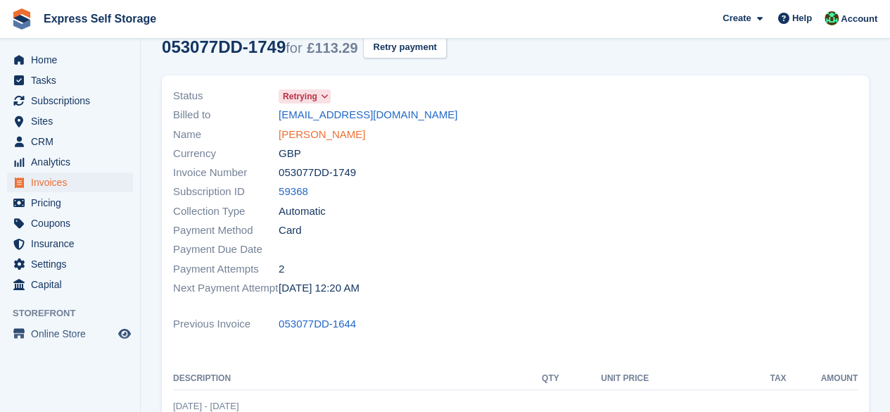
click at [322, 134] on link "[PERSON_NAME]" at bounding box center [322, 135] width 87 height 16
click at [322, 134] on link "Gabriel Heshmati" at bounding box center [322, 135] width 87 height 16
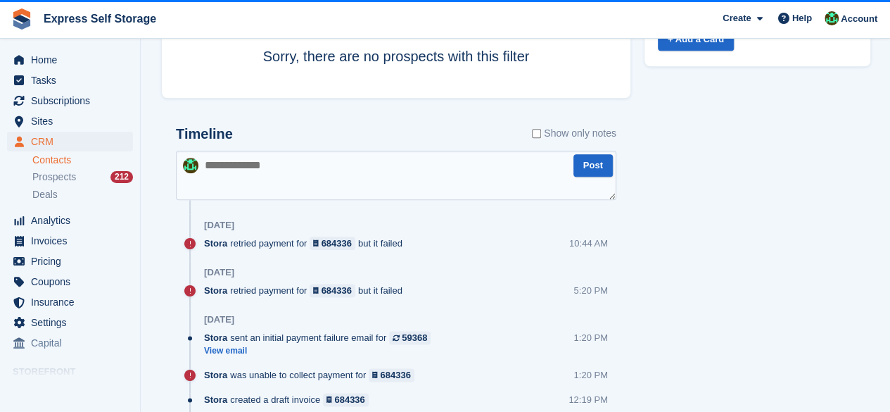
scroll to position [633, 0]
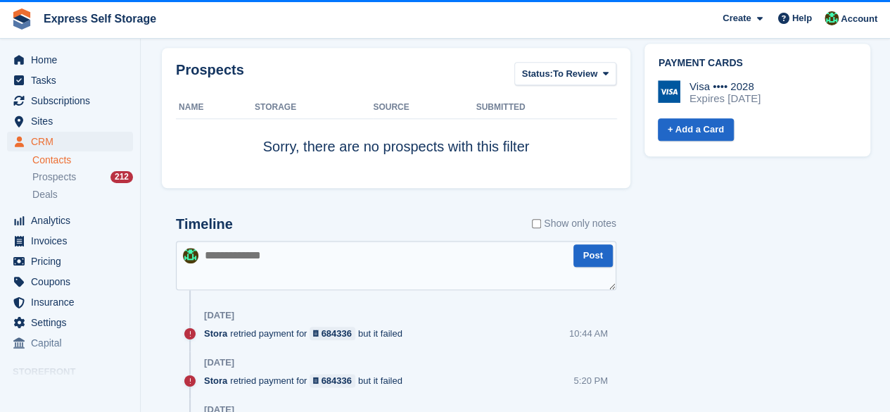
click at [297, 243] on textarea at bounding box center [396, 265] width 440 height 49
type textarea "**********"
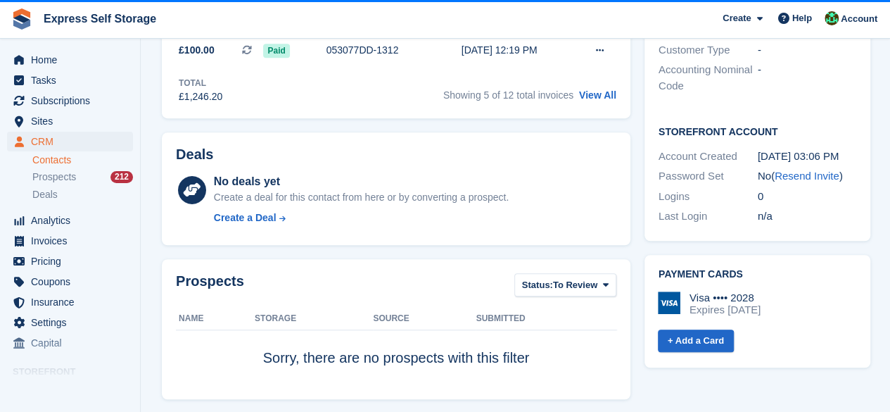
scroll to position [141, 0]
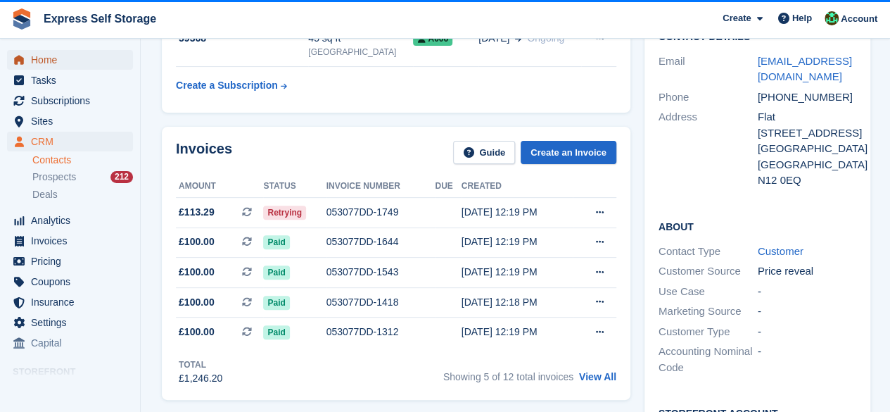
click at [75, 61] on span "Home" at bounding box center [73, 60] width 84 height 20
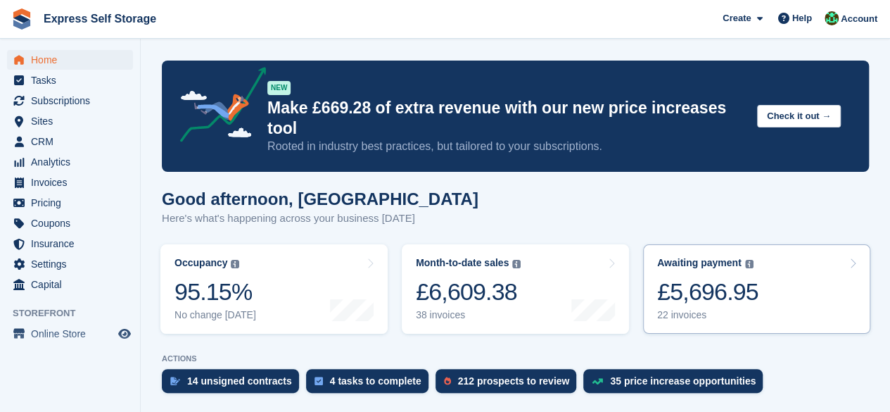
click at [748, 260] on img at bounding box center [749, 264] width 8 height 8
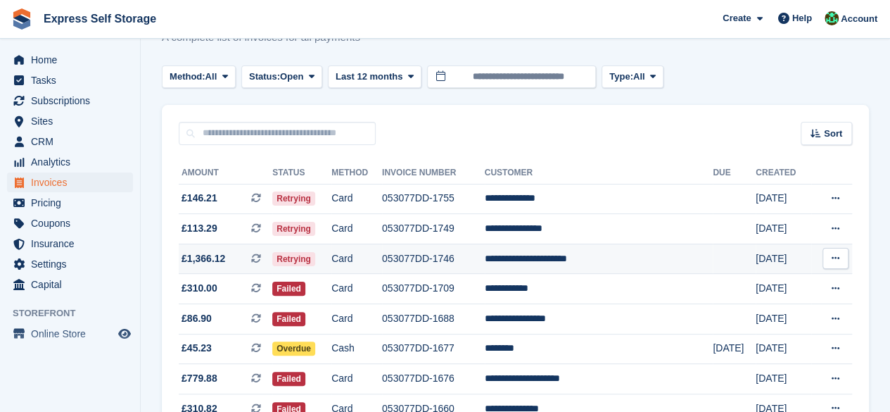
scroll to position [70, 0]
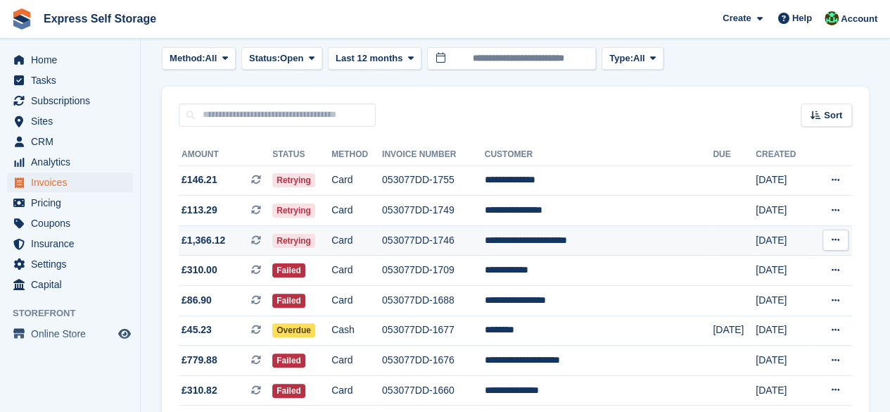
click at [553, 225] on td "**********" at bounding box center [599, 240] width 229 height 30
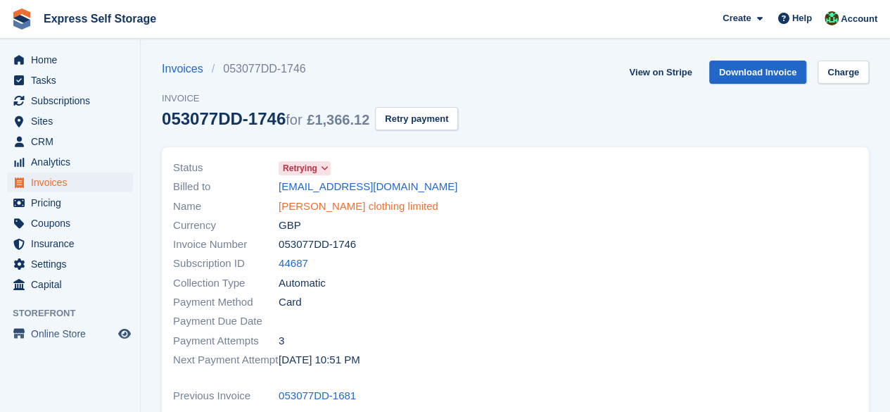
click at [338, 203] on link "Braggs clothing limited" at bounding box center [359, 206] width 160 height 16
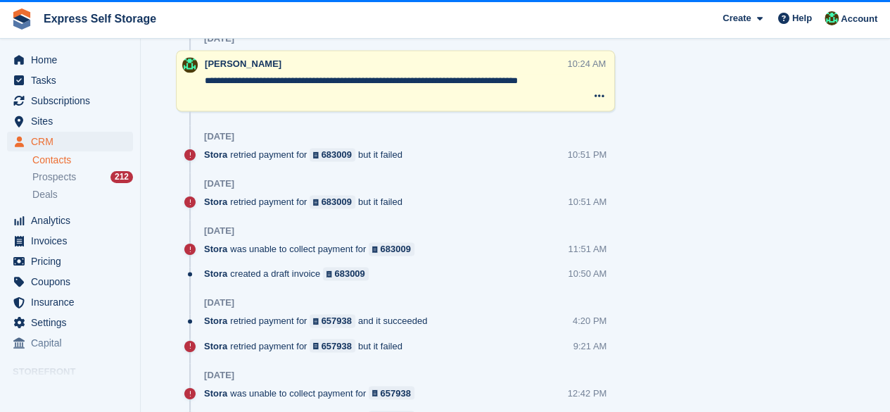
scroll to position [774, 0]
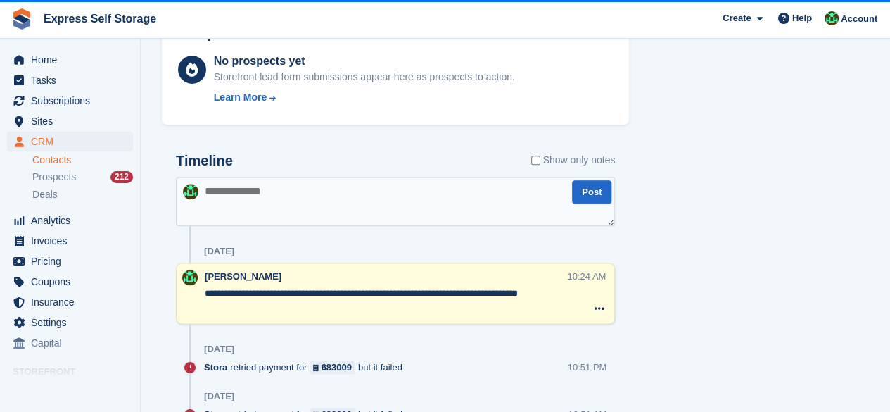
click at [311, 224] on textarea at bounding box center [395, 201] width 439 height 49
type textarea "**********"
click at [574, 203] on button "Post" at bounding box center [591, 191] width 39 height 23
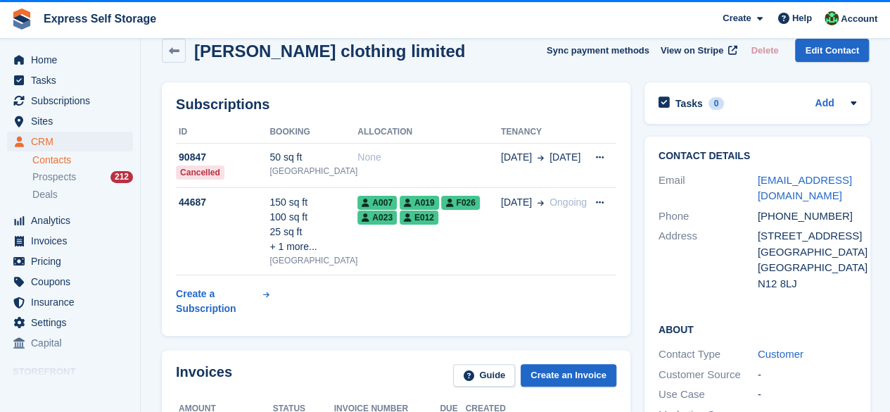
scroll to position [0, 0]
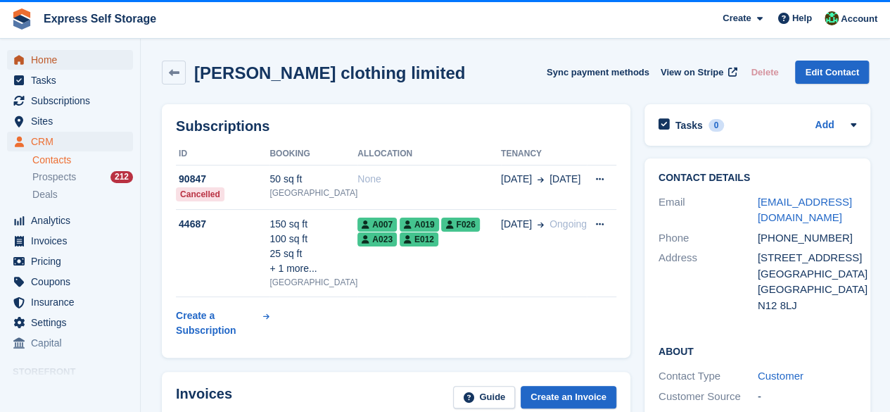
click at [52, 61] on span "Home" at bounding box center [73, 60] width 84 height 20
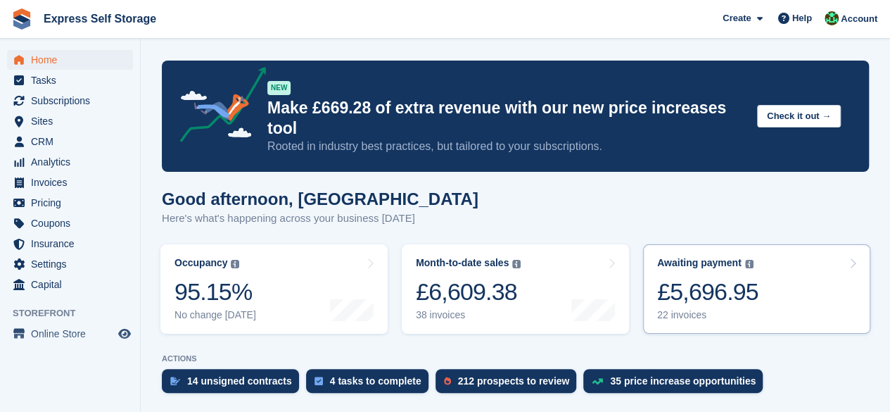
click at [744, 257] on div "Awaiting payment The total outstanding balance on all open invoices. £5,696.95 …" at bounding box center [707, 289] width 101 height 64
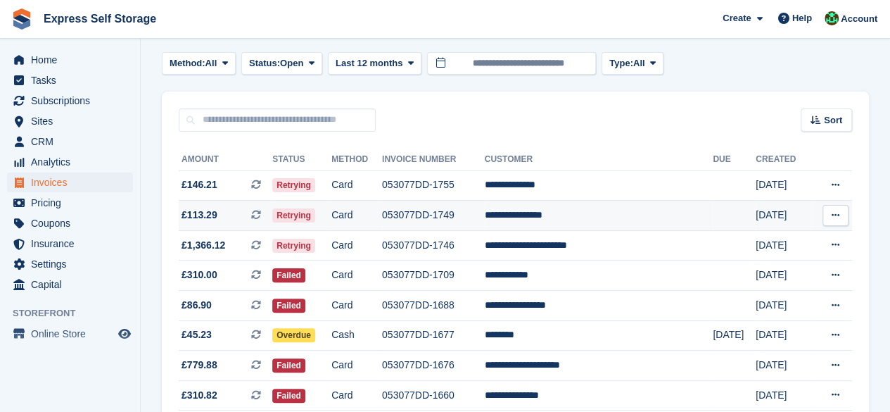
scroll to position [136, 0]
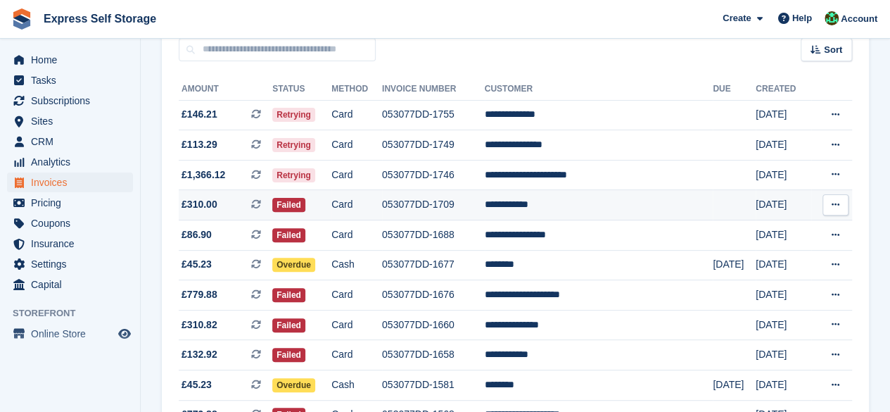
click at [564, 209] on td "**********" at bounding box center [599, 205] width 229 height 30
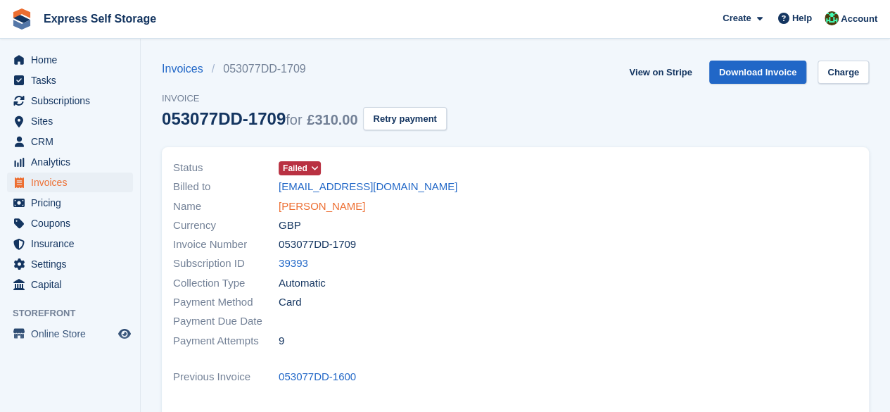
click at [307, 204] on link "[PERSON_NAME]" at bounding box center [322, 206] width 87 height 16
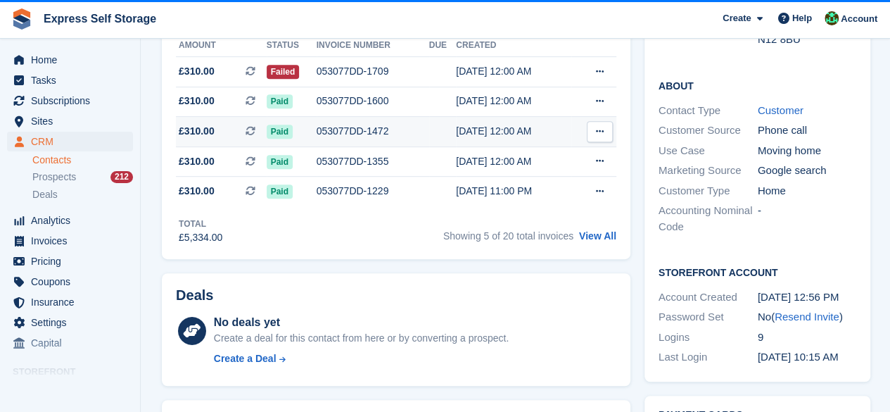
scroll to position [141, 0]
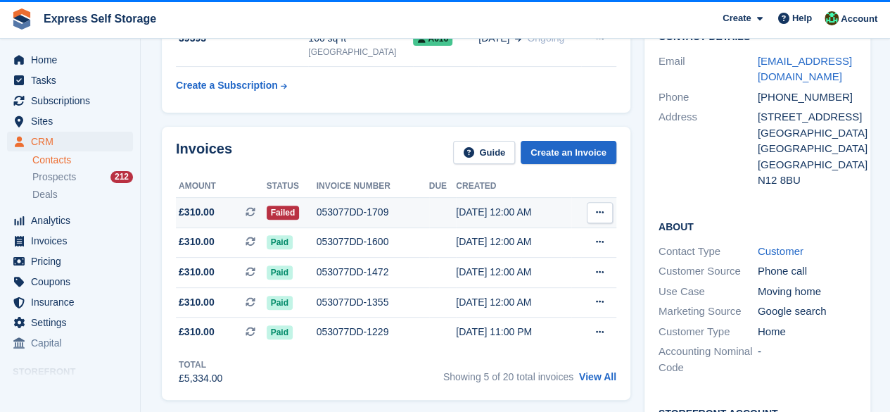
click at [391, 209] on div "053077DD-1709" at bounding box center [373, 212] width 113 height 15
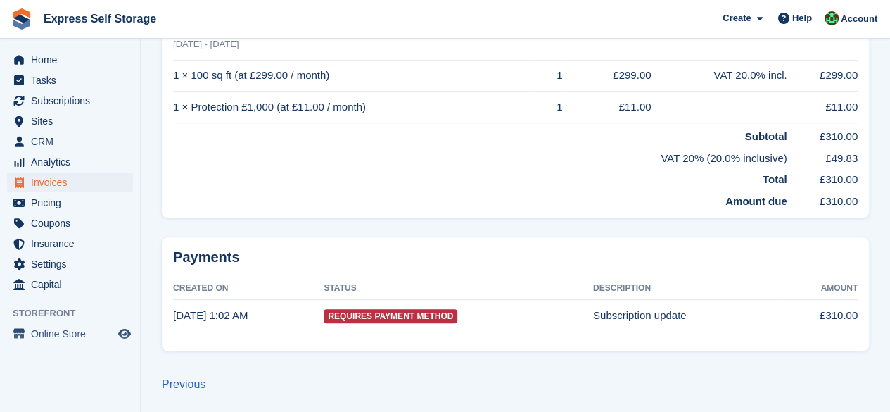
scroll to position [414, 0]
click at [401, 320] on span "Requires Payment Method" at bounding box center [391, 315] width 134 height 14
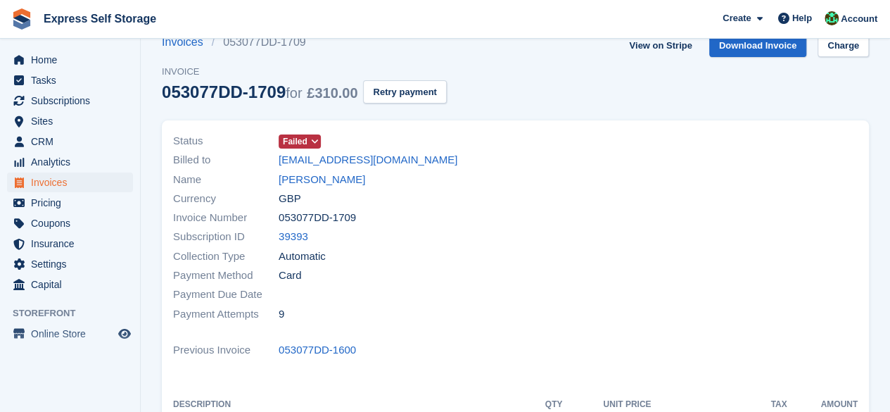
scroll to position [0, 0]
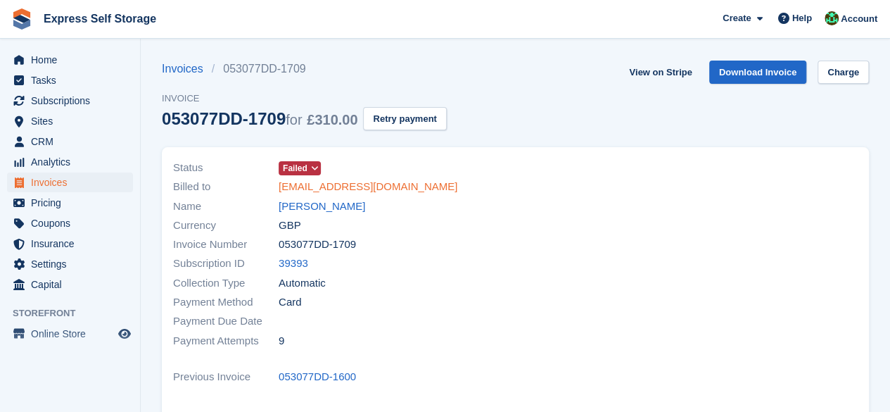
drag, startPoint x: 379, startPoint y: 185, endPoint x: 395, endPoint y: 181, distance: 16.0
click at [395, 181] on link "[EMAIL_ADDRESS][DOMAIN_NAME]" at bounding box center [368, 187] width 179 height 16
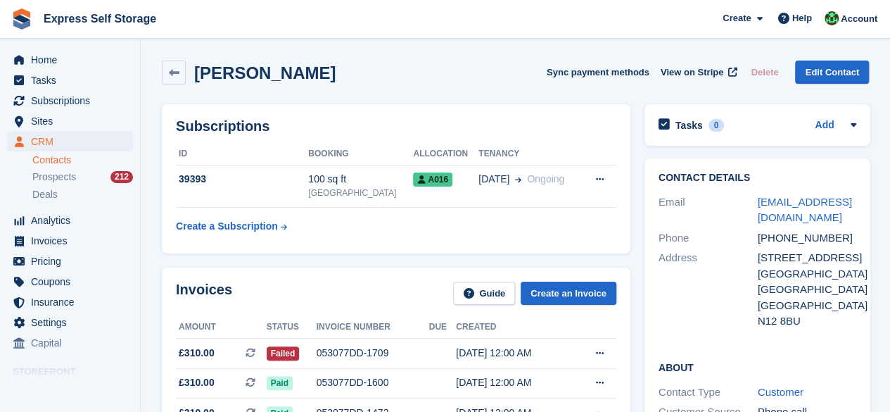
scroll to position [141, 0]
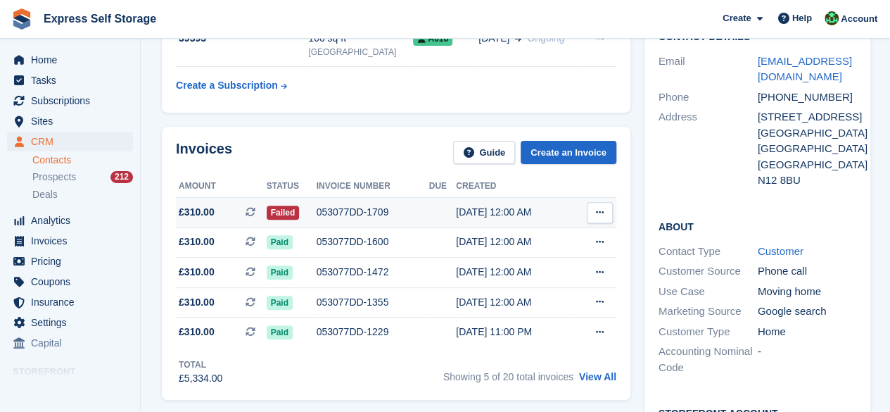
click at [345, 210] on div "053077DD-1709" at bounding box center [373, 212] width 113 height 15
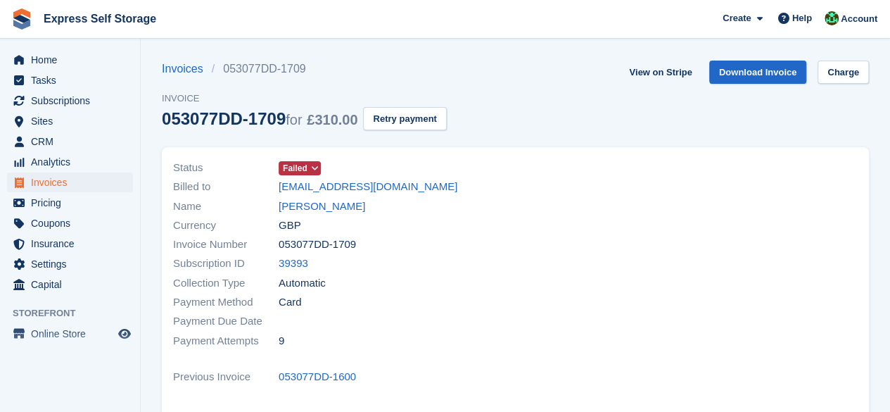
drag, startPoint x: 279, startPoint y: 246, endPoint x: 363, endPoint y: 248, distance: 84.5
click at [363, 248] on div "Invoice Number 053077DD-1709" at bounding box center [340, 244] width 334 height 19
copy span "053077DD-1709"
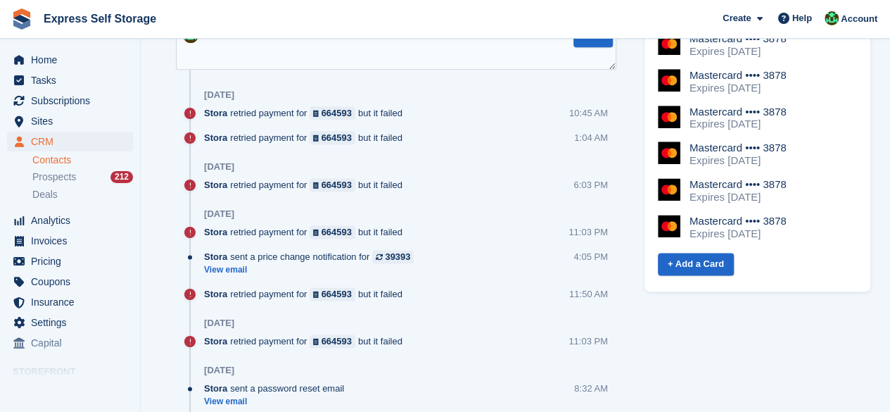
scroll to position [633, 0]
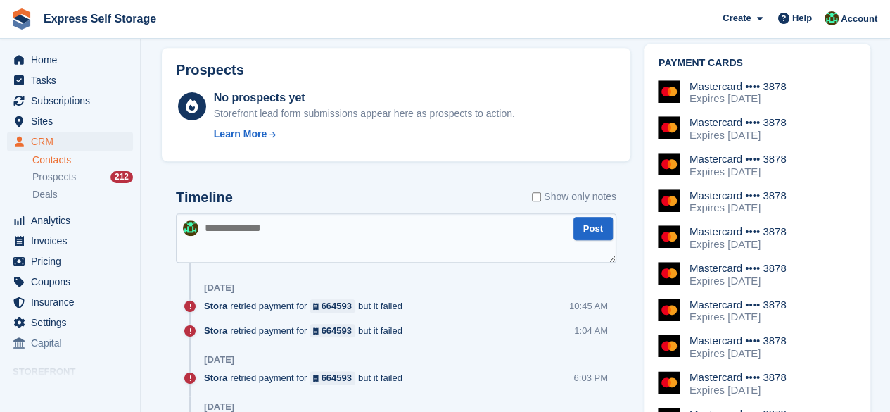
click at [301, 222] on textarea at bounding box center [396, 237] width 440 height 49
type textarea "**********"
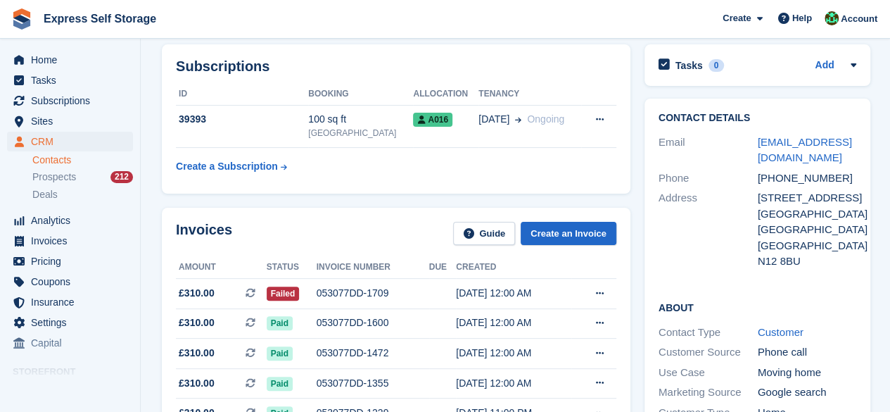
scroll to position [0, 0]
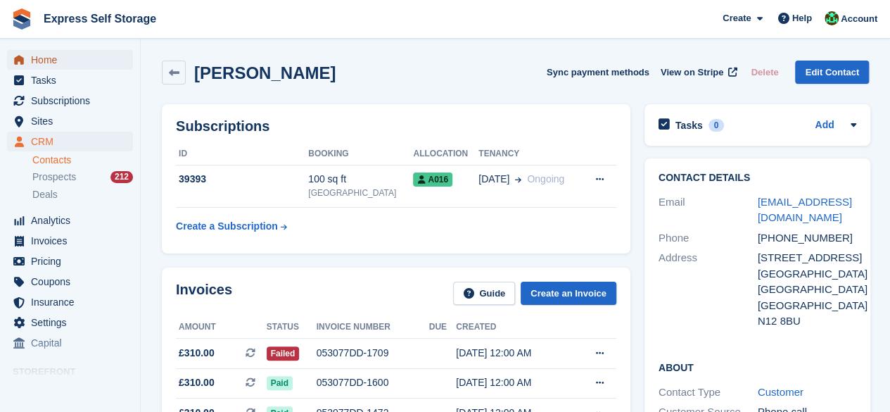
click at [21, 53] on span "menu" at bounding box center [19, 59] width 17 height 17
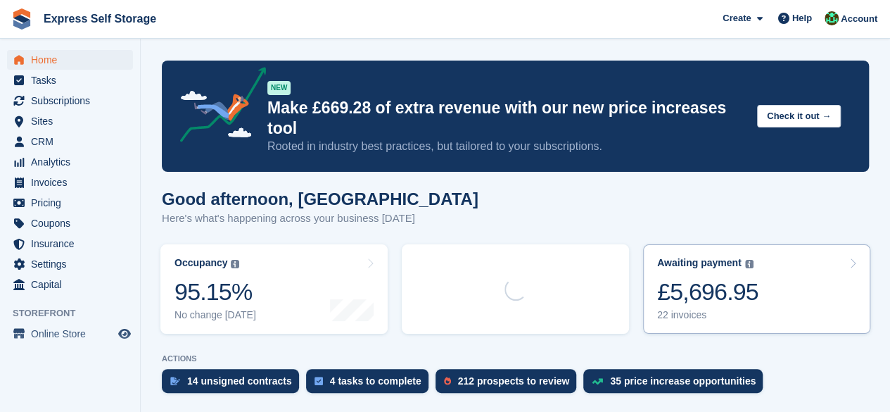
click at [756, 250] on link "Awaiting payment The total outstanding balance on all open invoices. £5,696.95 …" at bounding box center [756, 288] width 227 height 89
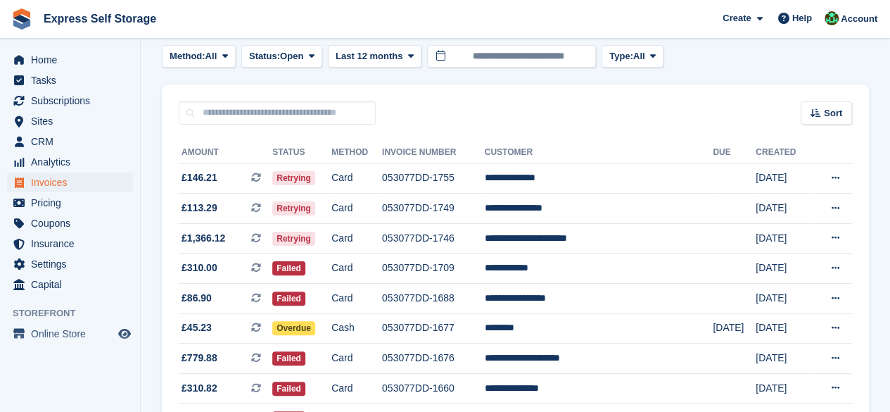
scroll to position [211, 0]
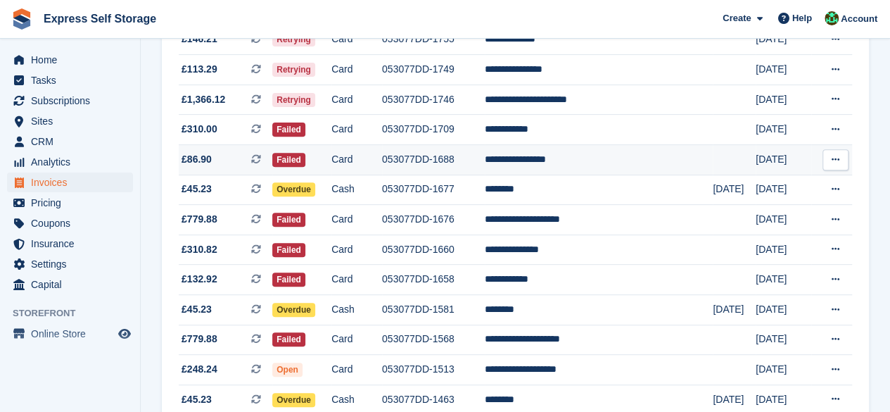
click at [578, 158] on td "**********" at bounding box center [599, 160] width 229 height 30
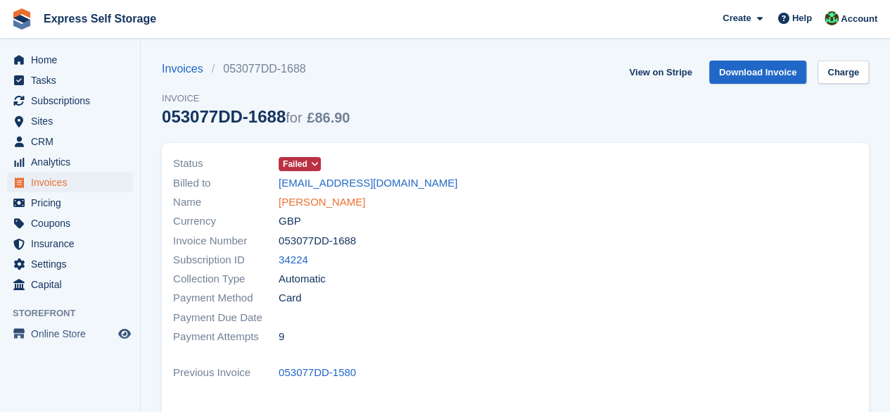
click at [304, 200] on link "Francoise Alvarez" at bounding box center [322, 202] width 87 height 16
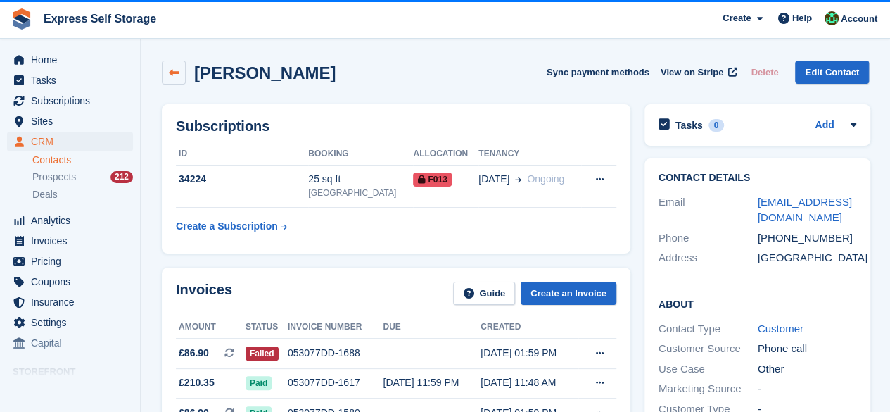
click at [174, 65] on link at bounding box center [174, 73] width 24 height 24
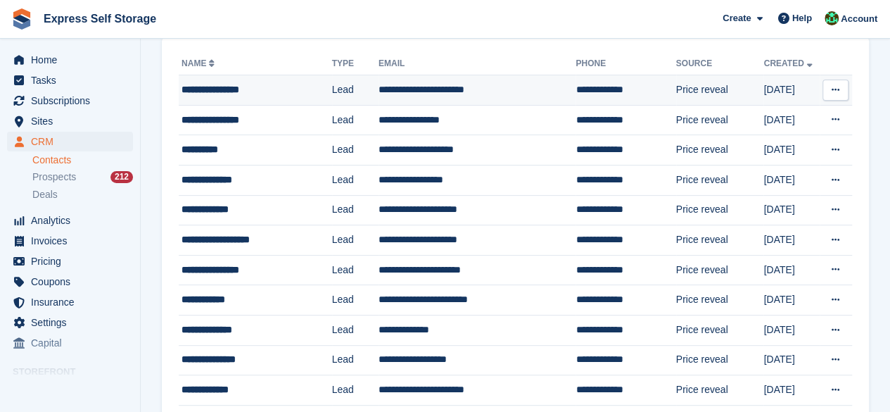
scroll to position [141, 0]
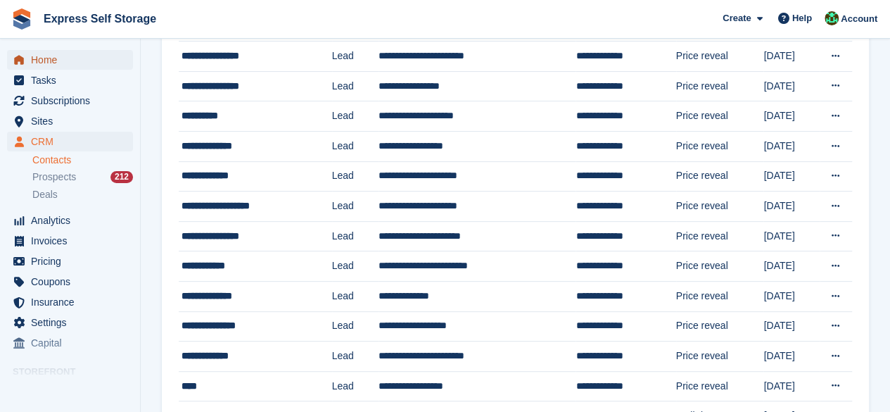
click at [44, 58] on span "Home" at bounding box center [73, 60] width 84 height 20
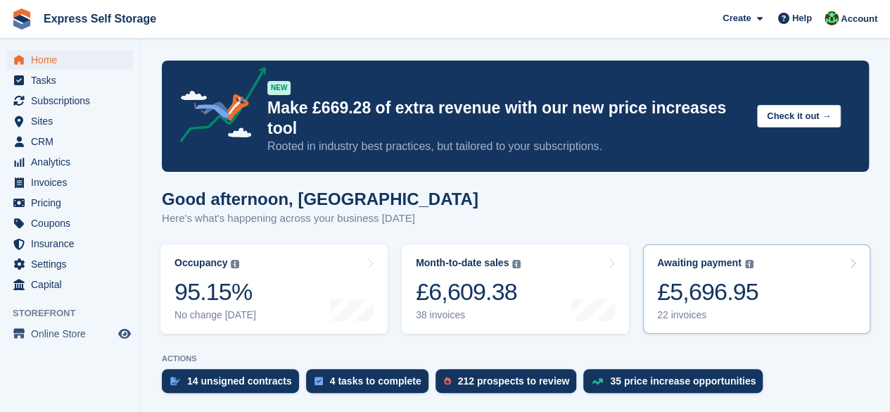
click at [768, 266] on link "Awaiting payment The total outstanding balance on all open invoices. £5,696.95 …" at bounding box center [756, 288] width 227 height 89
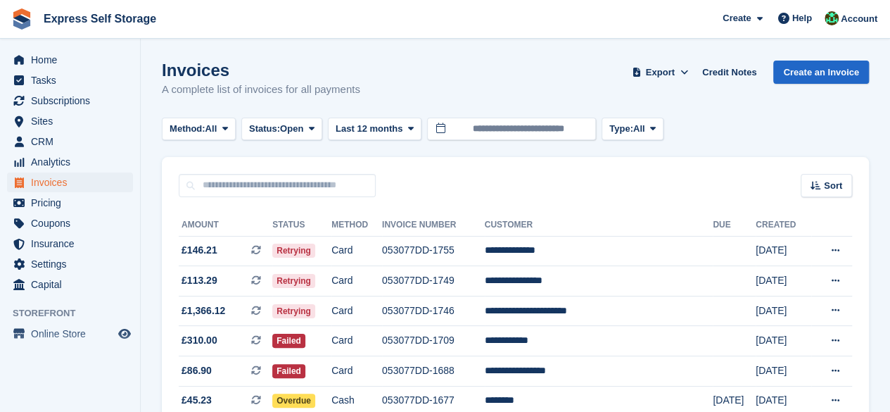
scroll to position [211, 0]
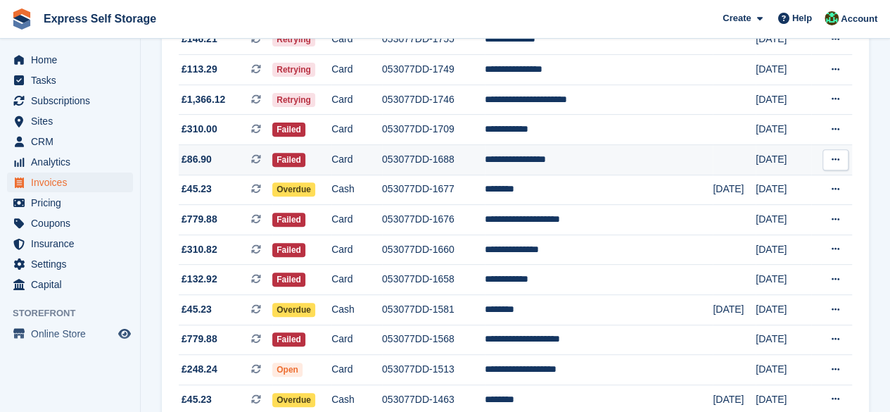
click at [573, 158] on td "**********" at bounding box center [599, 160] width 229 height 30
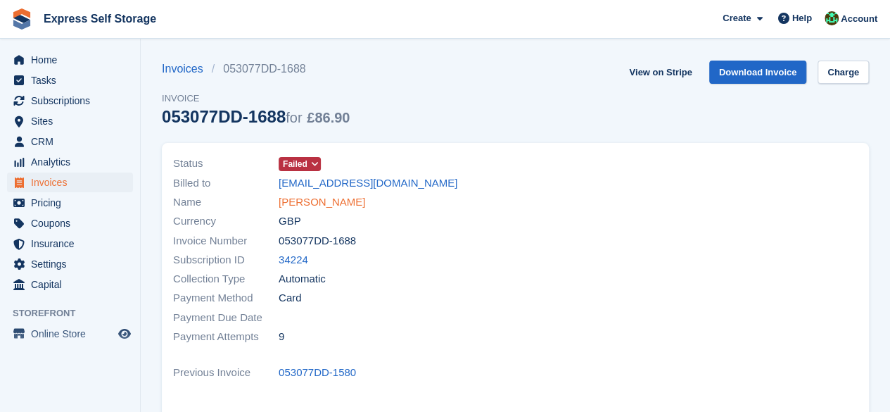
click at [321, 200] on link "Francoise Alvarez" at bounding box center [322, 202] width 87 height 16
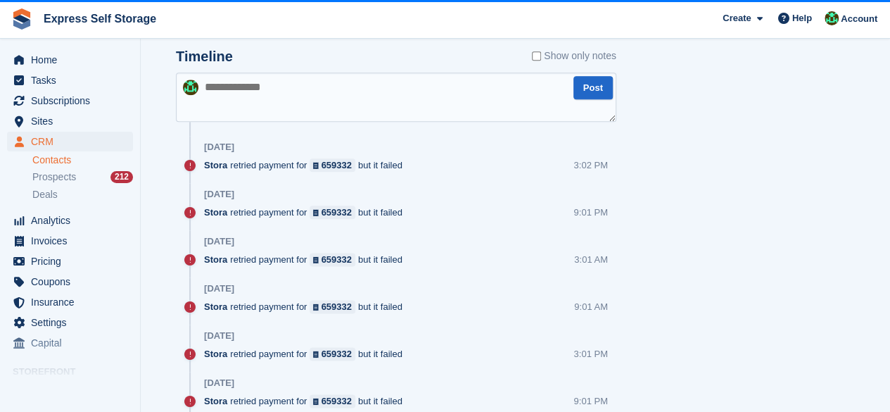
scroll to position [563, 0]
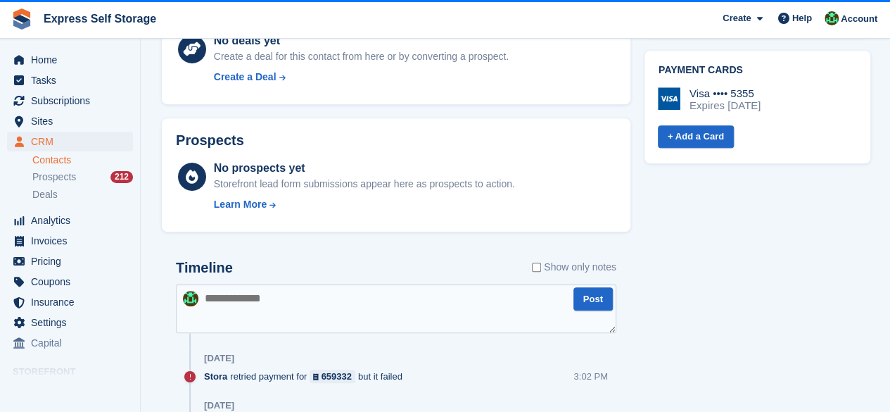
click at [303, 308] on textarea at bounding box center [396, 308] width 440 height 49
type textarea "**********"
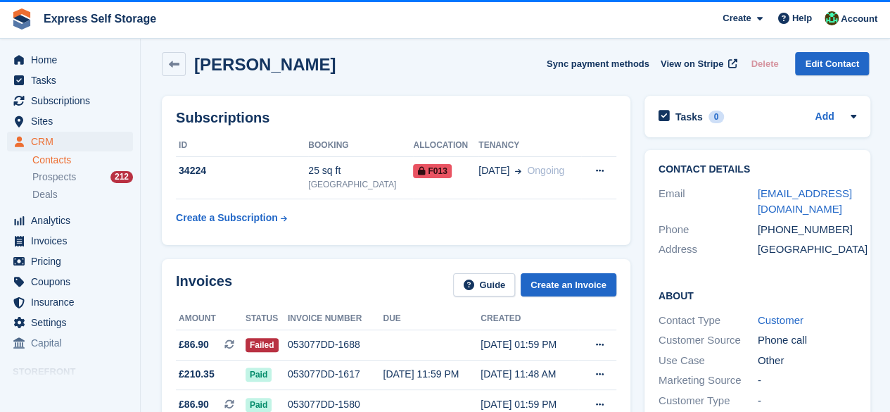
scroll to position [0, 0]
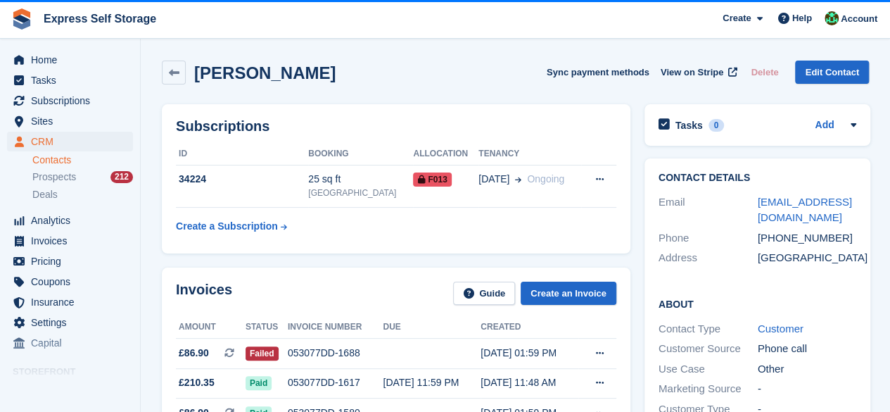
drag, startPoint x: 792, startPoint y: 209, endPoint x: 861, endPoint y: 255, distance: 83.1
click at [861, 255] on div "Contact Details Email francoisealvarez1111@gmail.com Phone +447384364988 Addres…" at bounding box center [757, 220] width 227 height 124
click at [63, 55] on span "Home" at bounding box center [73, 60] width 84 height 20
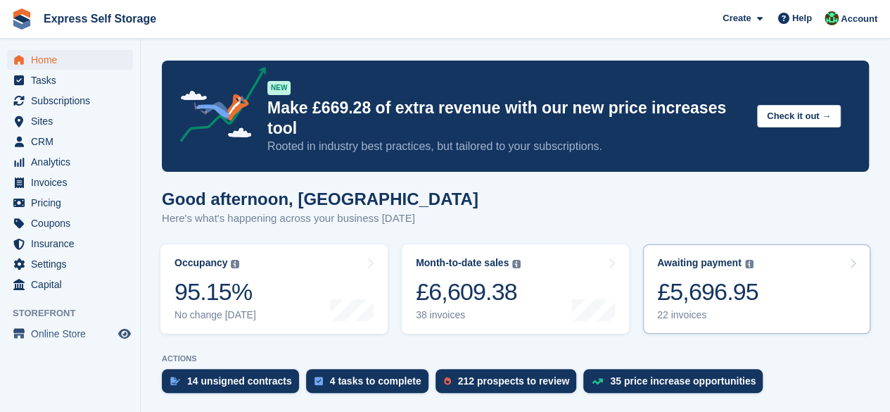
click at [758, 250] on link "Awaiting payment The total outstanding balance on all open invoices. £5,696.95 …" at bounding box center [756, 288] width 227 height 89
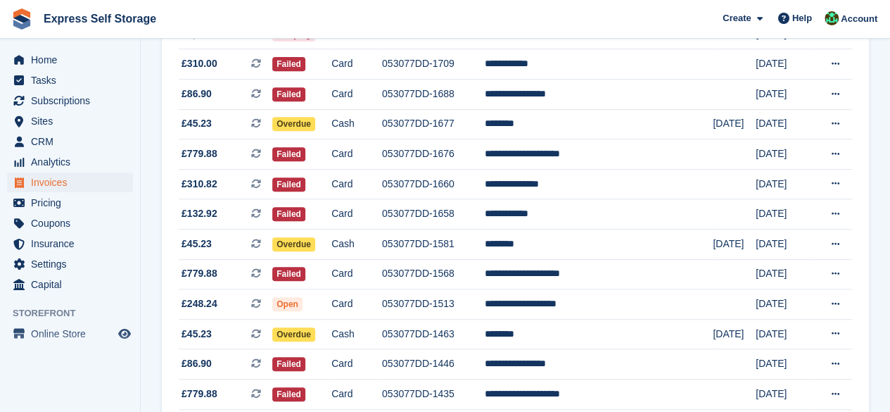
scroll to position [206, 0]
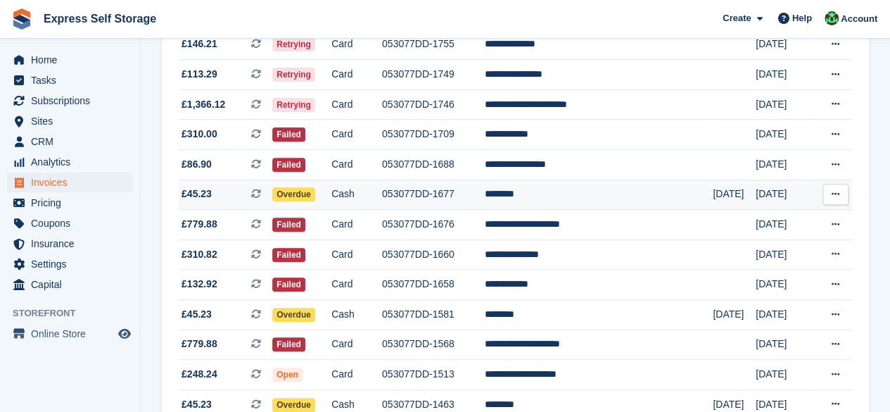
click at [548, 198] on td "********" at bounding box center [599, 194] width 229 height 30
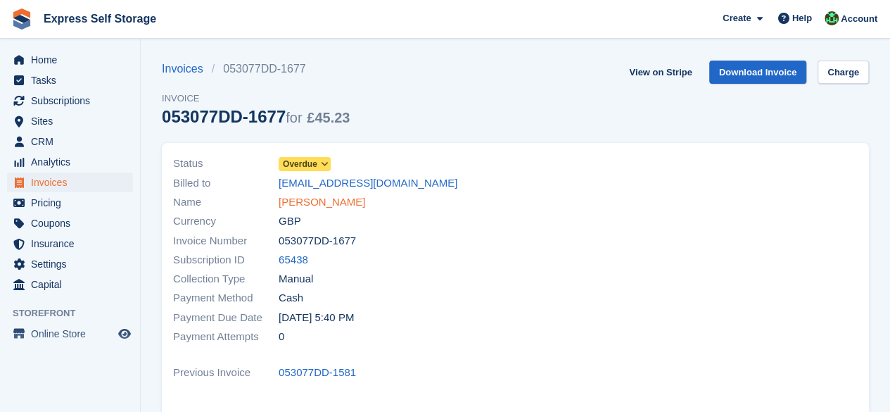
click at [293, 198] on link "[PERSON_NAME]" at bounding box center [322, 202] width 87 height 16
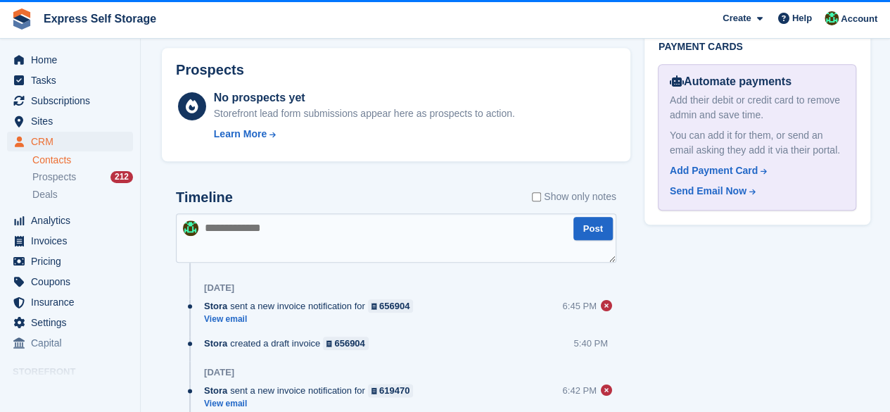
scroll to position [774, 0]
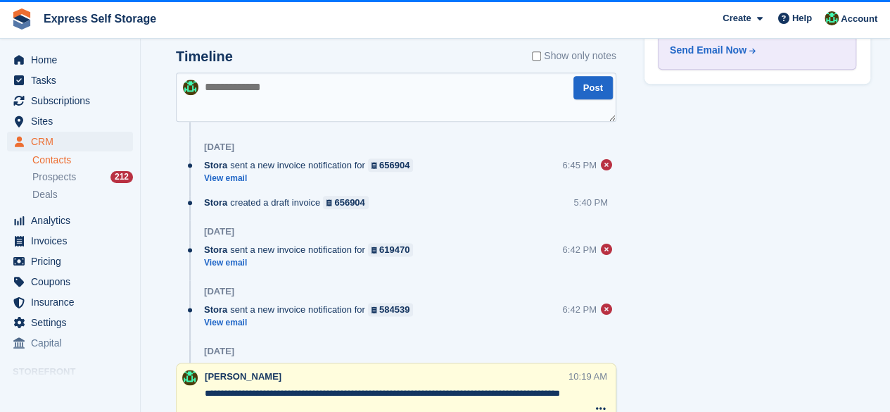
click at [329, 89] on textarea at bounding box center [396, 96] width 440 height 49
type textarea "**********"
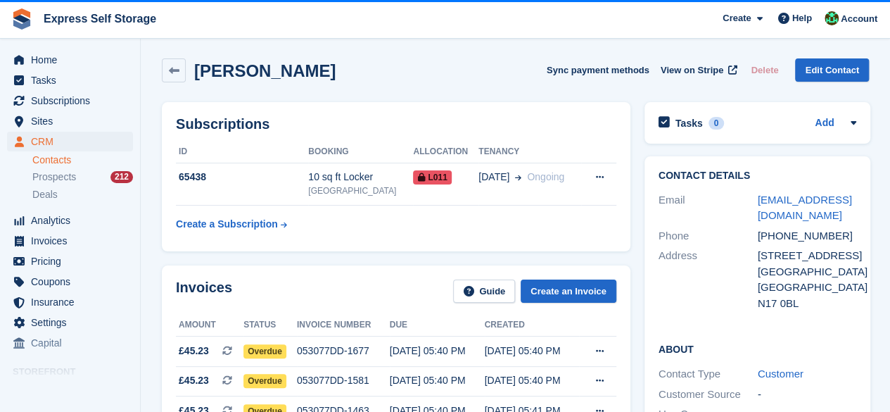
scroll to position [0, 0]
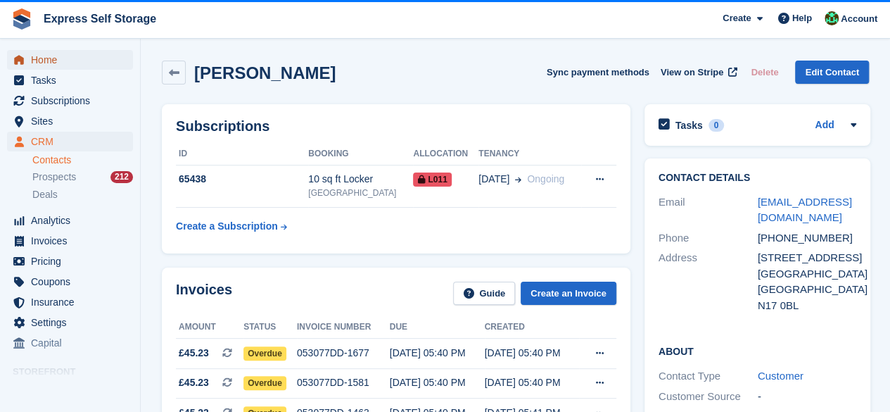
click at [28, 58] on link "Home" at bounding box center [70, 60] width 126 height 20
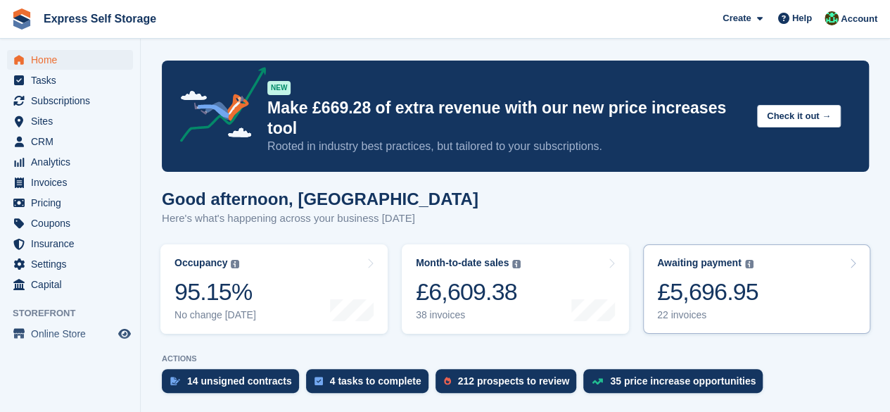
click at [804, 244] on link "Awaiting payment The total outstanding balance on all open invoices. £5,696.95 …" at bounding box center [756, 288] width 227 height 89
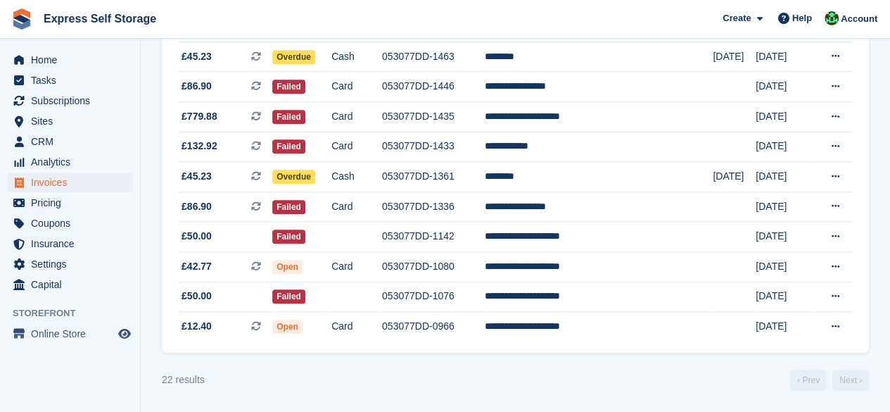
scroll to position [417, 0]
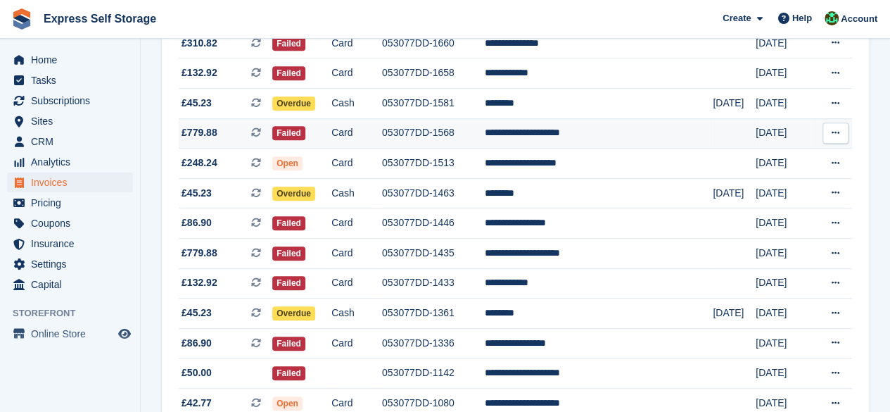
click at [549, 129] on td "**********" at bounding box center [599, 133] width 229 height 30
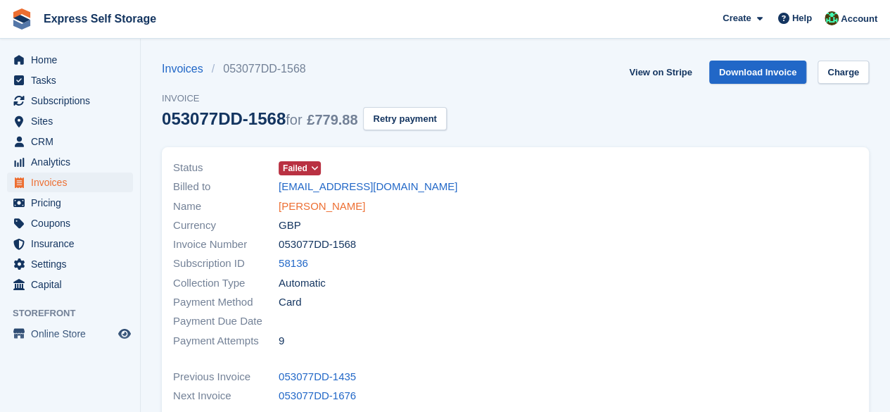
click at [313, 203] on link "[PERSON_NAME]" at bounding box center [322, 206] width 87 height 16
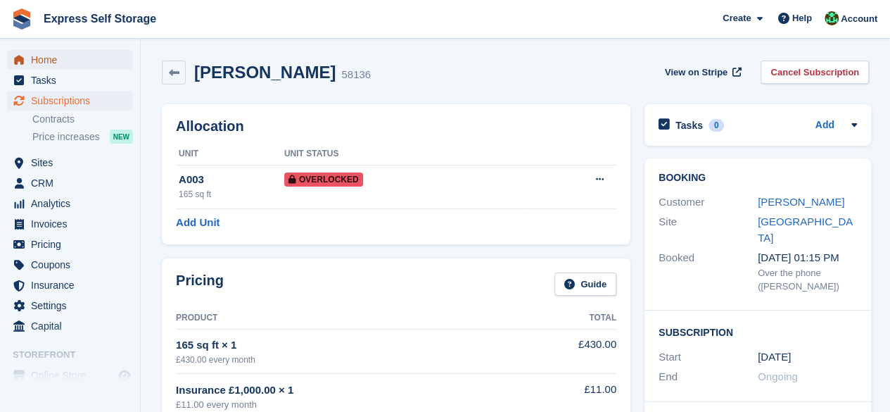
click at [63, 63] on span "Home" at bounding box center [73, 60] width 84 height 20
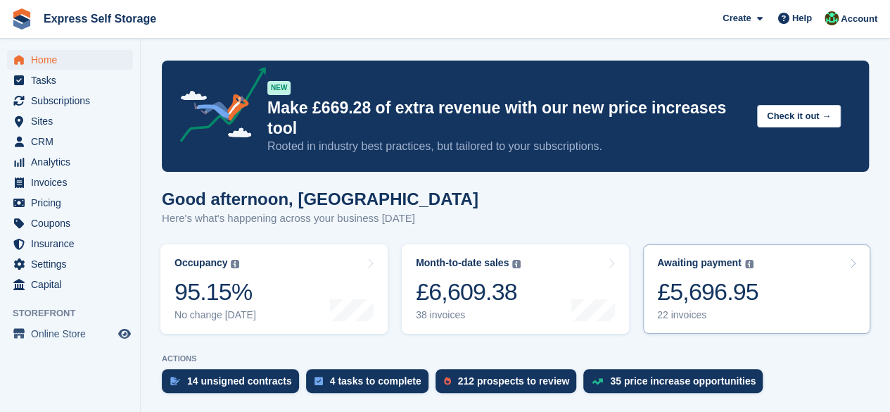
click at [785, 255] on link "Awaiting payment The total outstanding balance on all open invoices. £5,696.95 …" at bounding box center [756, 288] width 227 height 89
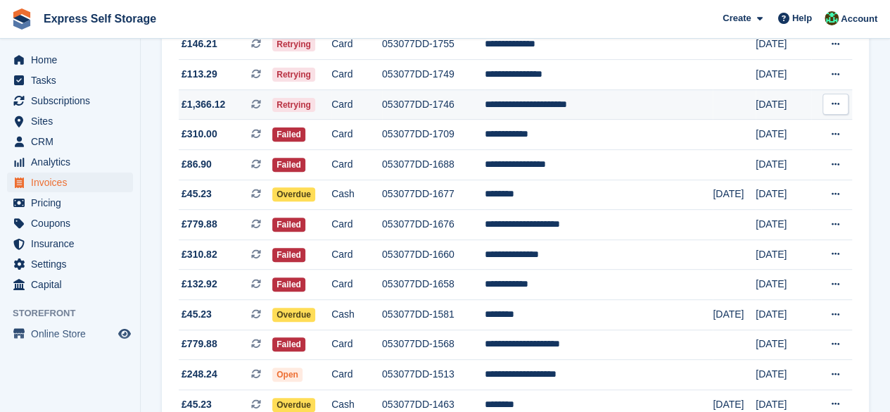
scroll to position [276, 0]
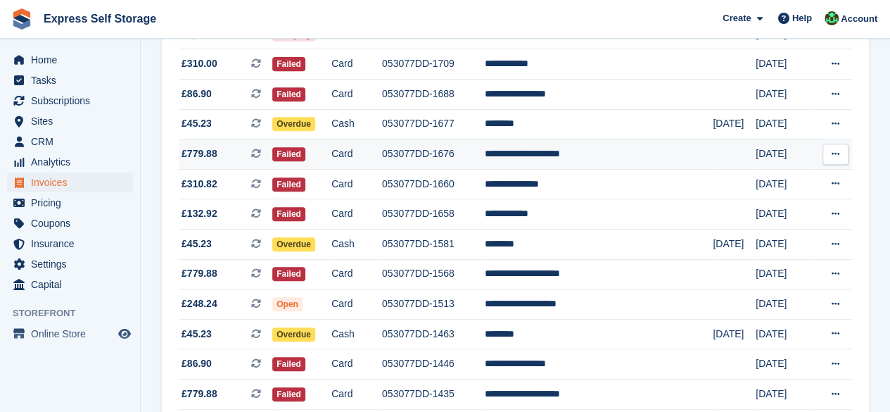
click at [545, 157] on td "**********" at bounding box center [599, 154] width 229 height 30
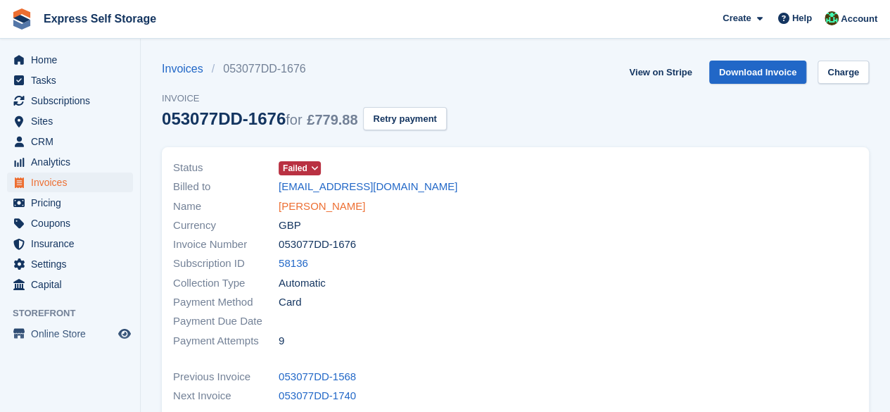
click at [282, 198] on link "[PERSON_NAME]" at bounding box center [322, 206] width 87 height 16
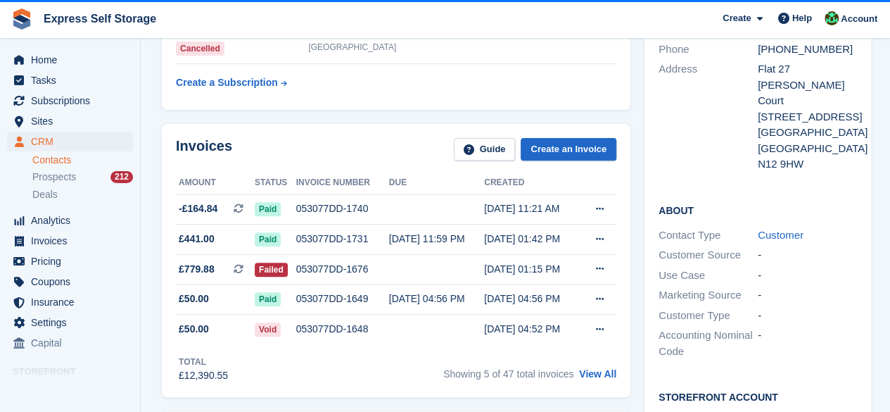
scroll to position [211, 0]
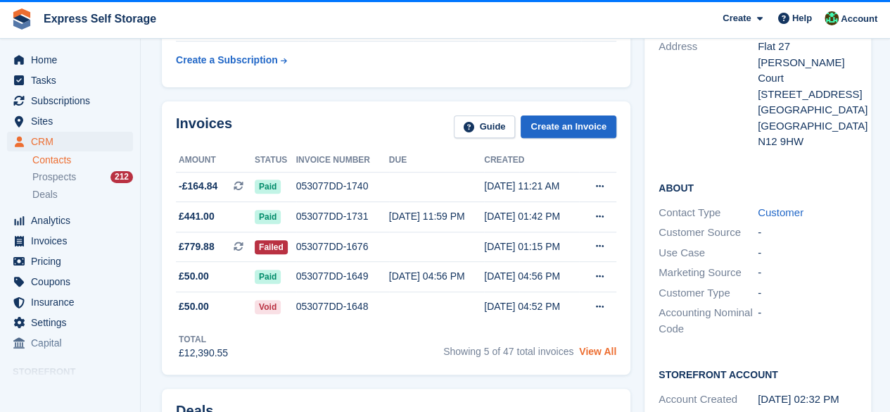
click at [604, 351] on link "View All" at bounding box center [597, 350] width 37 height 11
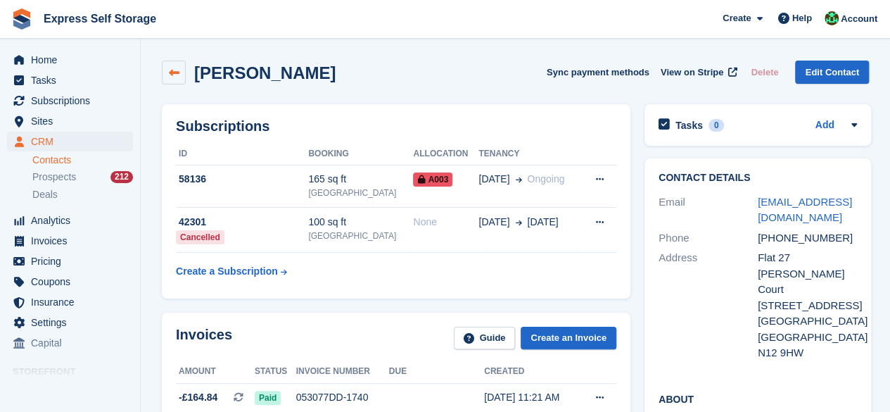
click at [177, 65] on link at bounding box center [174, 73] width 24 height 24
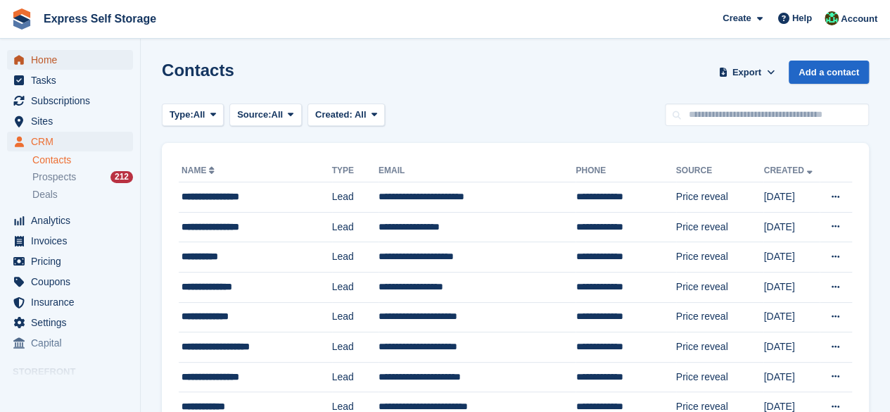
click at [38, 53] on span "Home" at bounding box center [73, 60] width 84 height 20
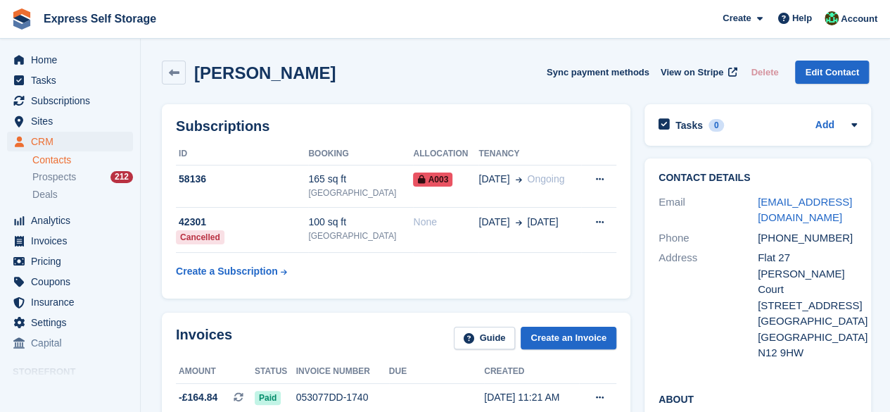
click at [160, 65] on div "Jeffrey Francis Quinn Sync payment methods View on Stripe Delete Edit Contact" at bounding box center [515, 75] width 721 height 44
click at [163, 66] on link at bounding box center [174, 73] width 24 height 24
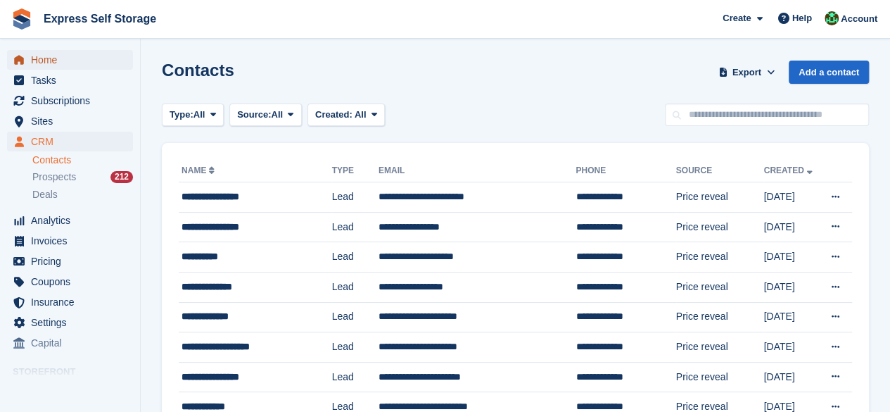
click at [65, 58] on span "Home" at bounding box center [73, 60] width 84 height 20
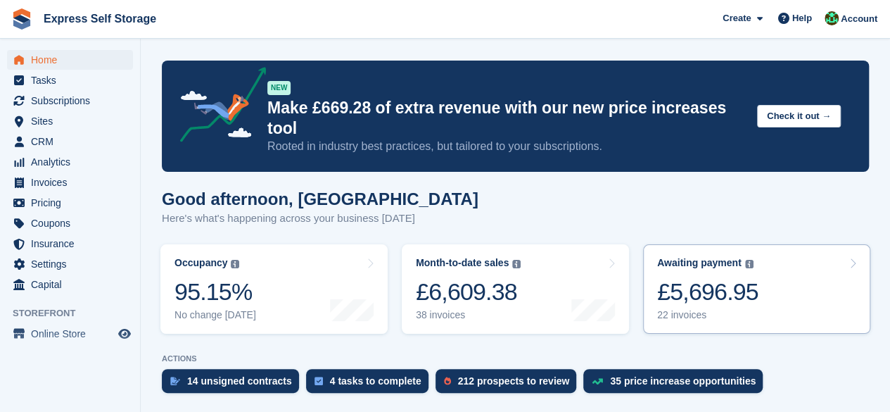
click at [771, 253] on link "Awaiting payment The total outstanding balance on all open invoices. £5,696.95 …" at bounding box center [756, 288] width 227 height 89
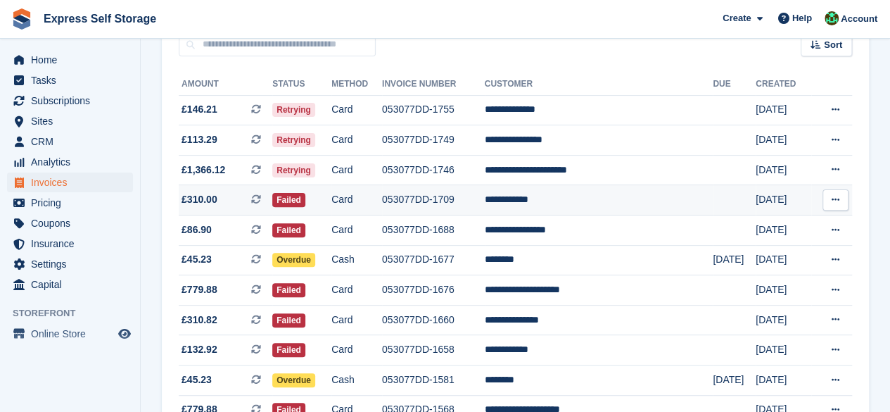
scroll to position [281, 0]
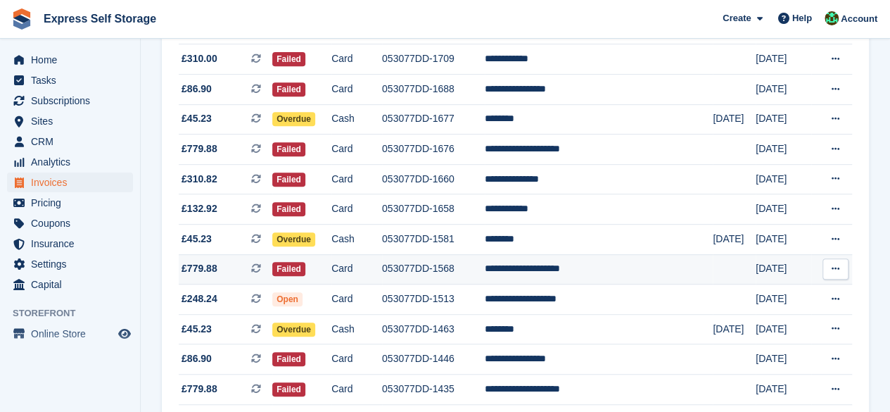
click at [595, 276] on td "**********" at bounding box center [599, 269] width 229 height 30
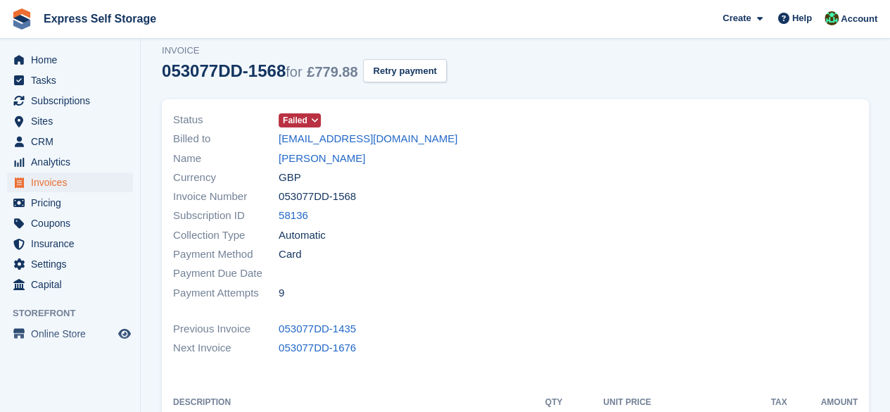
scroll to position [70, 0]
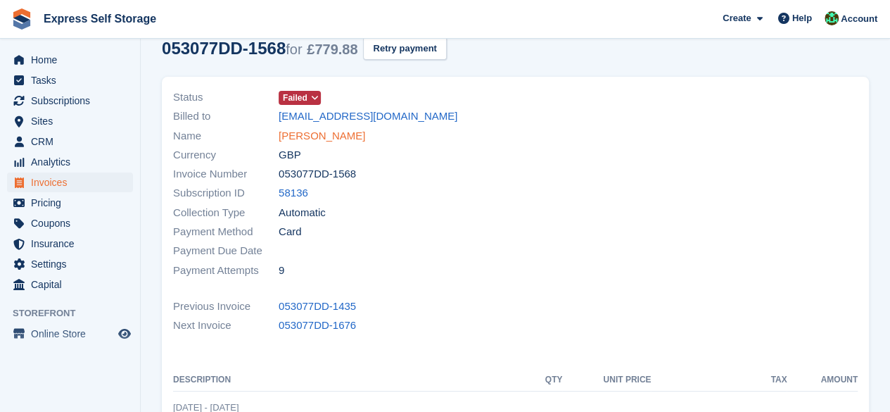
click at [324, 132] on link "Jeffrey Francis Quinn" at bounding box center [322, 136] width 87 height 16
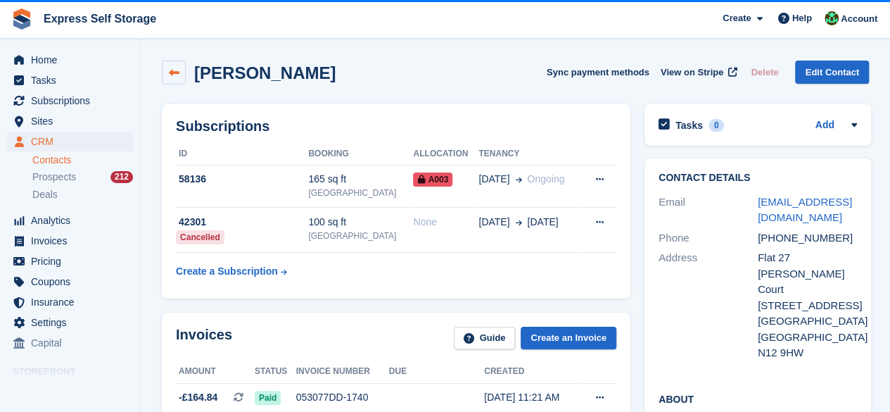
click at [171, 68] on icon at bounding box center [174, 73] width 11 height 11
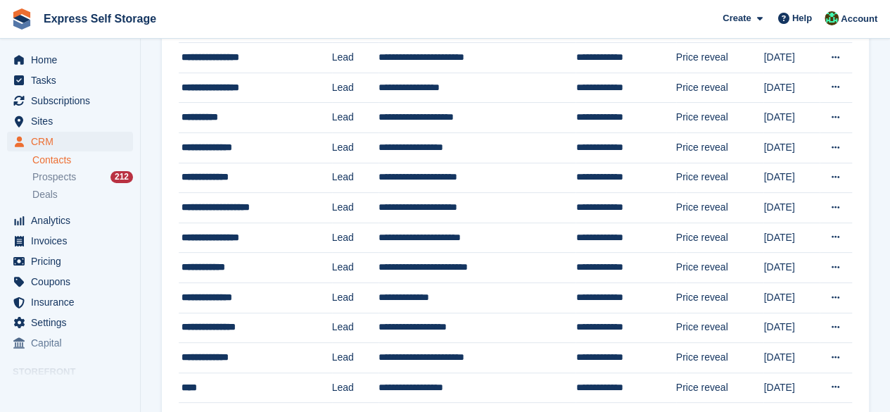
scroll to position [141, 0]
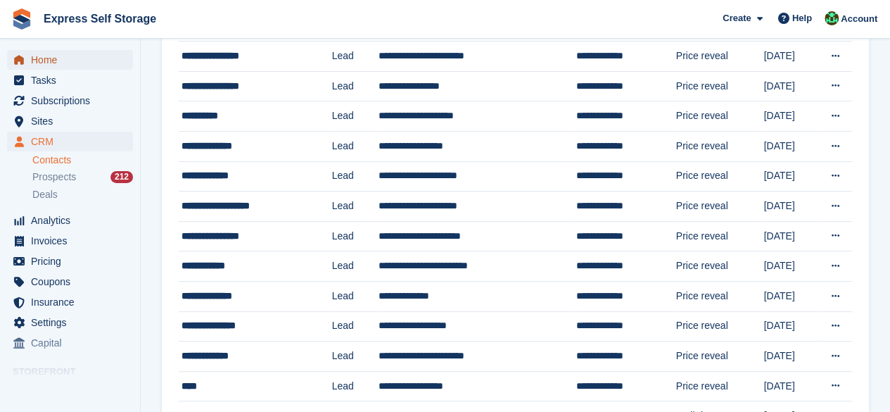
click at [68, 58] on span "Home" at bounding box center [73, 60] width 84 height 20
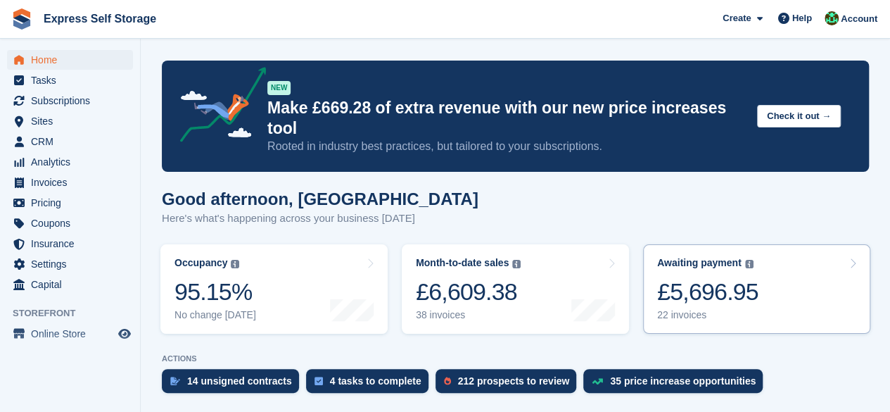
click at [808, 246] on link "Awaiting payment The total outstanding balance on all open invoices. £5,696.95 …" at bounding box center [756, 288] width 227 height 89
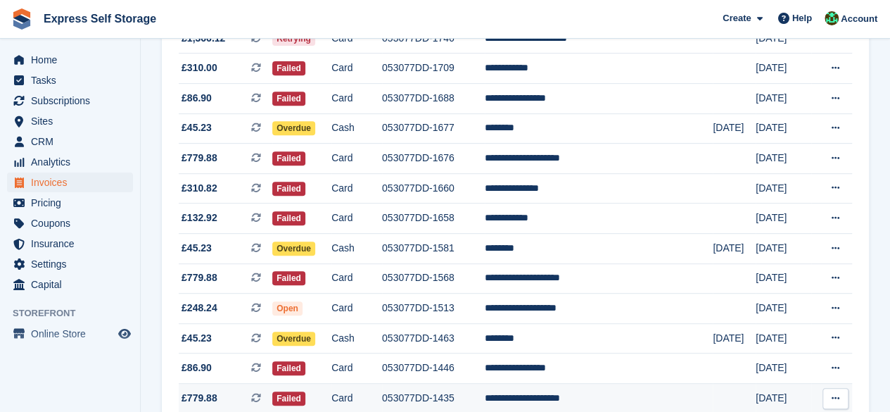
scroll to position [206, 0]
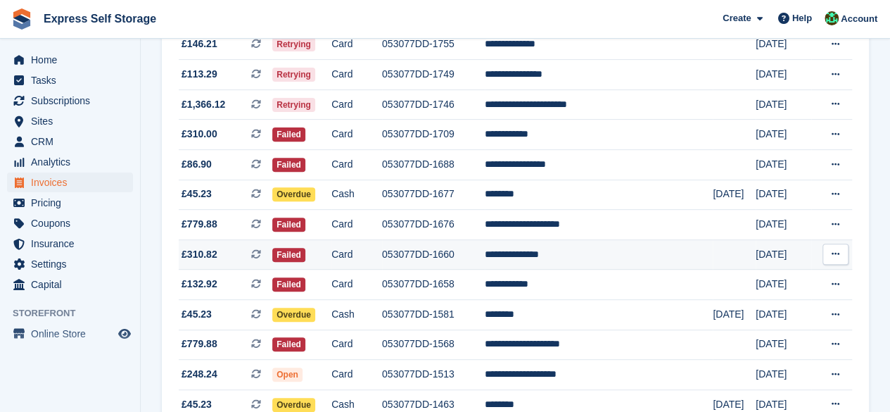
click at [570, 250] on td "**********" at bounding box center [599, 254] width 229 height 30
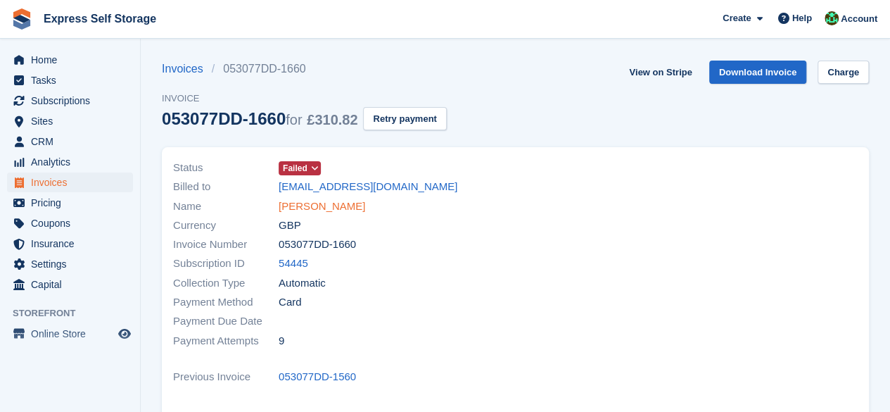
click at [342, 201] on link "Emiliano Mitrai" at bounding box center [322, 206] width 87 height 16
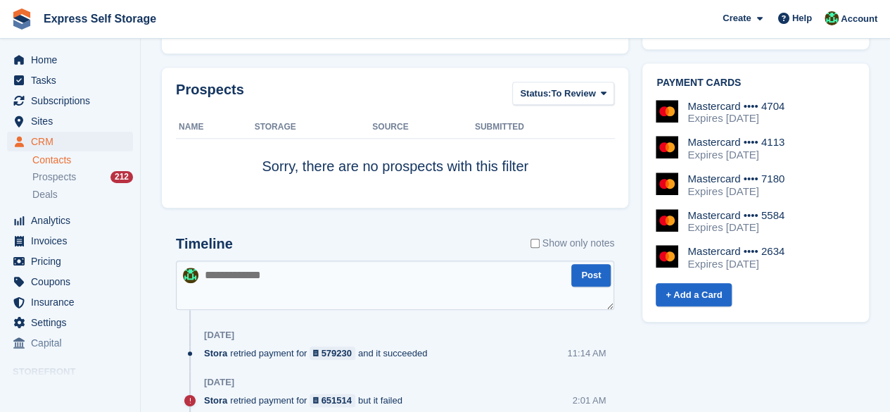
scroll to position [703, 0]
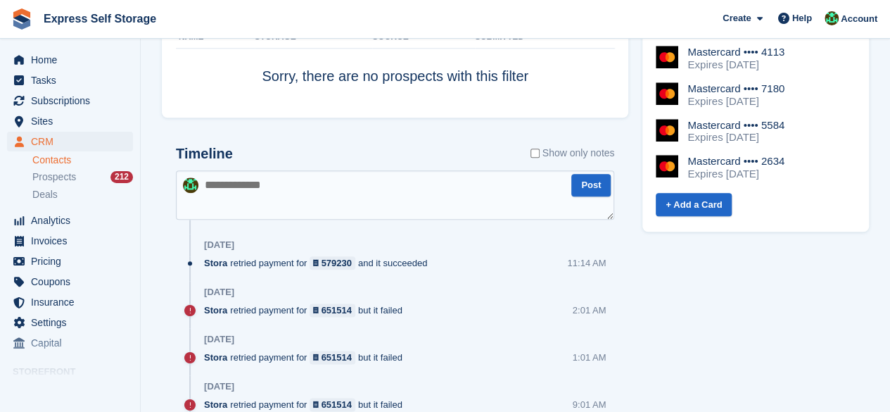
click at [284, 192] on textarea at bounding box center [395, 194] width 438 height 49
type textarea "*"
type textarea "**********"
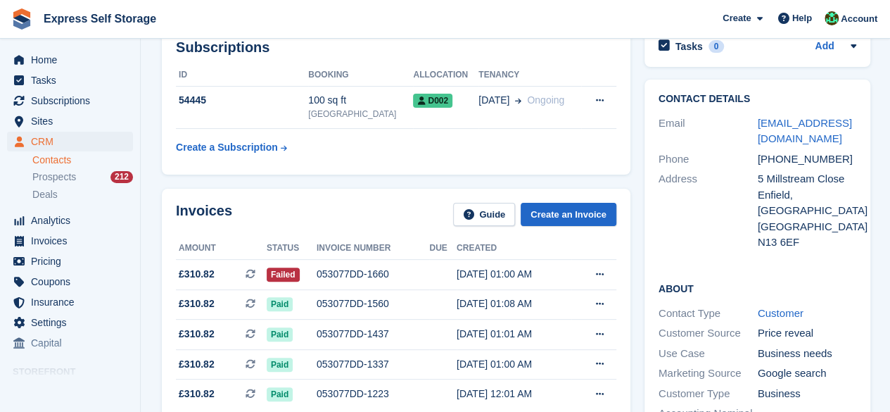
scroll to position [0, 0]
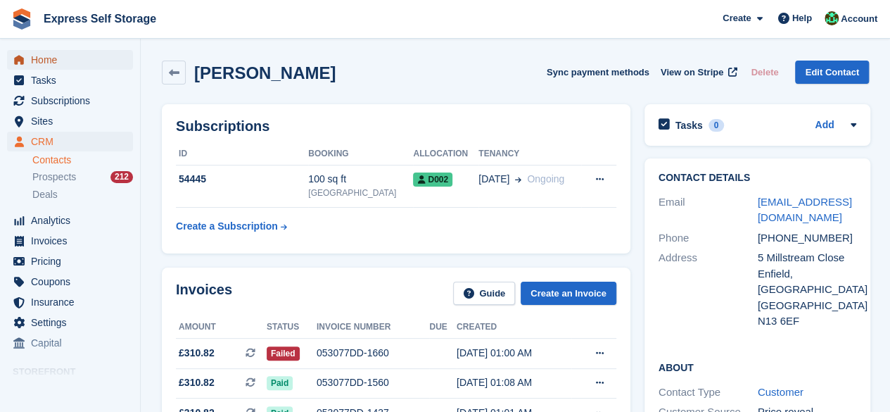
click at [44, 64] on span "Home" at bounding box center [73, 60] width 84 height 20
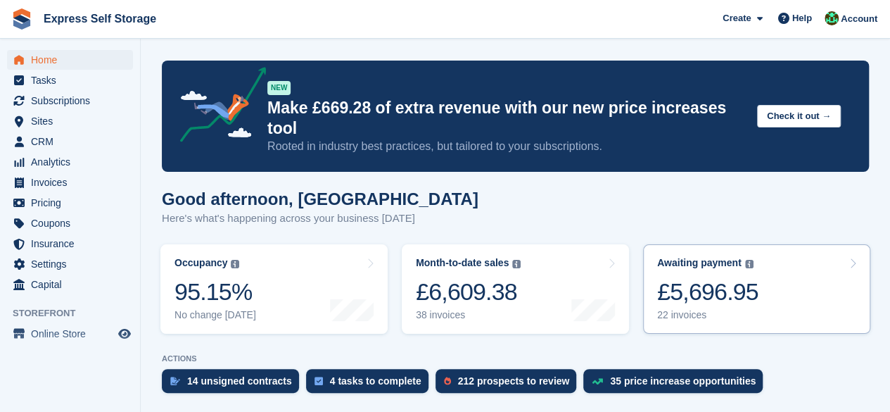
click at [694, 277] on div "£5,696.95" at bounding box center [707, 291] width 101 height 29
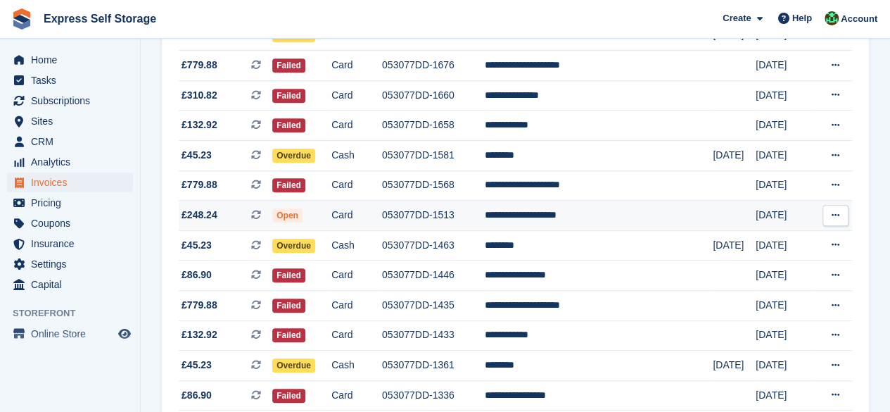
scroll to position [347, 0]
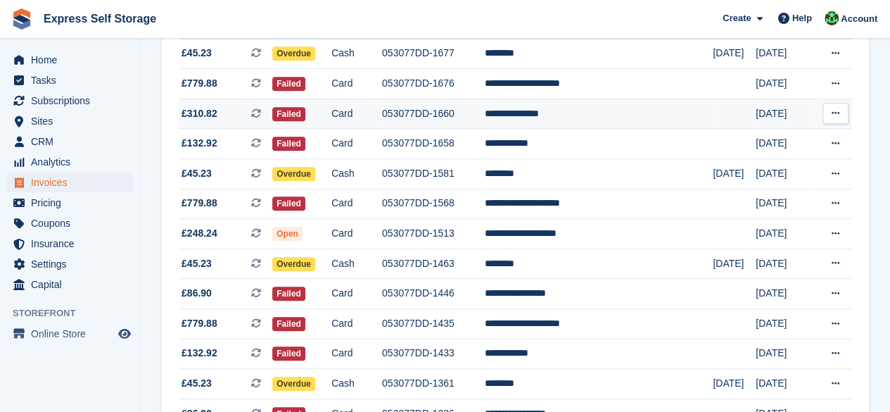
click at [552, 115] on td "**********" at bounding box center [599, 113] width 229 height 30
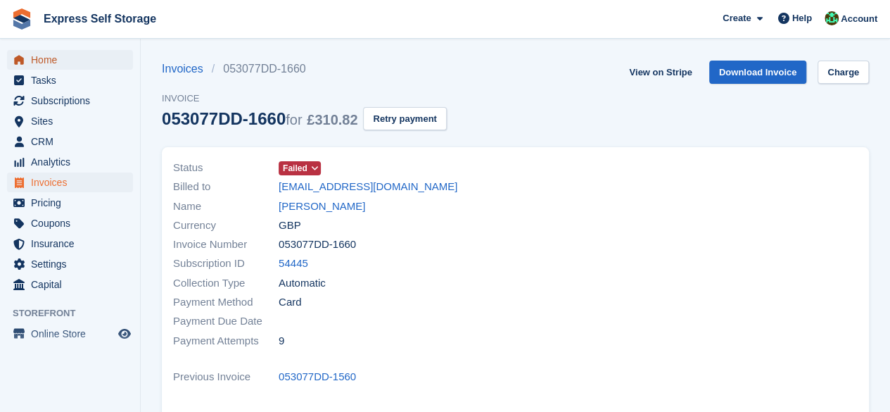
click at [34, 62] on span "Home" at bounding box center [73, 60] width 84 height 20
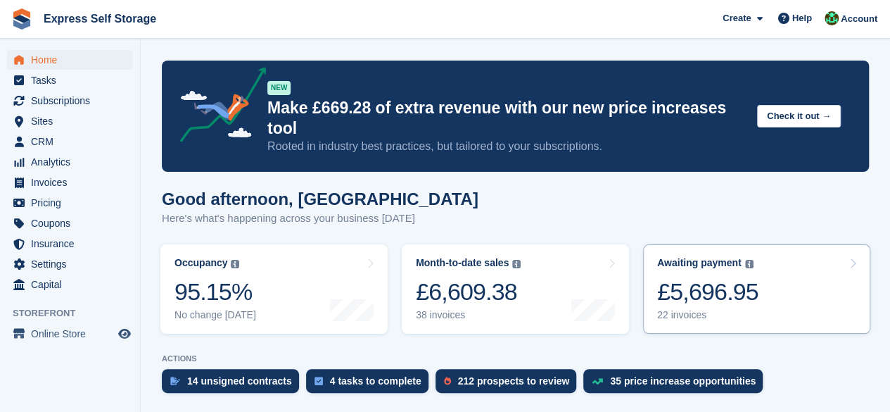
click at [803, 257] on link "Awaiting payment The total outstanding balance on all open invoices. £5,696.95 …" at bounding box center [756, 288] width 227 height 89
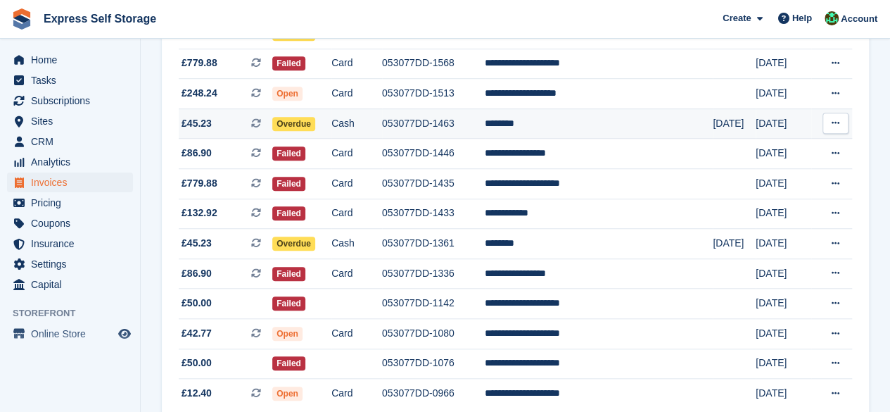
scroll to position [417, 0]
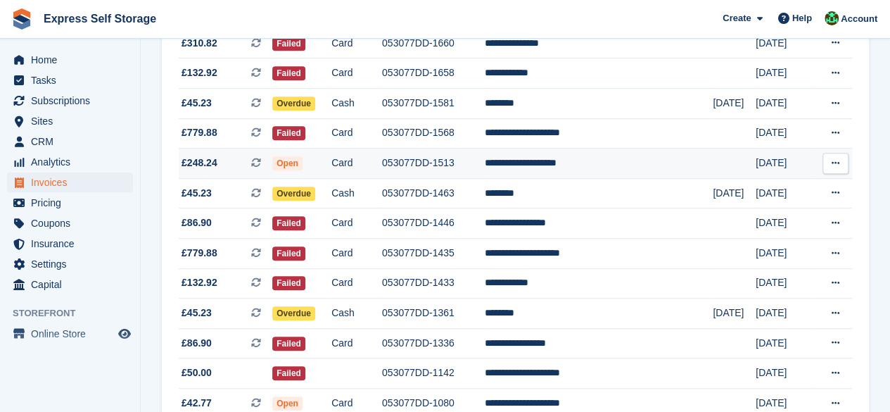
click at [585, 165] on td "**********" at bounding box center [599, 163] width 229 height 30
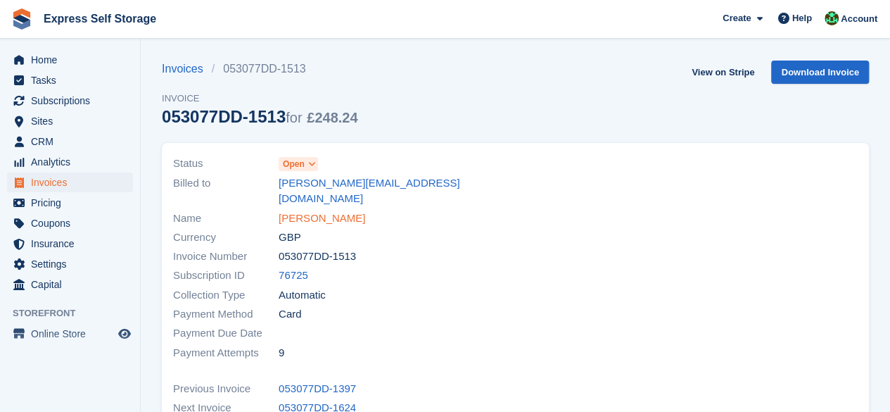
click at [314, 210] on link "[PERSON_NAME]" at bounding box center [322, 218] width 87 height 16
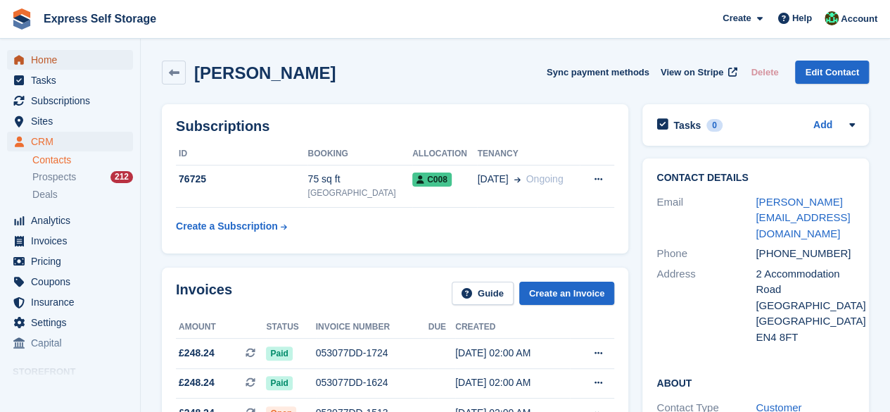
click at [46, 51] on span "Home" at bounding box center [73, 60] width 84 height 20
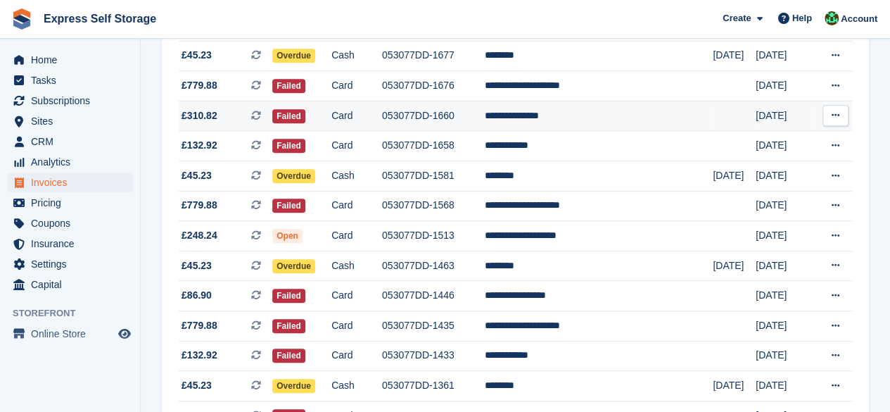
scroll to position [417, 0]
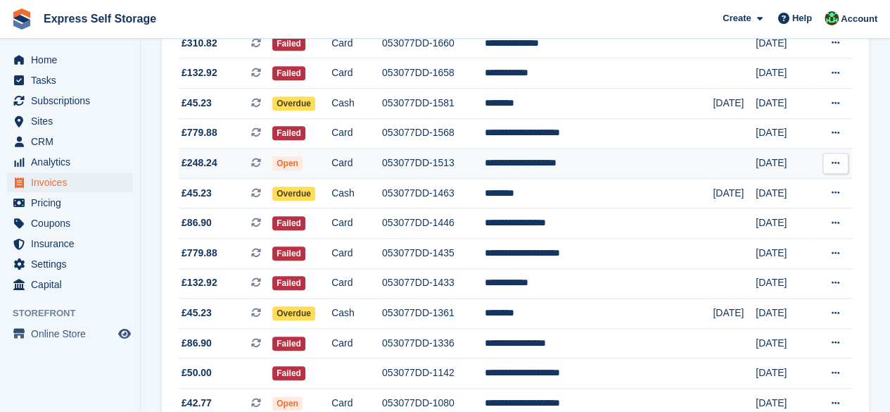
click at [552, 153] on td "**********" at bounding box center [599, 163] width 229 height 30
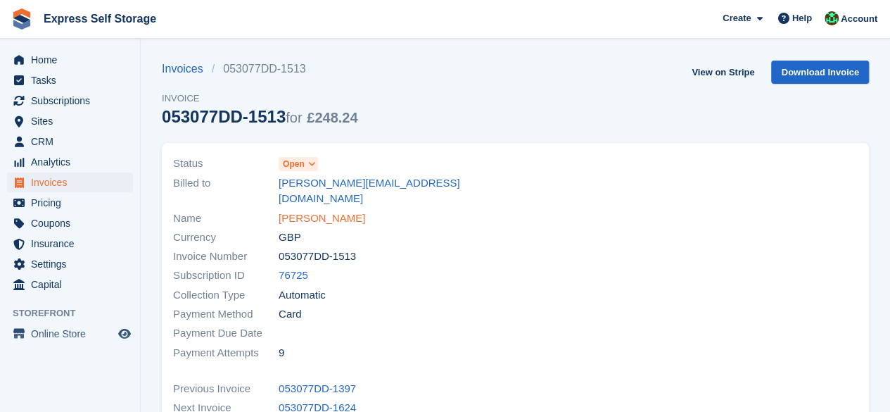
click at [302, 210] on link "[PERSON_NAME]" at bounding box center [322, 218] width 87 height 16
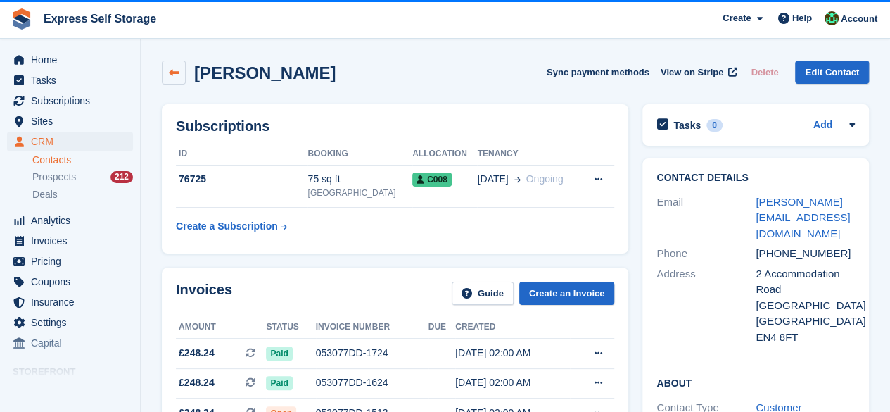
click at [170, 78] on link at bounding box center [174, 73] width 24 height 24
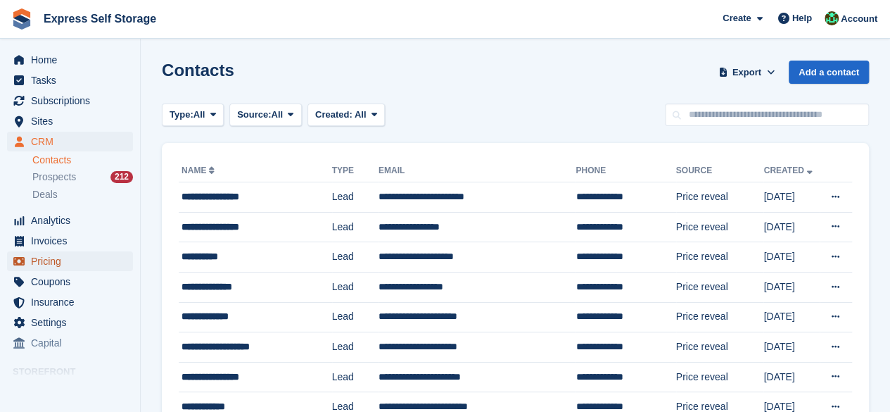
click at [55, 267] on span "Pricing" at bounding box center [73, 261] width 84 height 20
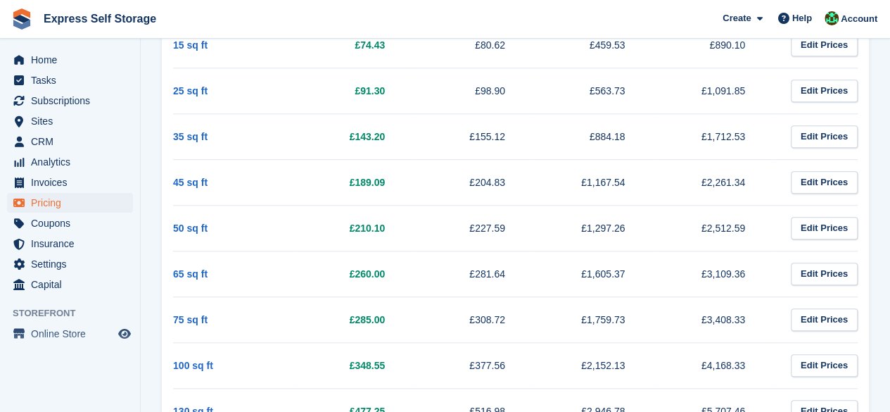
scroll to position [563, 0]
drag, startPoint x: 385, startPoint y: 134, endPoint x: 345, endPoint y: 134, distance: 39.4
click at [345, 134] on td "£143.20" at bounding box center [353, 136] width 120 height 46
click at [407, 136] on td "£143.20" at bounding box center [353, 136] width 120 height 46
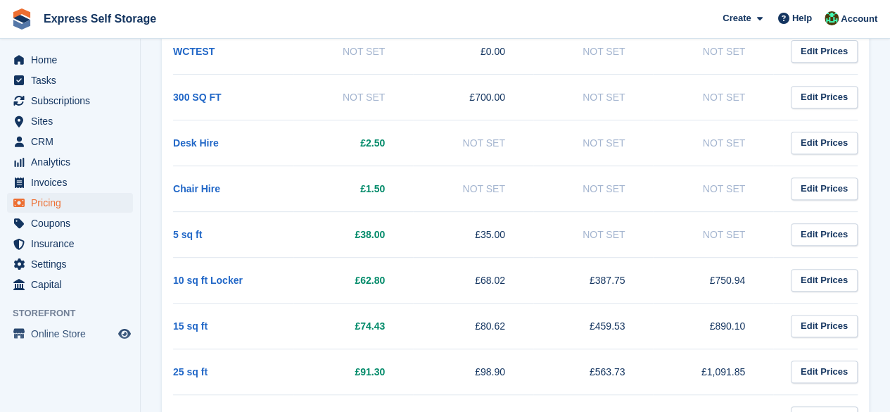
scroll to position [633, 0]
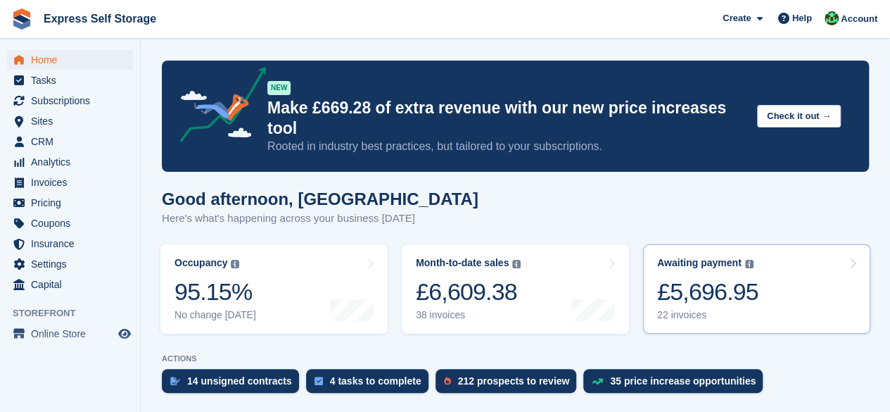
click at [763, 260] on link "Awaiting payment The total outstanding balance on all open invoices. £5,696.95 …" at bounding box center [756, 288] width 227 height 89
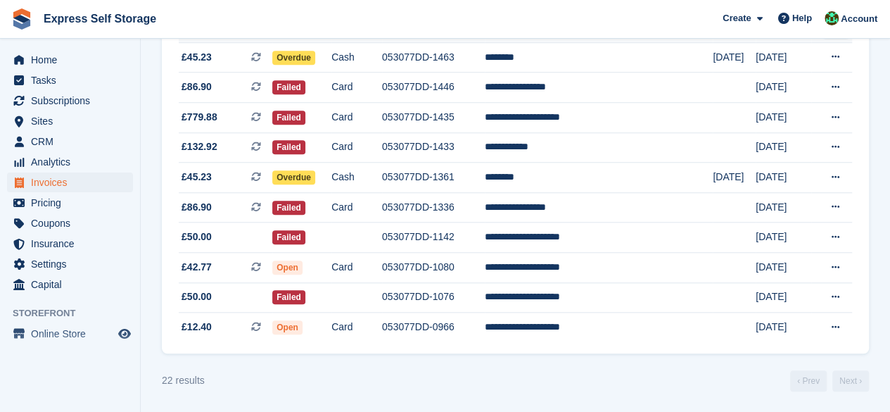
scroll to position [558, 0]
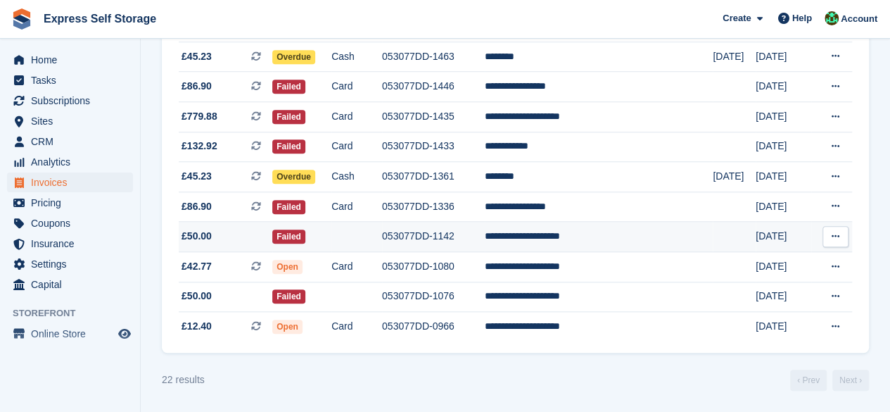
click at [469, 237] on td "053077DD-1142" at bounding box center [433, 237] width 103 height 30
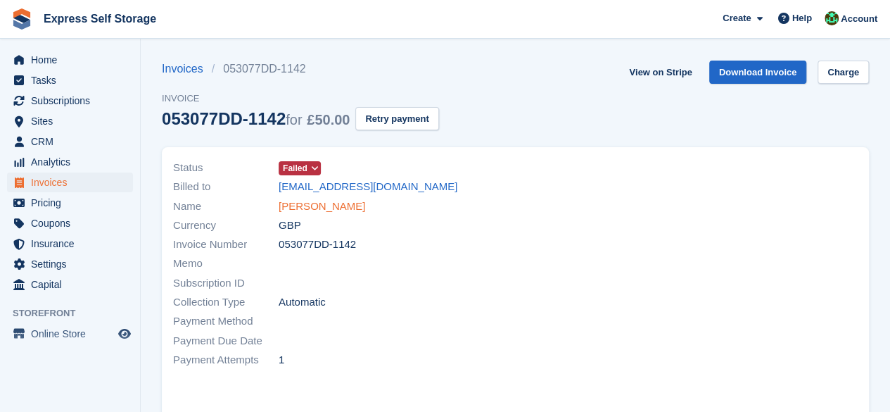
click at [319, 208] on link "[PERSON_NAME]" at bounding box center [322, 206] width 87 height 16
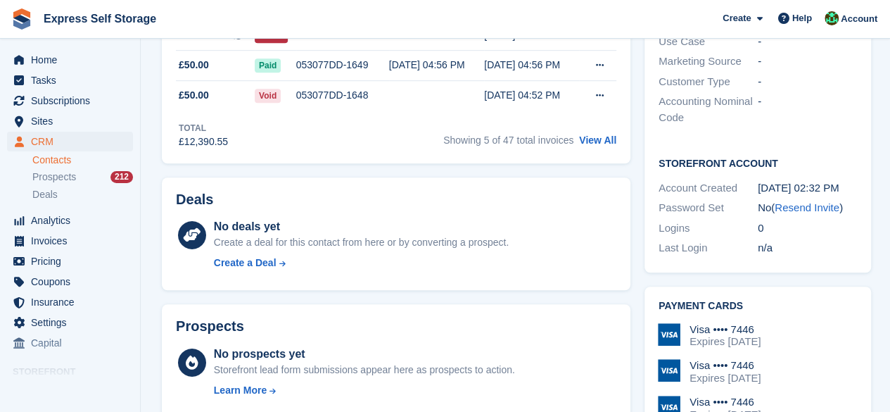
scroll to position [352, 0]
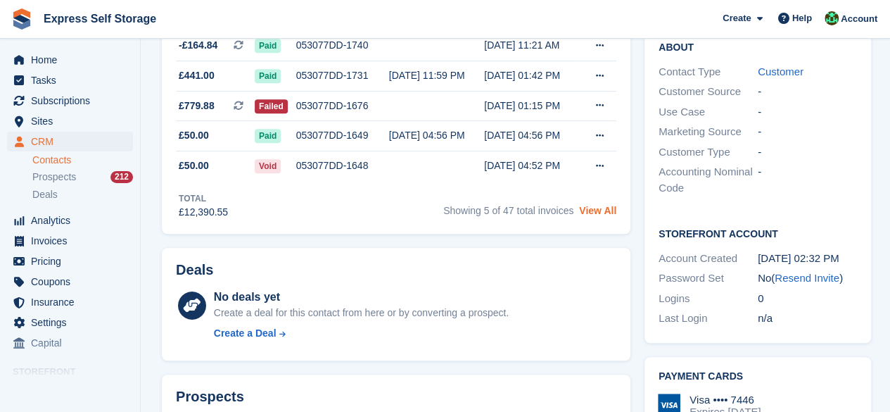
click at [594, 212] on link "View All" at bounding box center [597, 210] width 37 height 11
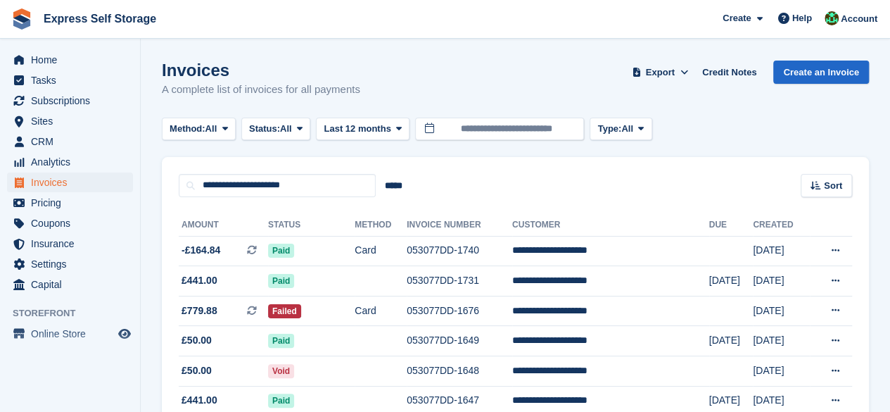
click at [51, 63] on span "Home" at bounding box center [73, 60] width 84 height 20
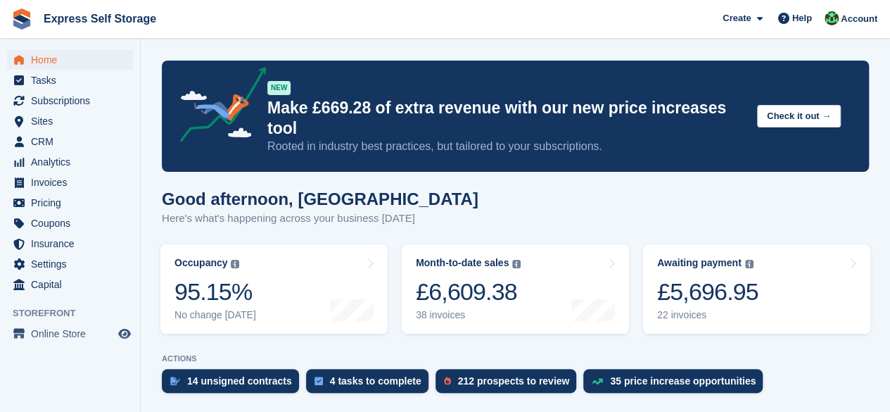
click at [747, 257] on div "Awaiting payment The total outstanding balance on all open invoices. £5,696.95 …" at bounding box center [707, 289] width 101 height 64
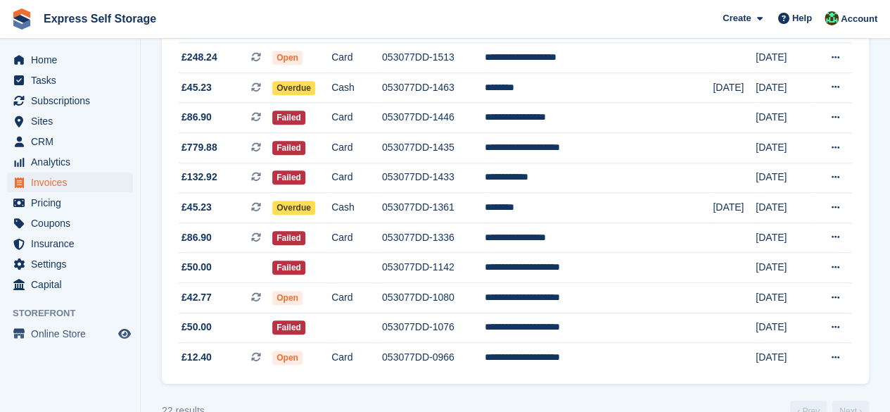
scroll to position [558, 0]
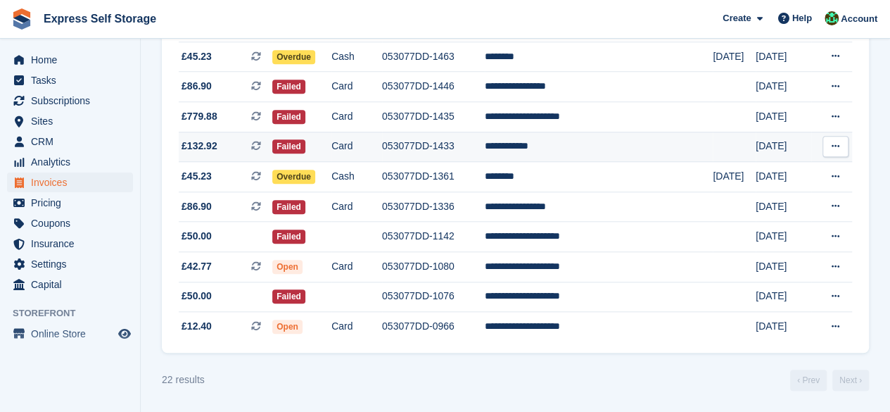
click at [549, 141] on td "**********" at bounding box center [599, 147] width 229 height 30
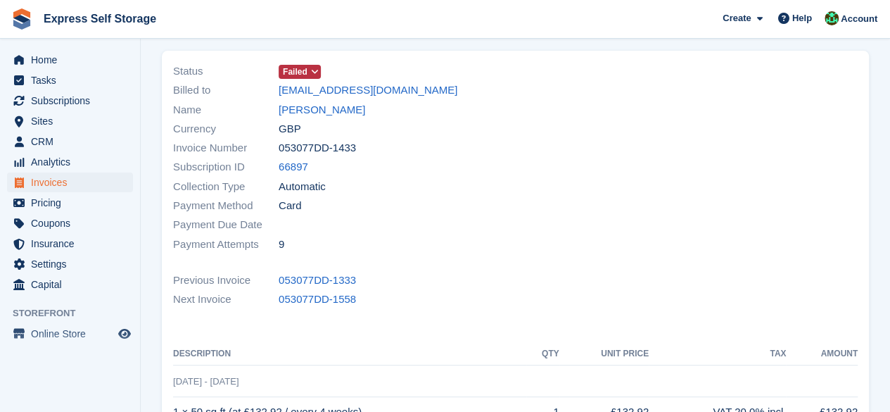
scroll to position [141, 0]
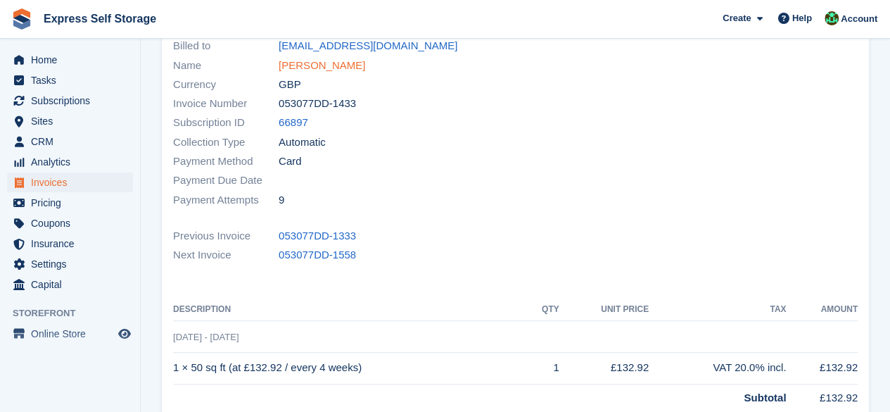
click at [303, 58] on link "[PERSON_NAME]" at bounding box center [322, 66] width 87 height 16
click at [303, 58] on link "Angel Thomas" at bounding box center [322, 66] width 87 height 16
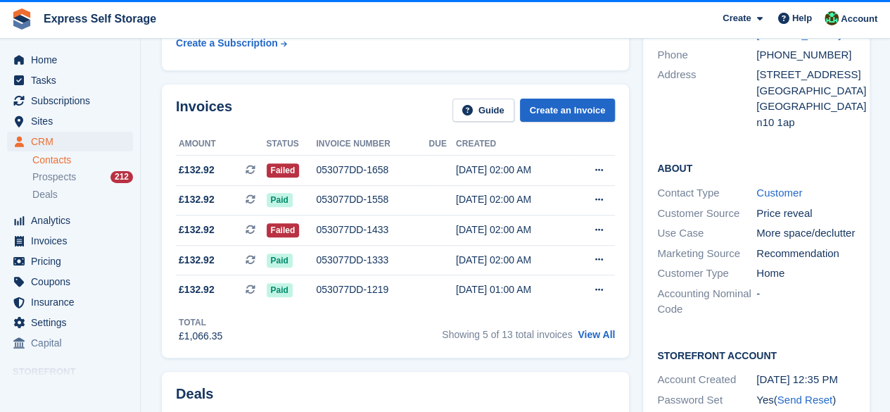
scroll to position [211, 0]
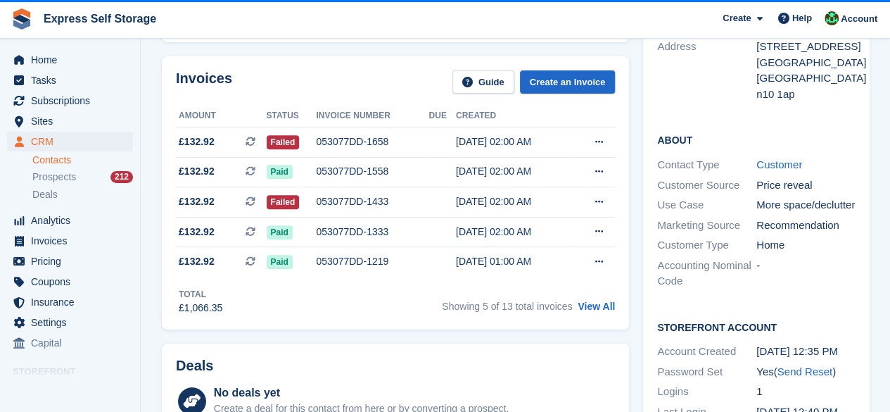
click at [481, 21] on span "Express Self Storage Create Subscription Invoice Contact Deal Discount Page Hel…" at bounding box center [445, 19] width 890 height 38
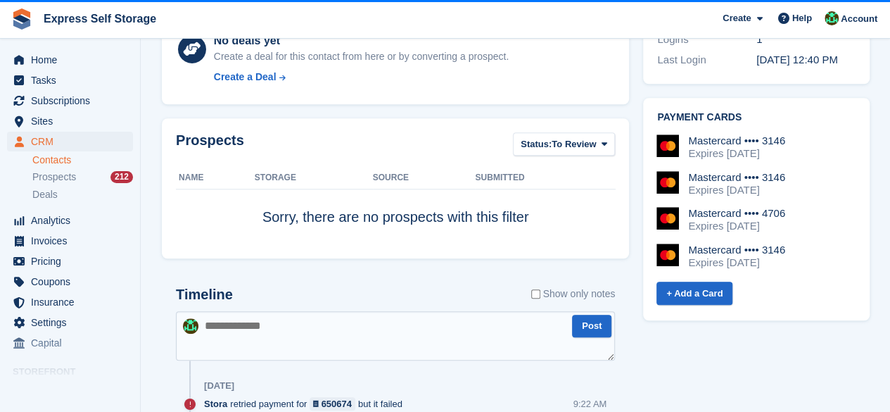
scroll to position [774, 0]
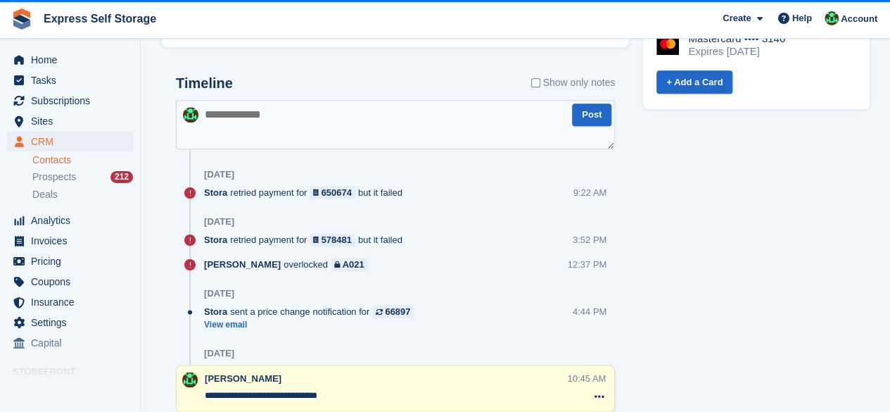
click at [343, 127] on textarea at bounding box center [395, 124] width 439 height 49
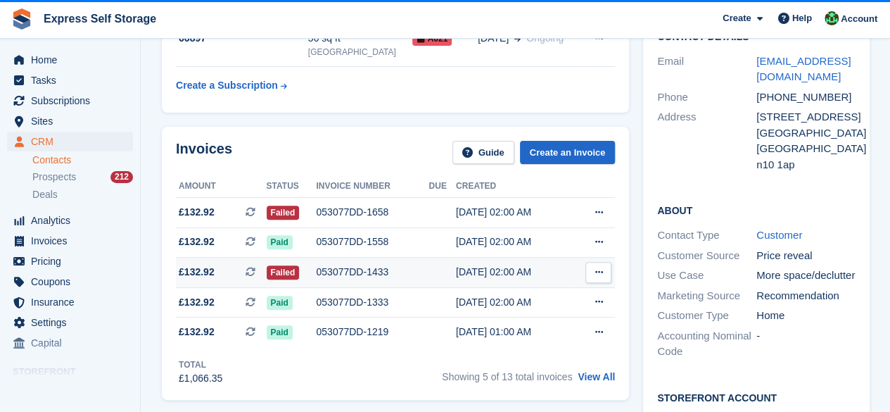
scroll to position [0, 0]
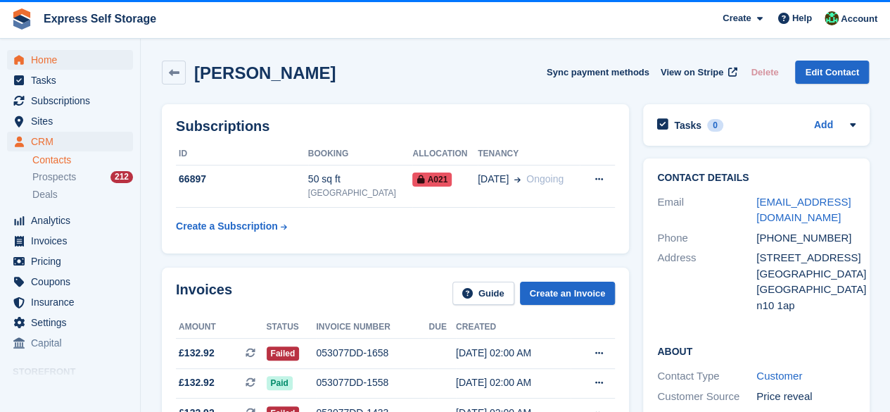
type textarea "******"
click at [48, 58] on span "Home" at bounding box center [73, 60] width 84 height 20
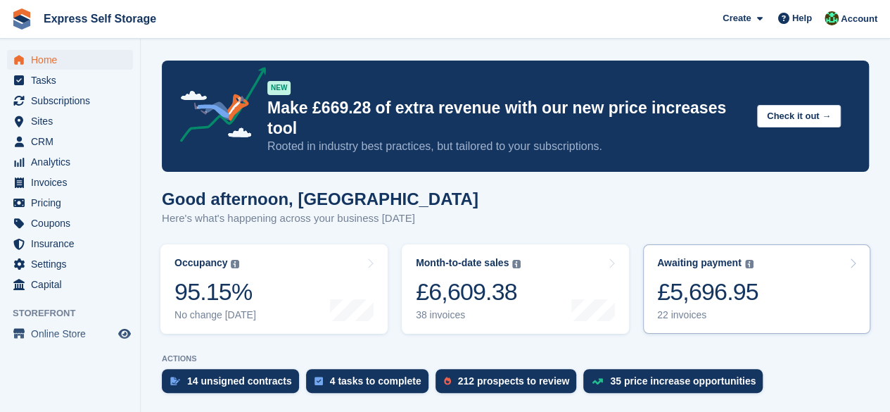
click at [781, 258] on link "Awaiting payment The total outstanding balance on all open invoices. £5,696.95 …" at bounding box center [756, 288] width 227 height 89
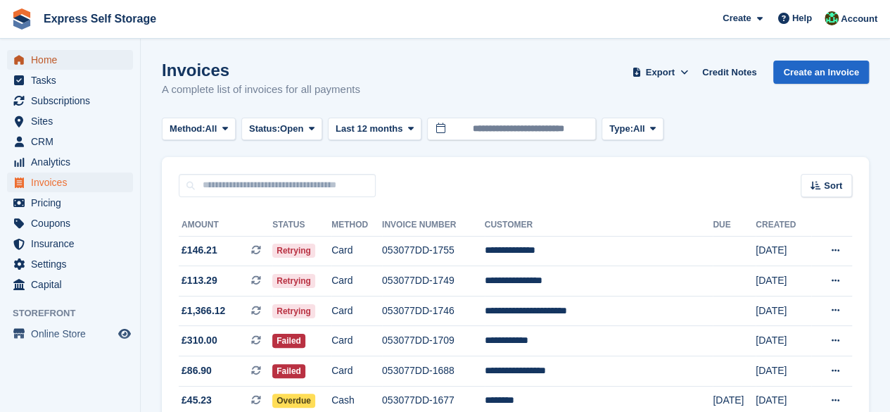
click at [39, 63] on span "Home" at bounding box center [73, 60] width 84 height 20
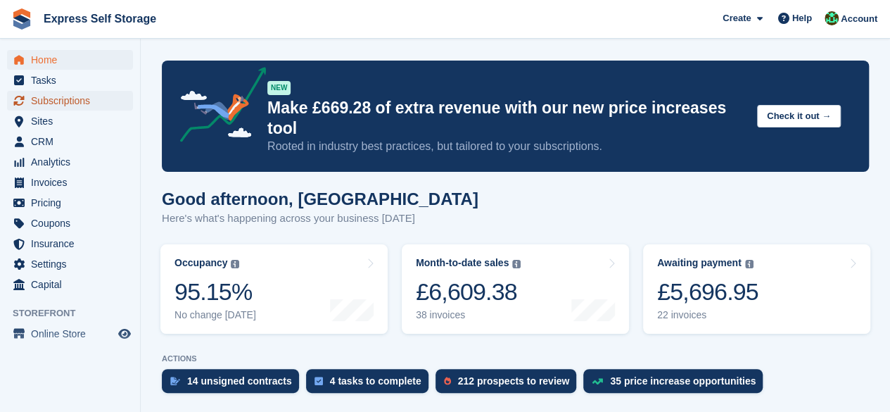
click at [77, 105] on span "Subscriptions" at bounding box center [73, 101] width 84 height 20
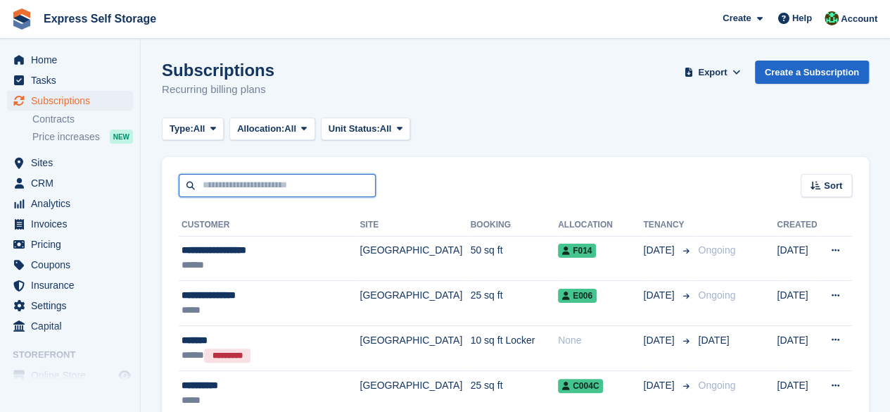
click at [280, 180] on input "text" at bounding box center [277, 185] width 197 height 23
type input "**********"
click at [286, 195] on input "**********" at bounding box center [277, 185] width 197 height 23
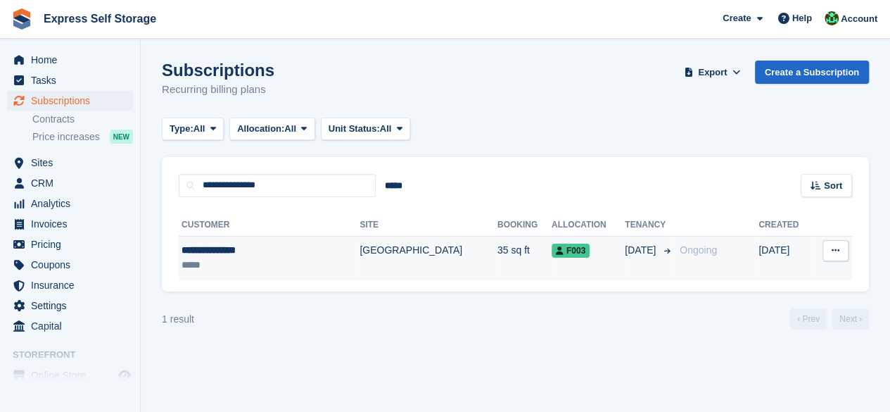
click at [274, 255] on div "**********" at bounding box center [248, 250] width 132 height 15
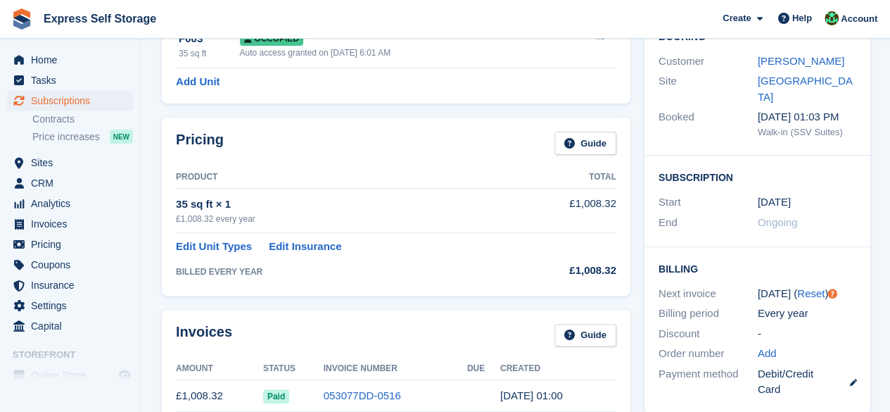
scroll to position [211, 0]
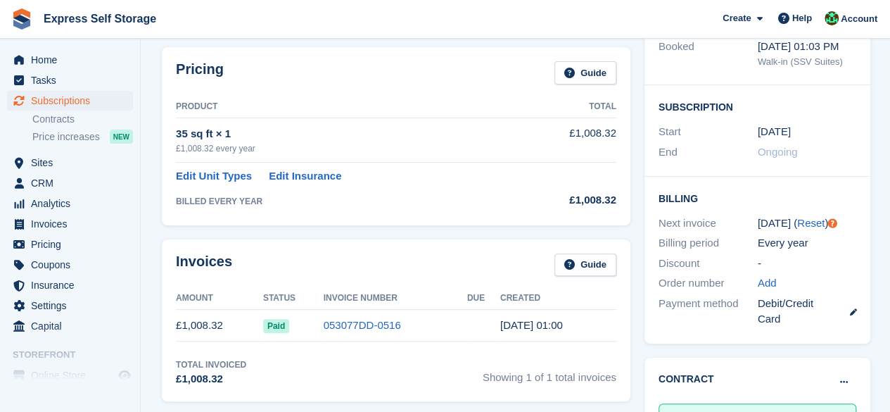
click at [242, 140] on div "35 sq ft × 1" at bounding box center [347, 134] width 343 height 16
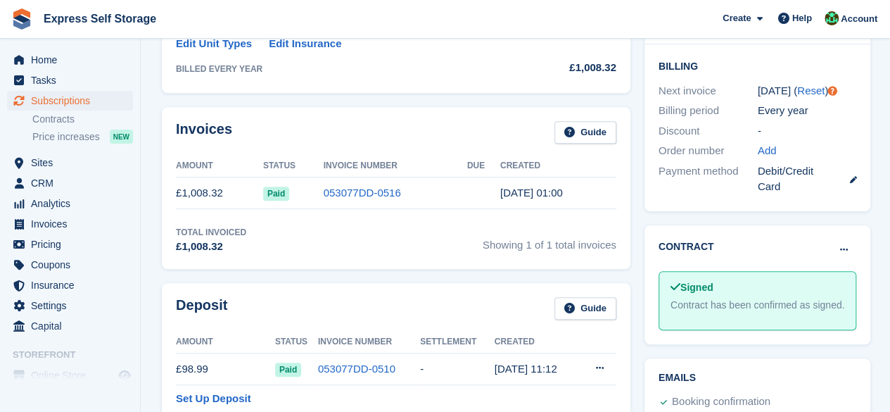
scroll to position [352, 0]
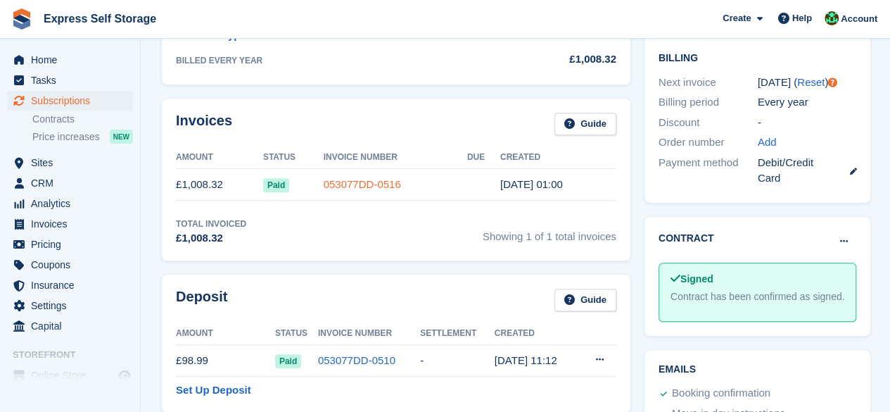
click at [324, 184] on link "053077DD-0516" at bounding box center [362, 184] width 77 height 12
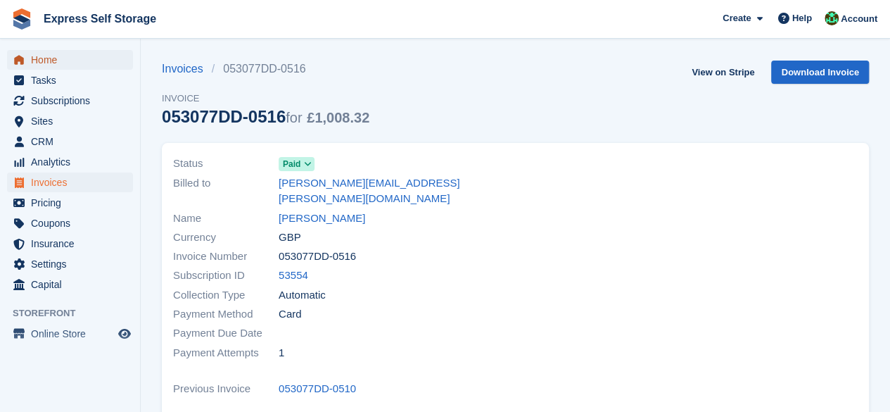
click at [39, 68] on span "Home" at bounding box center [73, 60] width 84 height 20
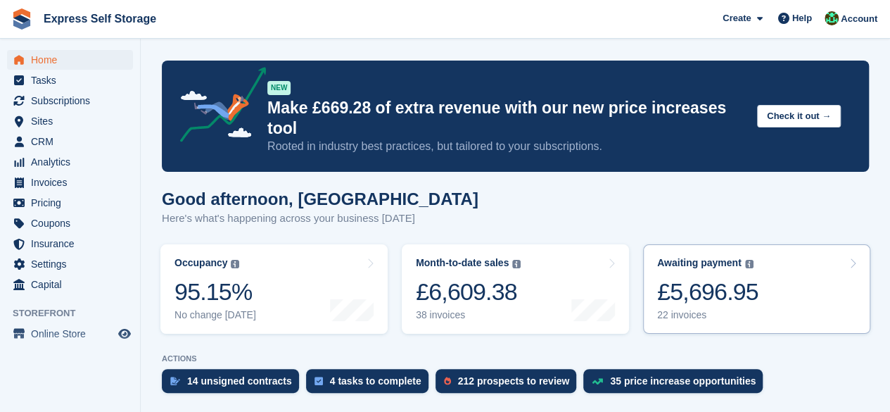
click at [784, 244] on link "Awaiting payment The total outstanding balance on all open invoices. £5,696.95 …" at bounding box center [756, 288] width 227 height 89
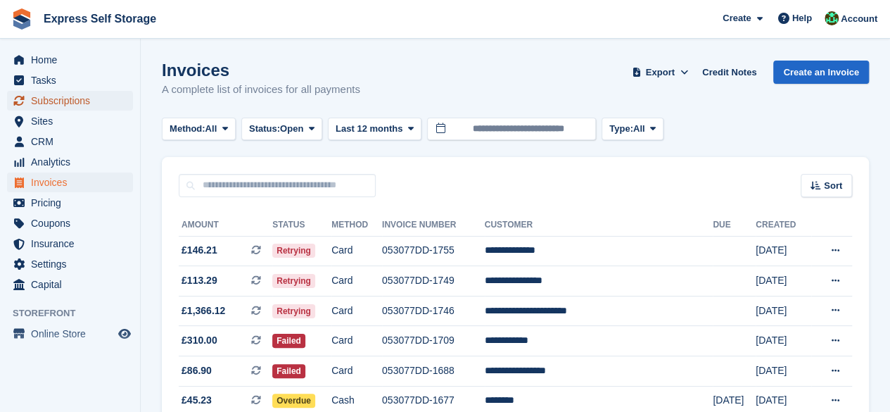
click at [75, 100] on span "Subscriptions" at bounding box center [73, 101] width 84 height 20
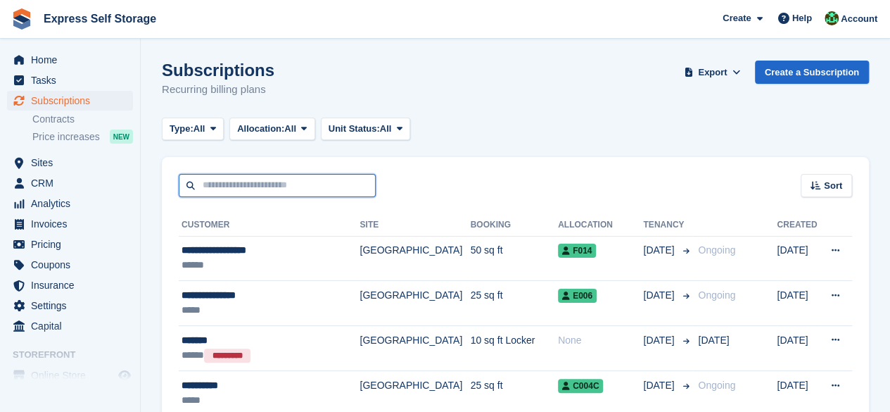
click at [253, 187] on input "text" at bounding box center [277, 185] width 197 height 23
type input "**********"
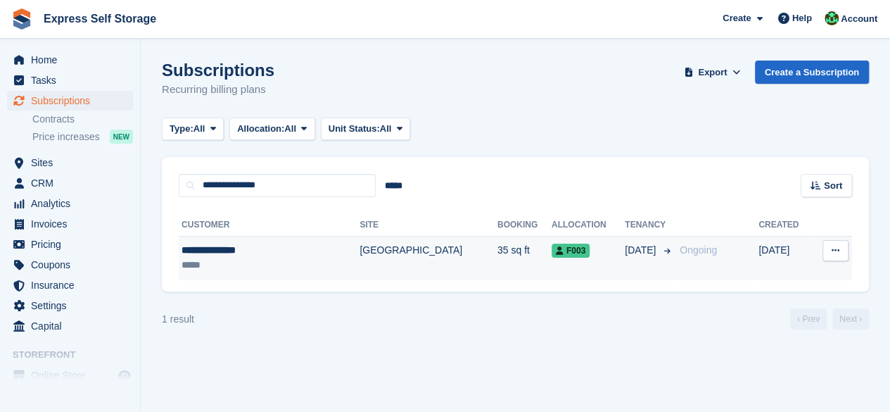
click at [279, 262] on div "*****" at bounding box center [248, 264] width 132 height 15
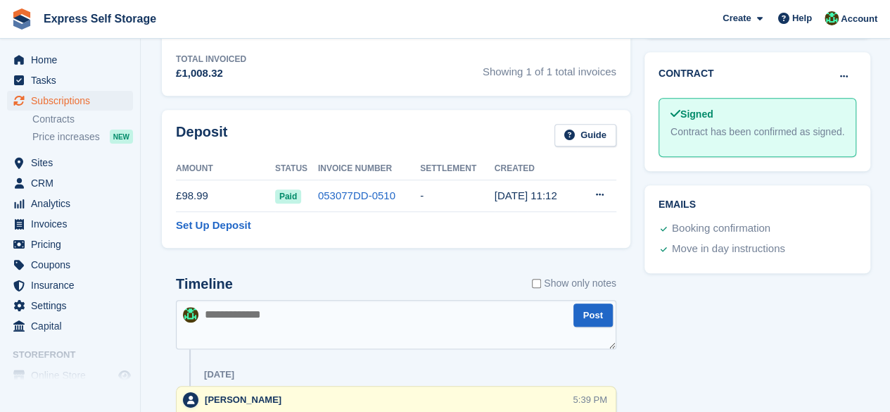
scroll to position [584, 0]
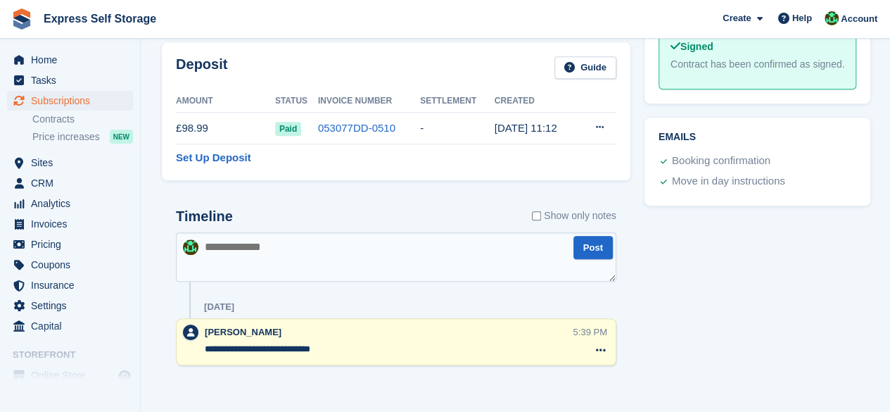
click at [284, 265] on textarea at bounding box center [396, 256] width 440 height 49
type textarea "**********"
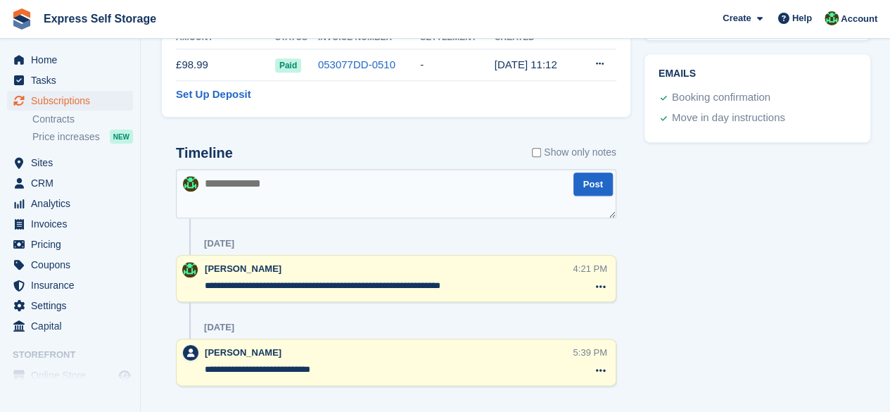
scroll to position [667, 0]
